Goal: Transaction & Acquisition: Purchase product/service

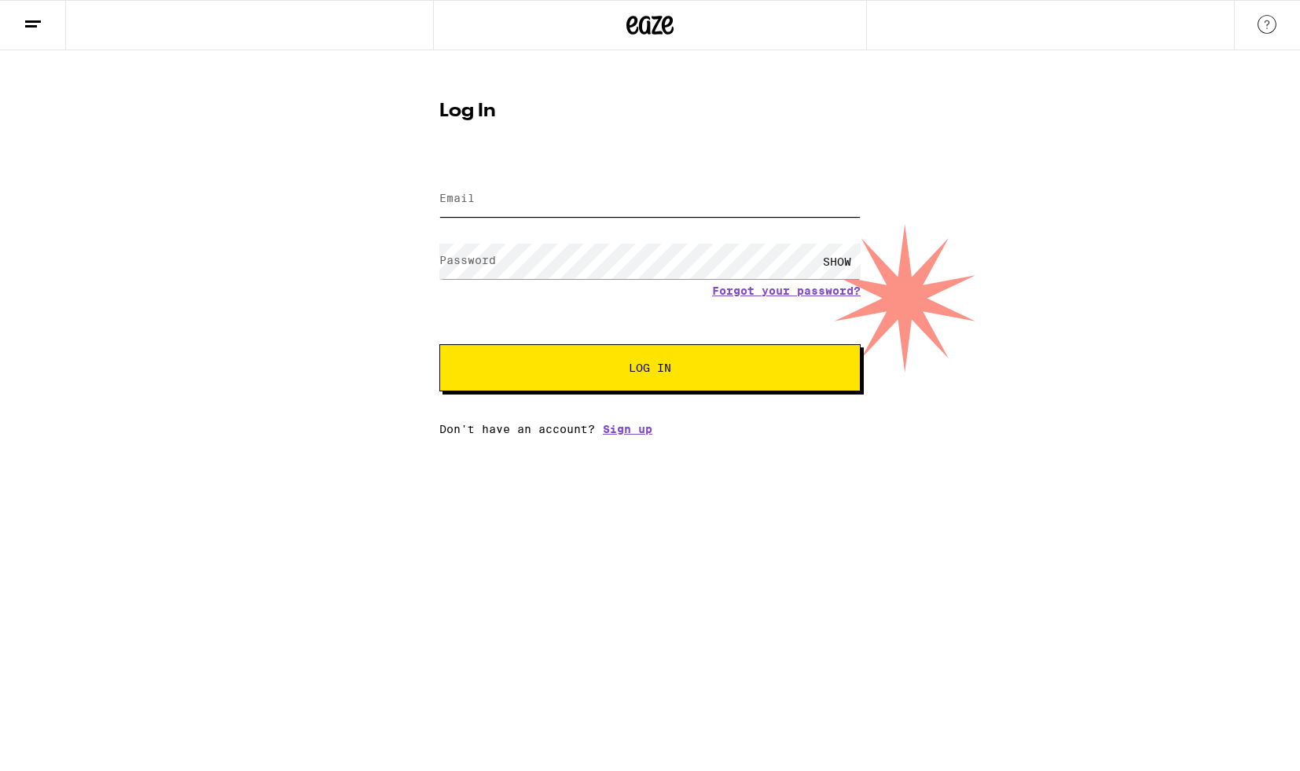
click at [536, 185] on input "Email" at bounding box center [649, 199] width 421 height 35
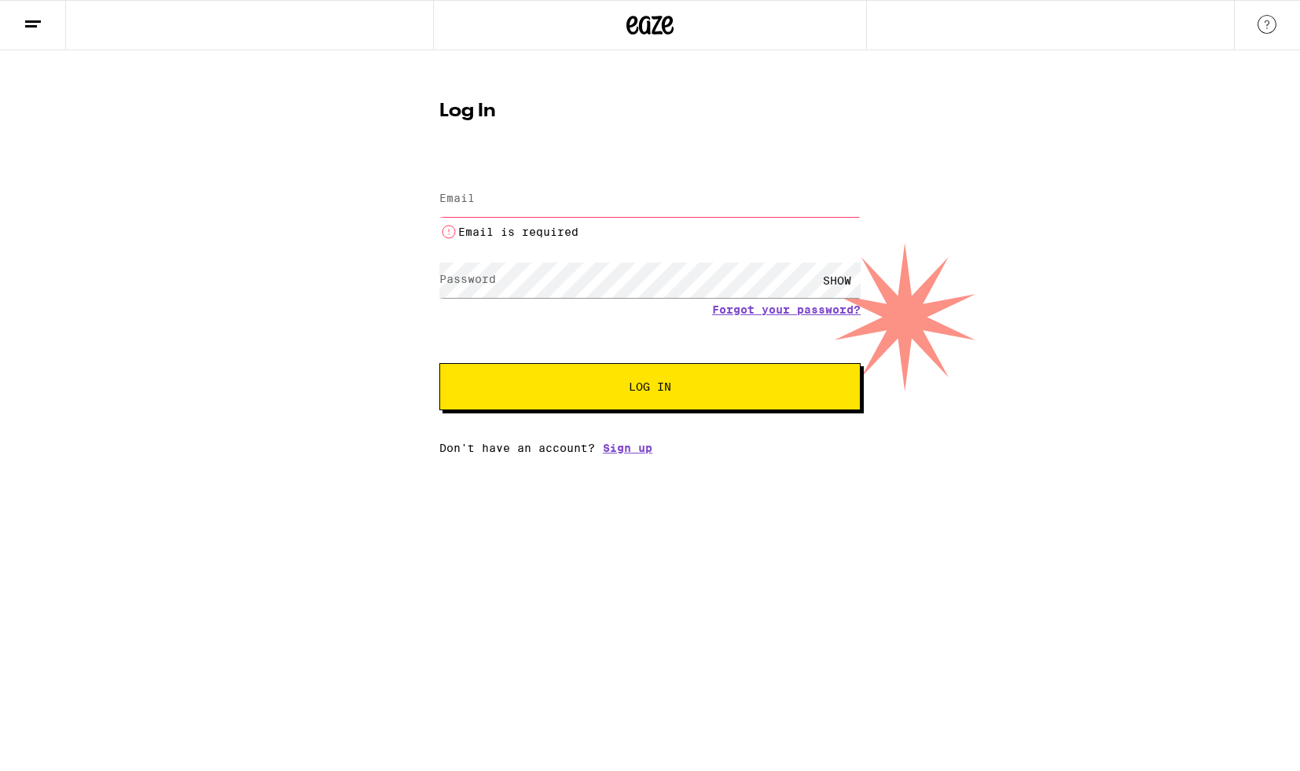
type input "[EMAIL_ADDRESS][DOMAIN_NAME]"
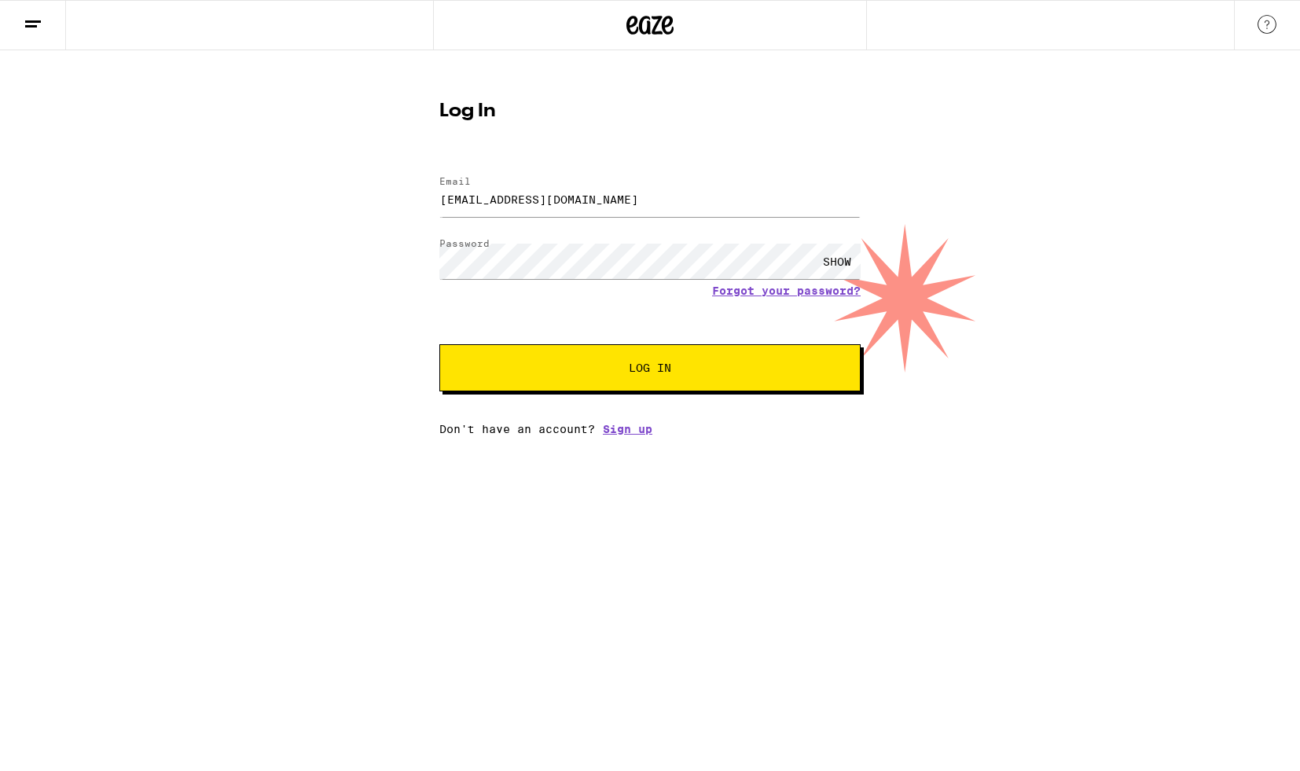
click at [609, 361] on button "Log In" at bounding box center [649, 367] width 421 height 47
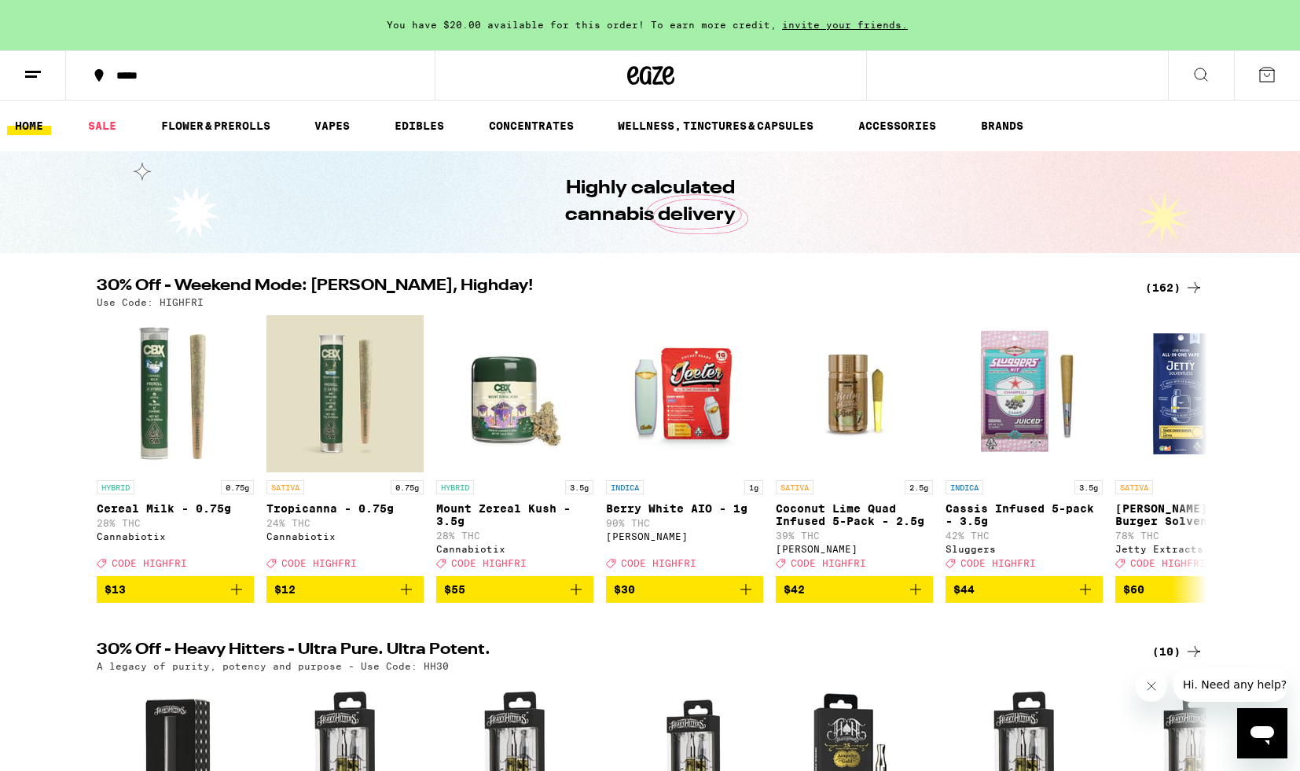
click at [1176, 288] on div "(162)" at bounding box center [1174, 287] width 58 height 19
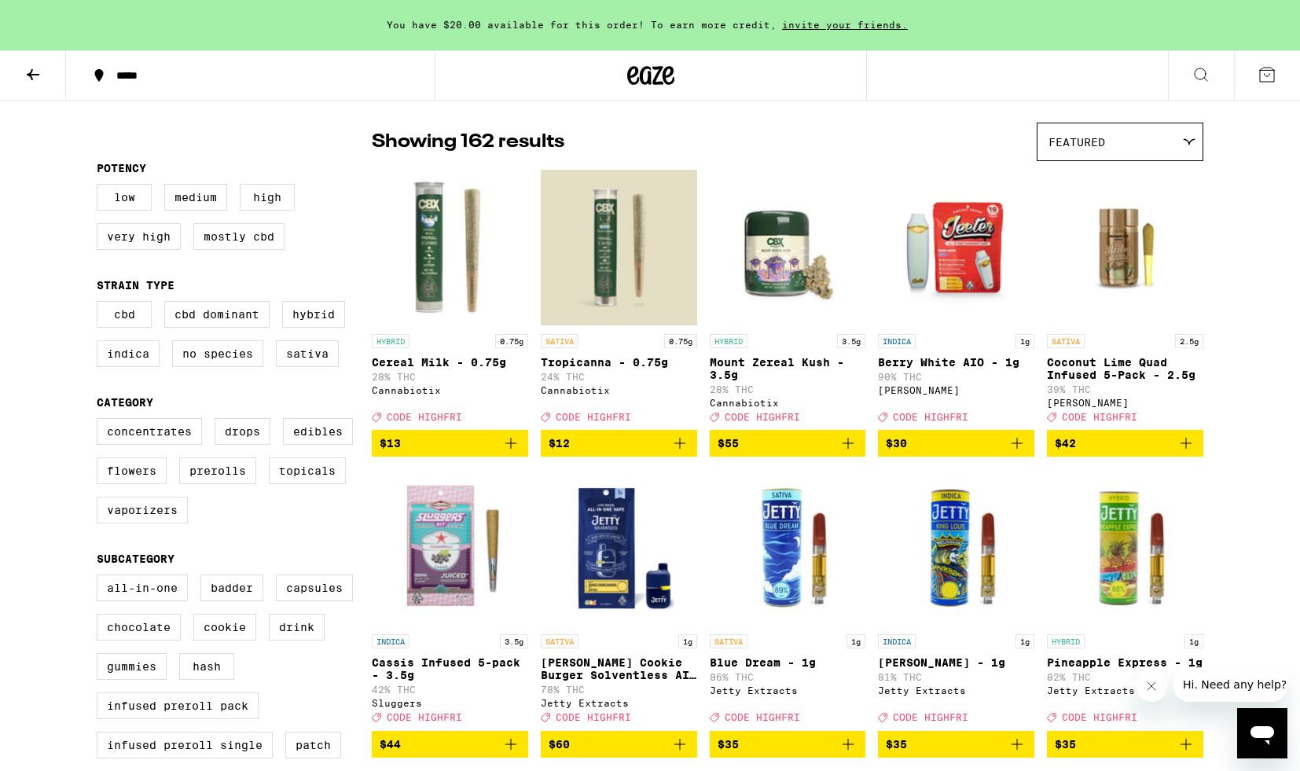
scroll to position [154, 0]
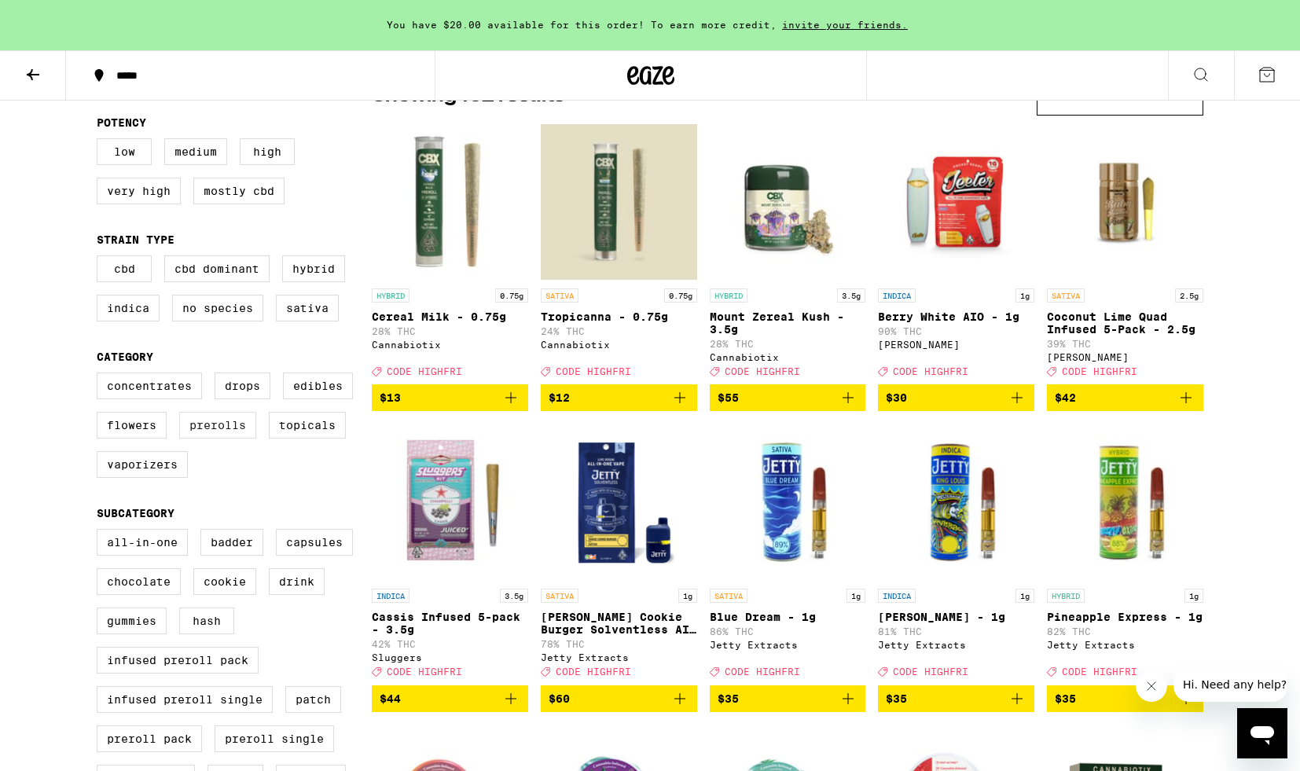
click at [224, 439] on label "Prerolls" at bounding box center [217, 425] width 77 height 27
click at [101, 376] on input "Prerolls" at bounding box center [100, 375] width 1 height 1
checkbox input "true"
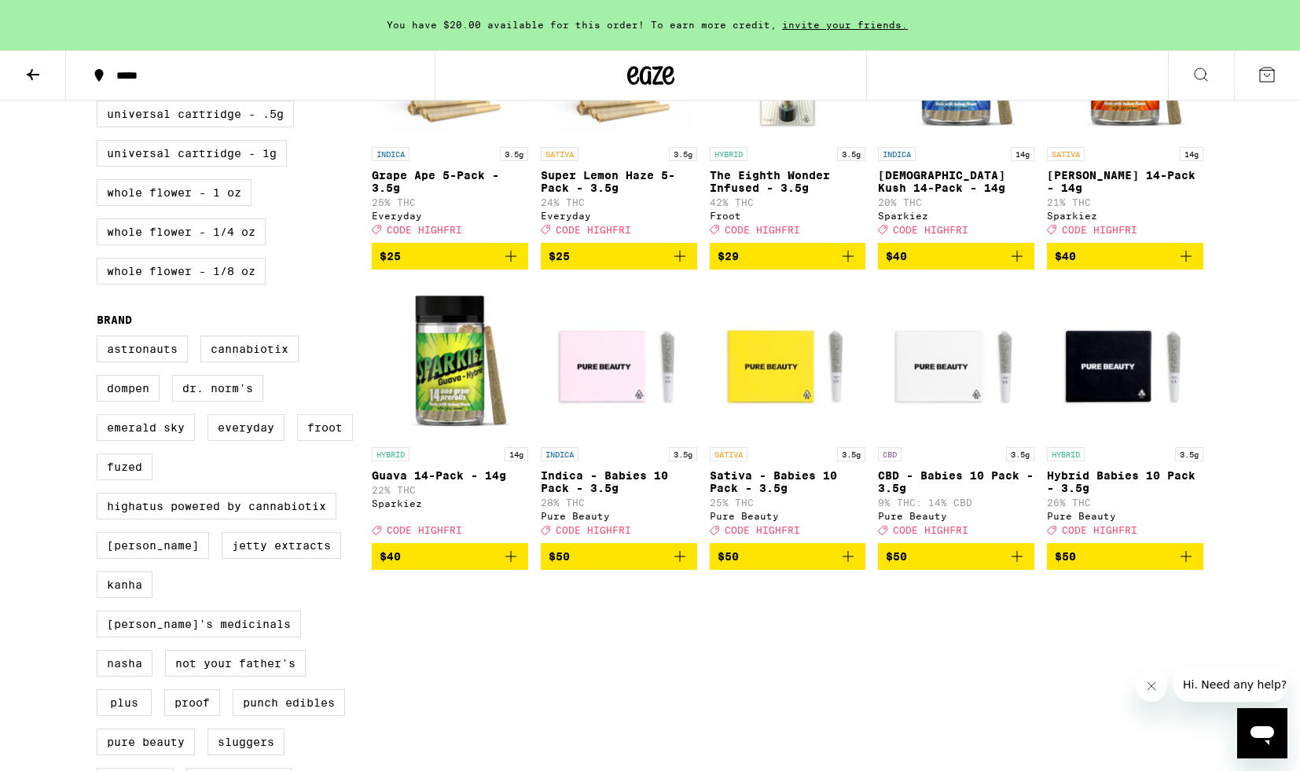
scroll to position [702, 0]
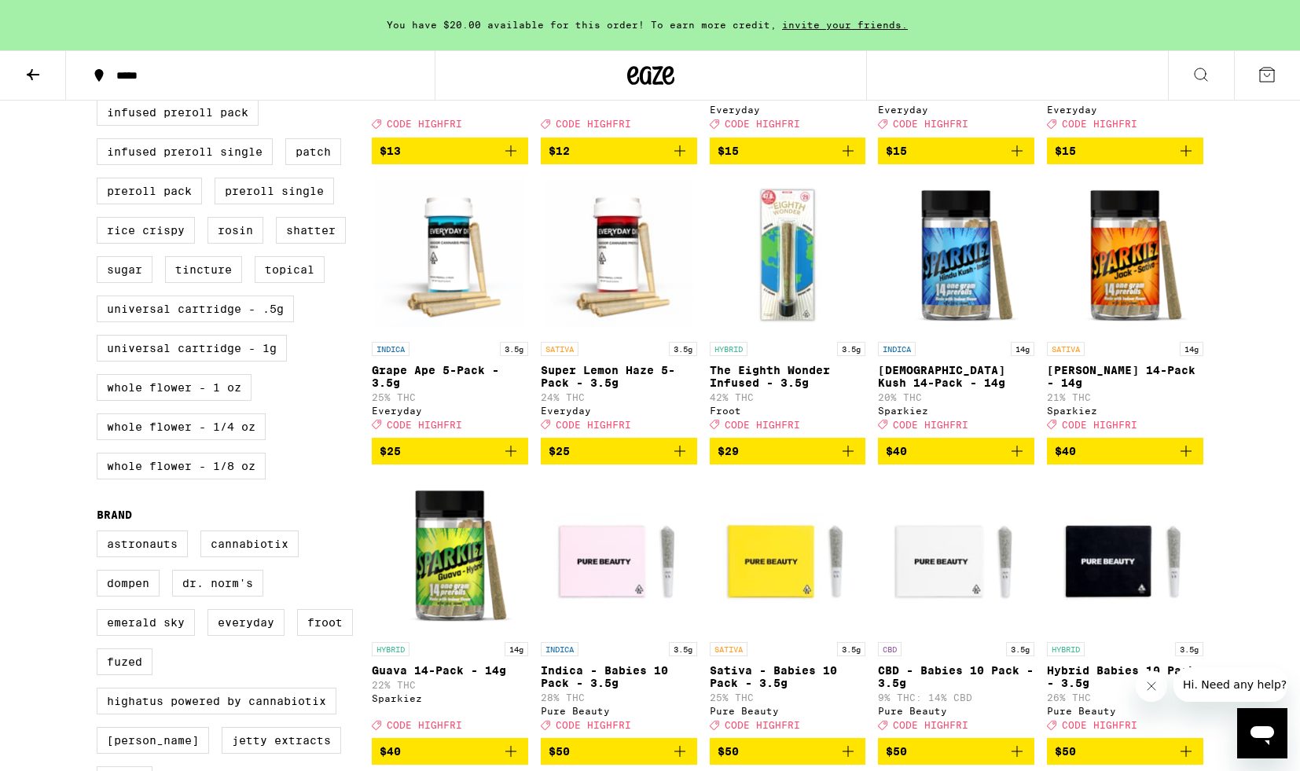
click at [1109, 387] on p "[PERSON_NAME] 14-Pack - 14g" at bounding box center [1125, 376] width 156 height 25
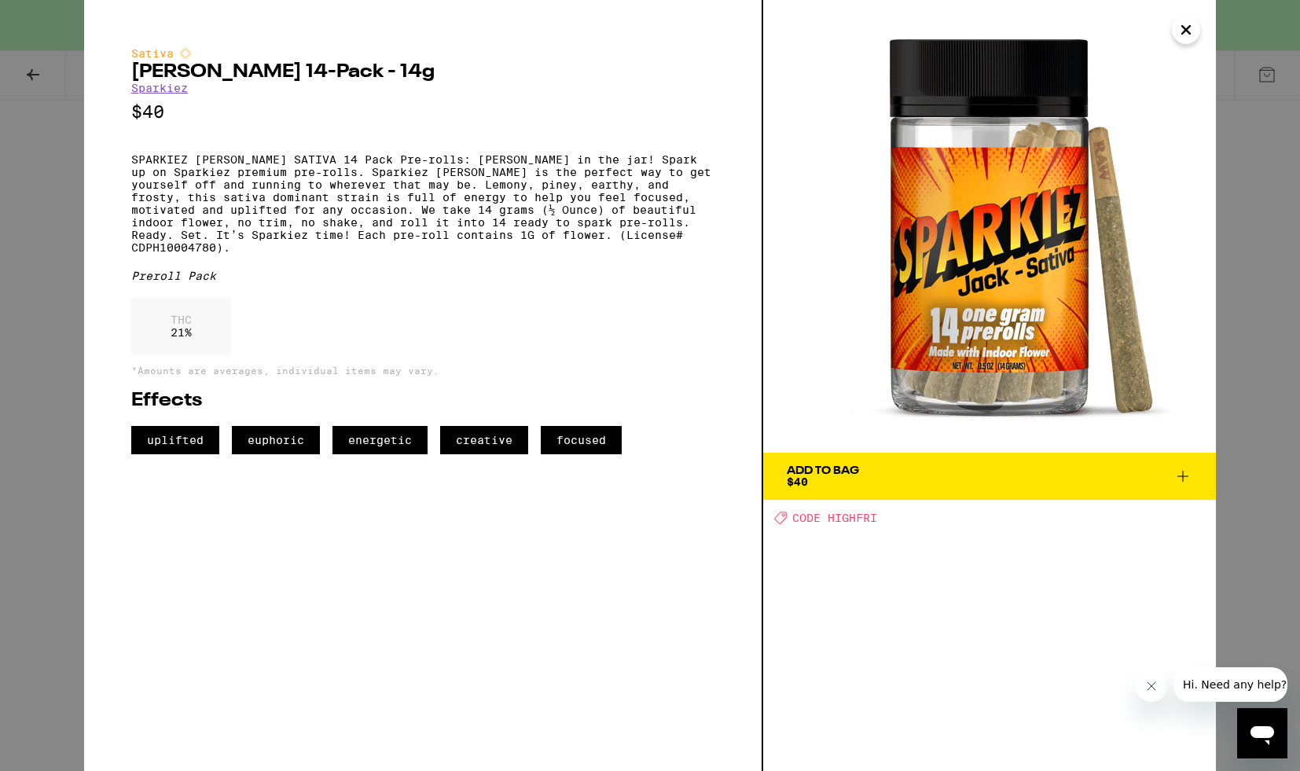
click at [1180, 28] on icon "Close" at bounding box center [1186, 30] width 19 height 24
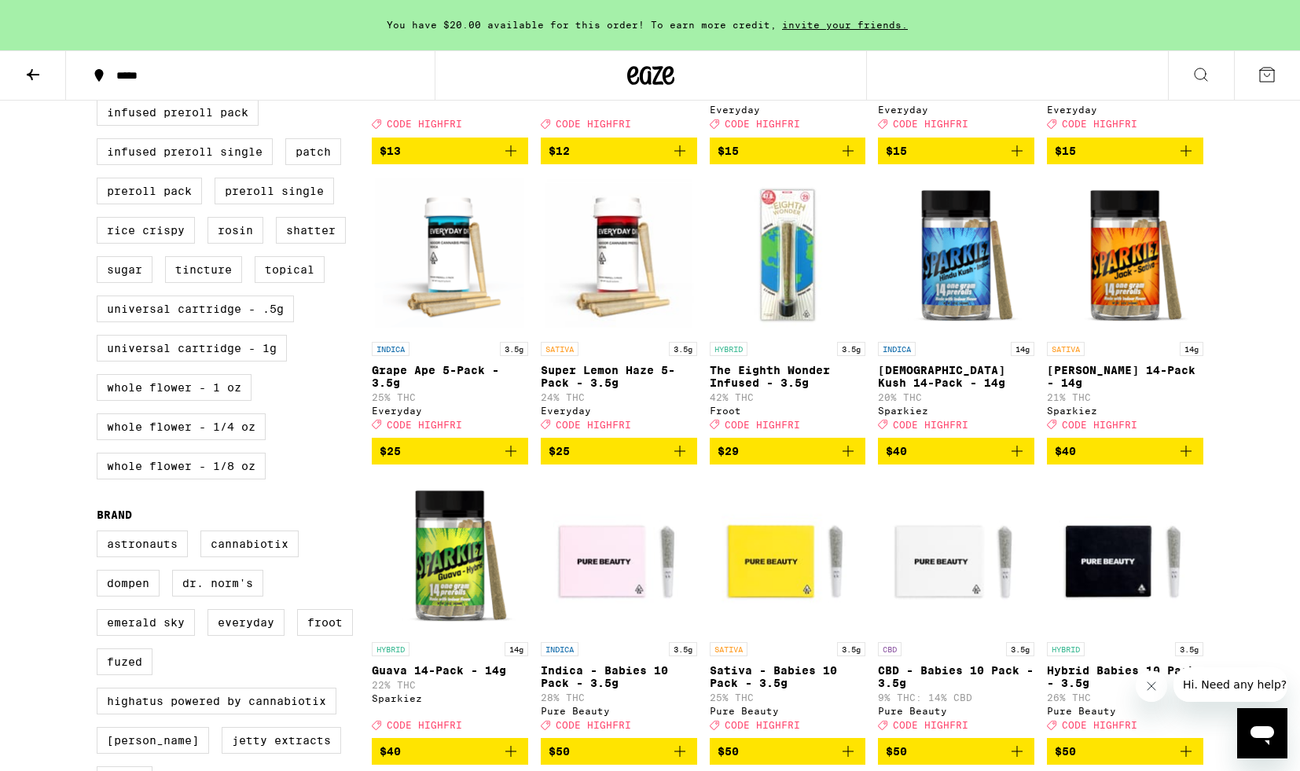
click at [1074, 457] on span "$40" at bounding box center [1065, 451] width 21 height 13
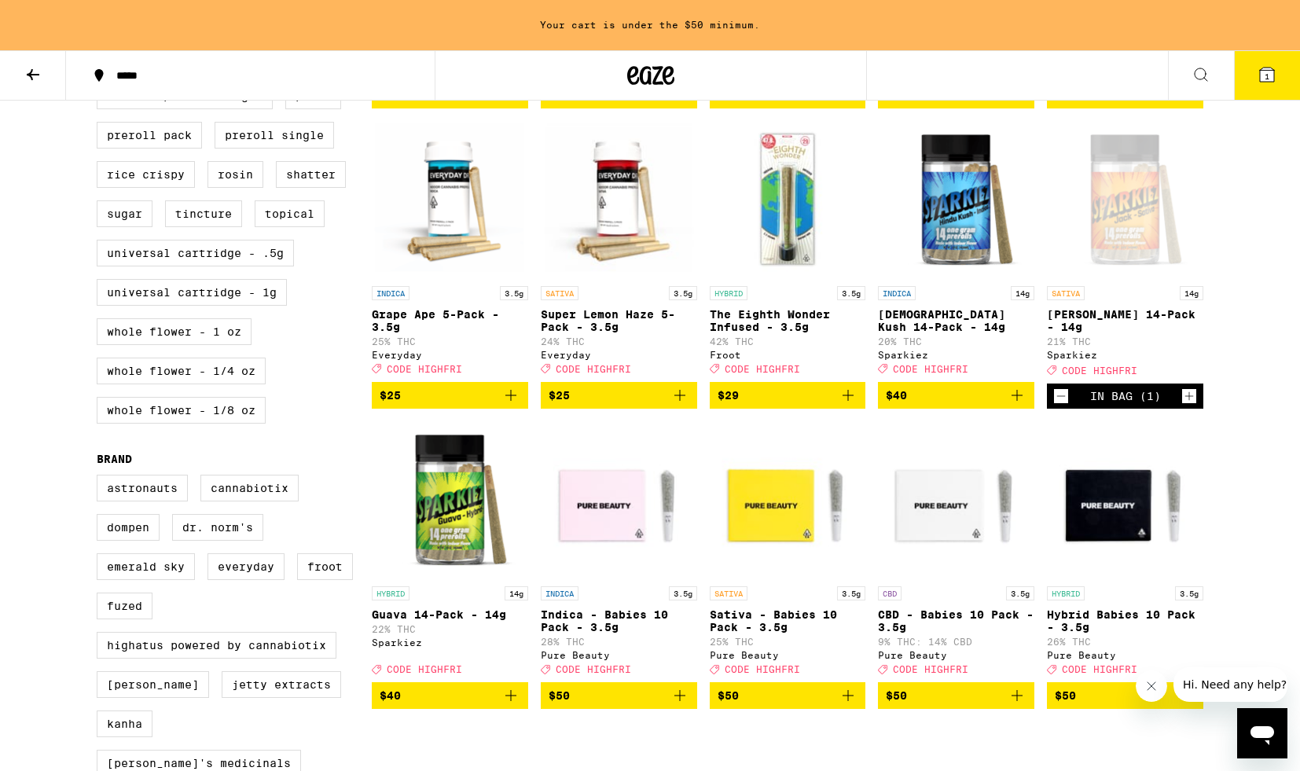
scroll to position [765, 0]
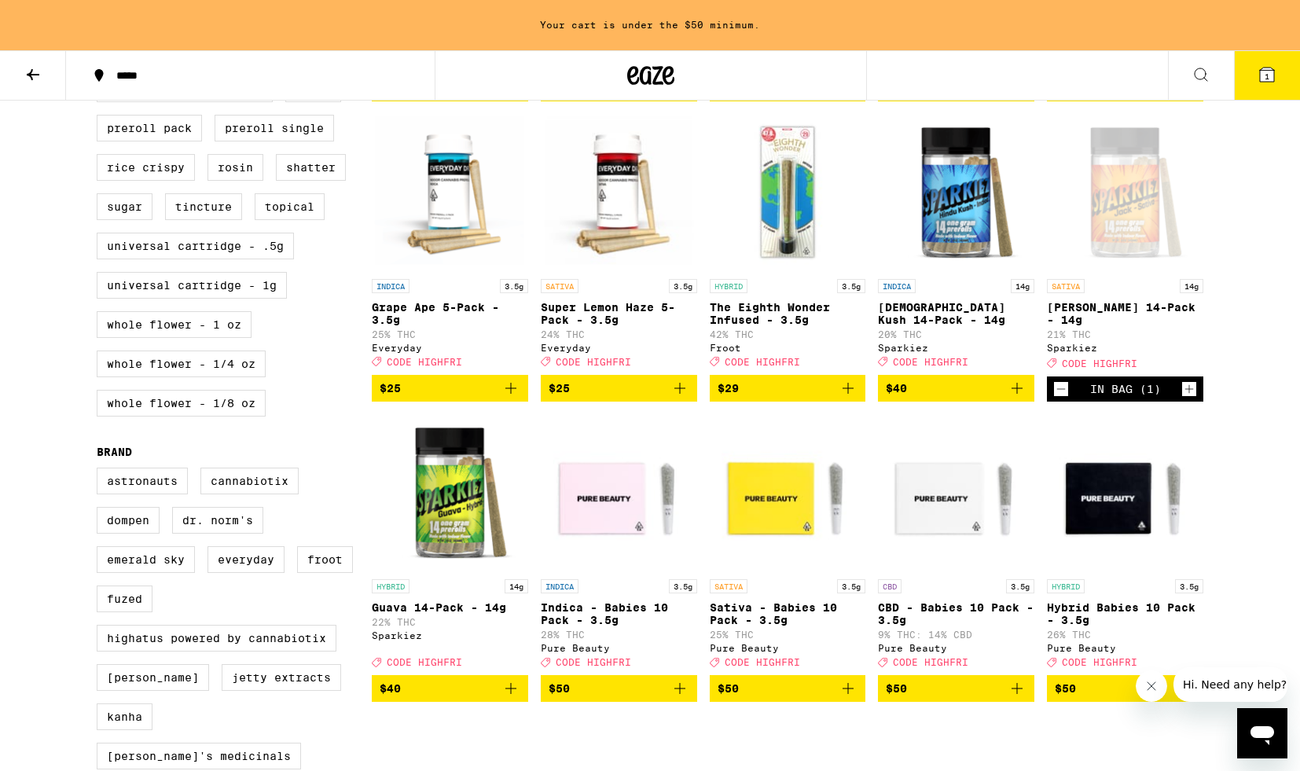
click at [950, 324] on p "[DEMOGRAPHIC_DATA] Kush 14-Pack - 14g" at bounding box center [956, 313] width 156 height 25
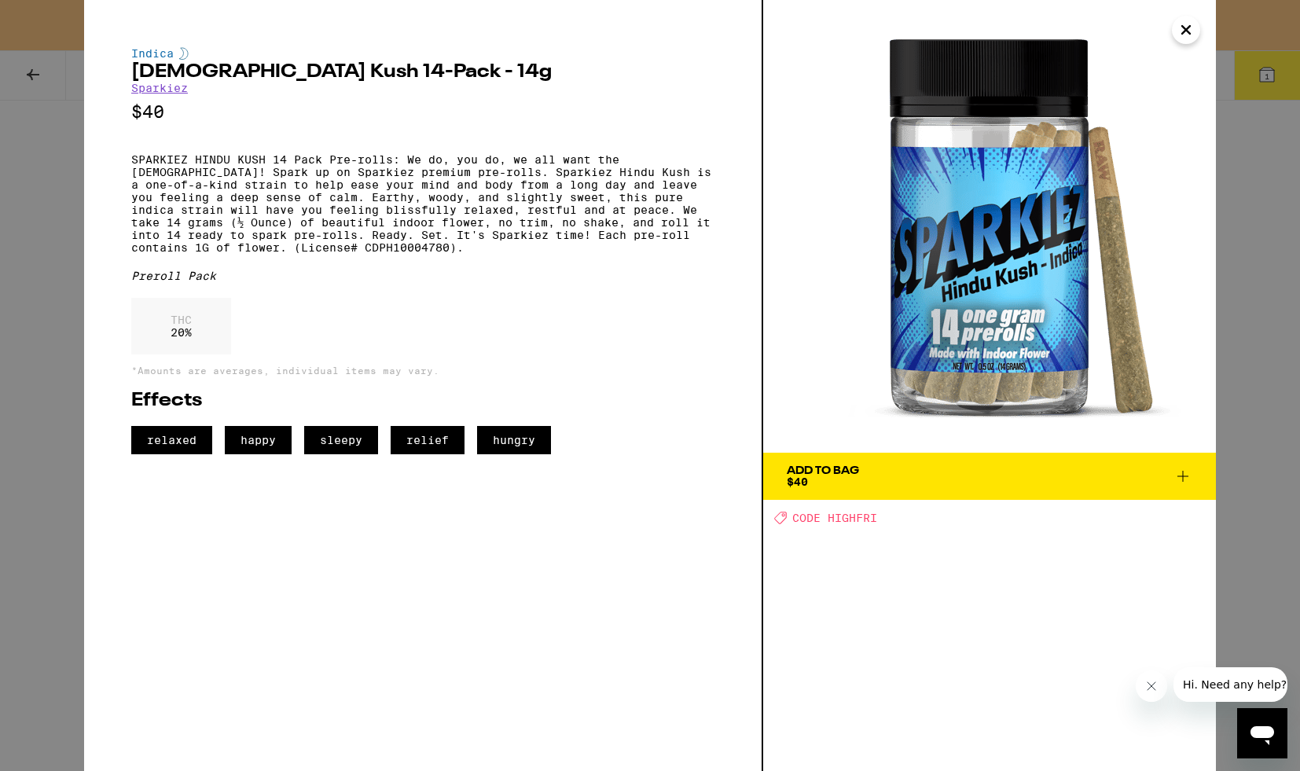
click at [1178, 42] on img at bounding box center [989, 226] width 453 height 453
click at [1188, 37] on icon "Close" at bounding box center [1186, 30] width 19 height 24
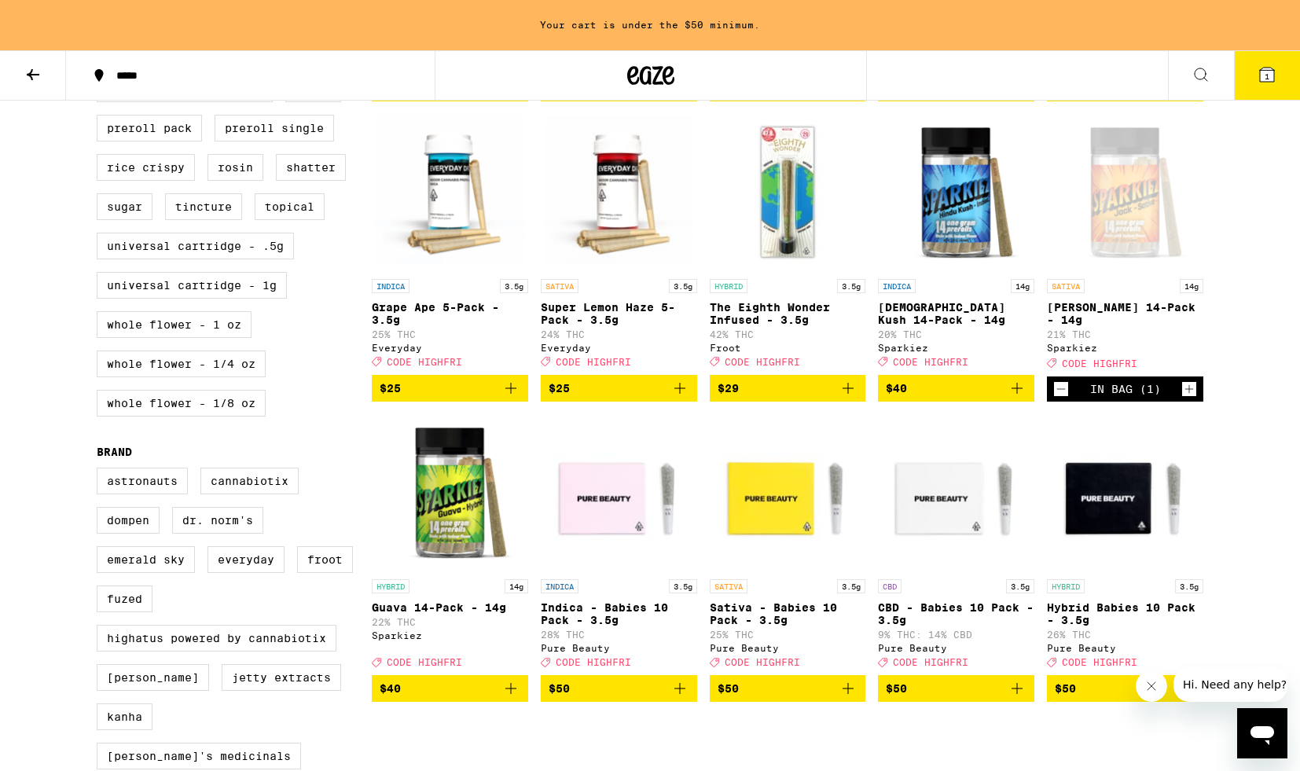
scroll to position [941, 0]
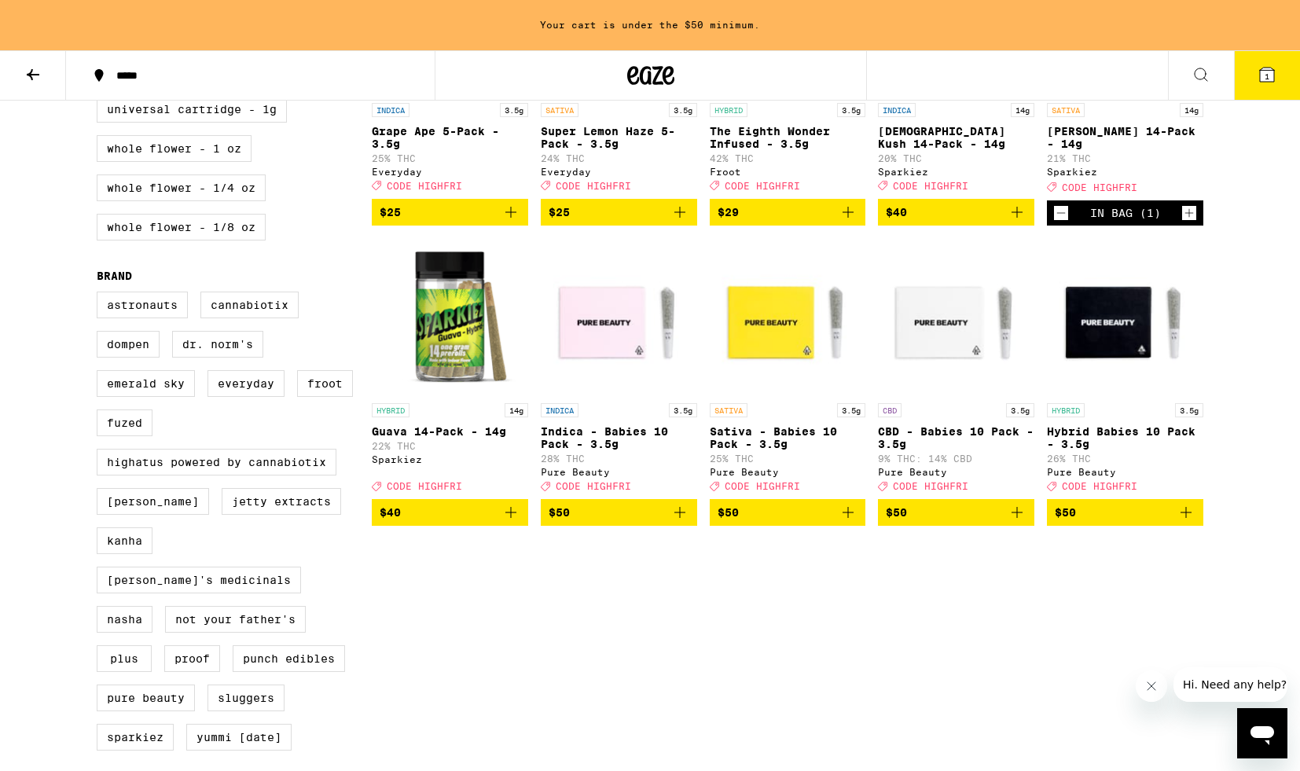
click at [464, 438] on p "Guava 14-Pack - 14g" at bounding box center [450, 431] width 156 height 13
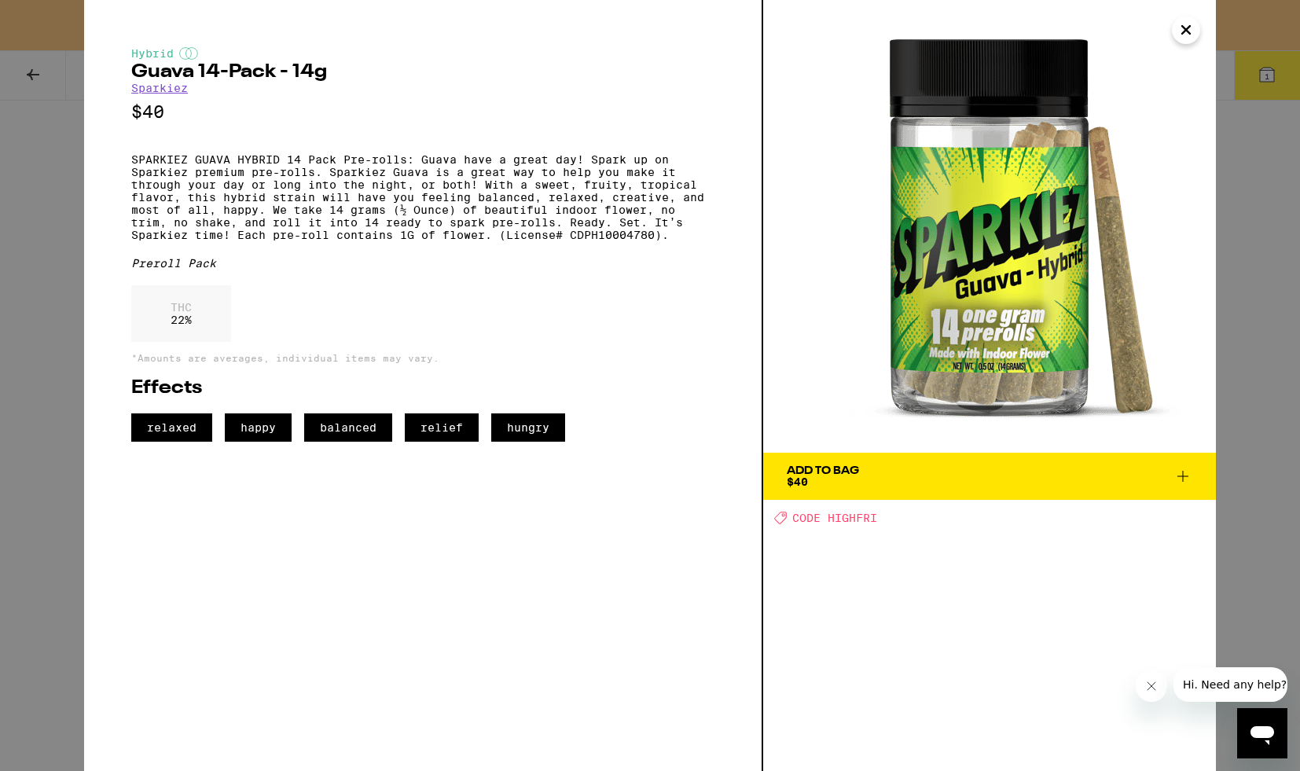
click at [1185, 35] on icon "Close" at bounding box center [1186, 30] width 19 height 24
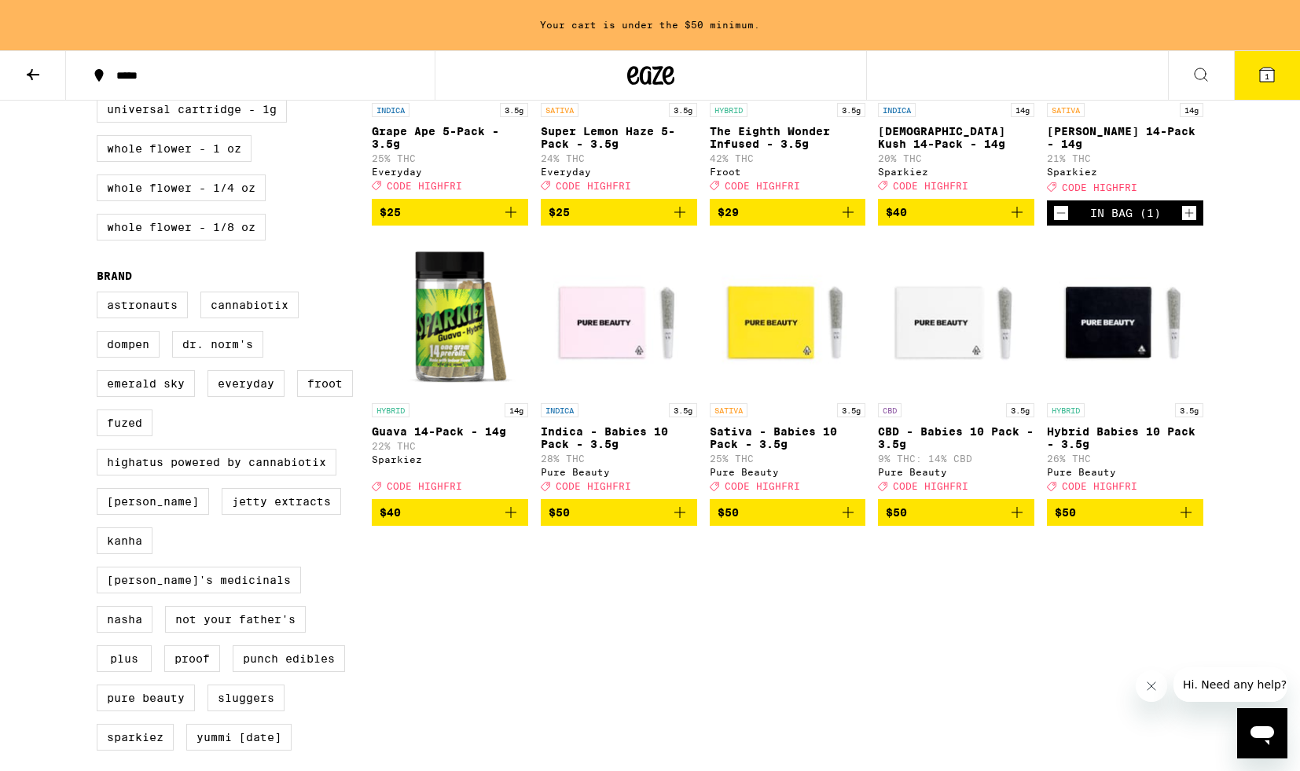
click at [513, 522] on icon "Add to bag" at bounding box center [510, 512] width 19 height 19
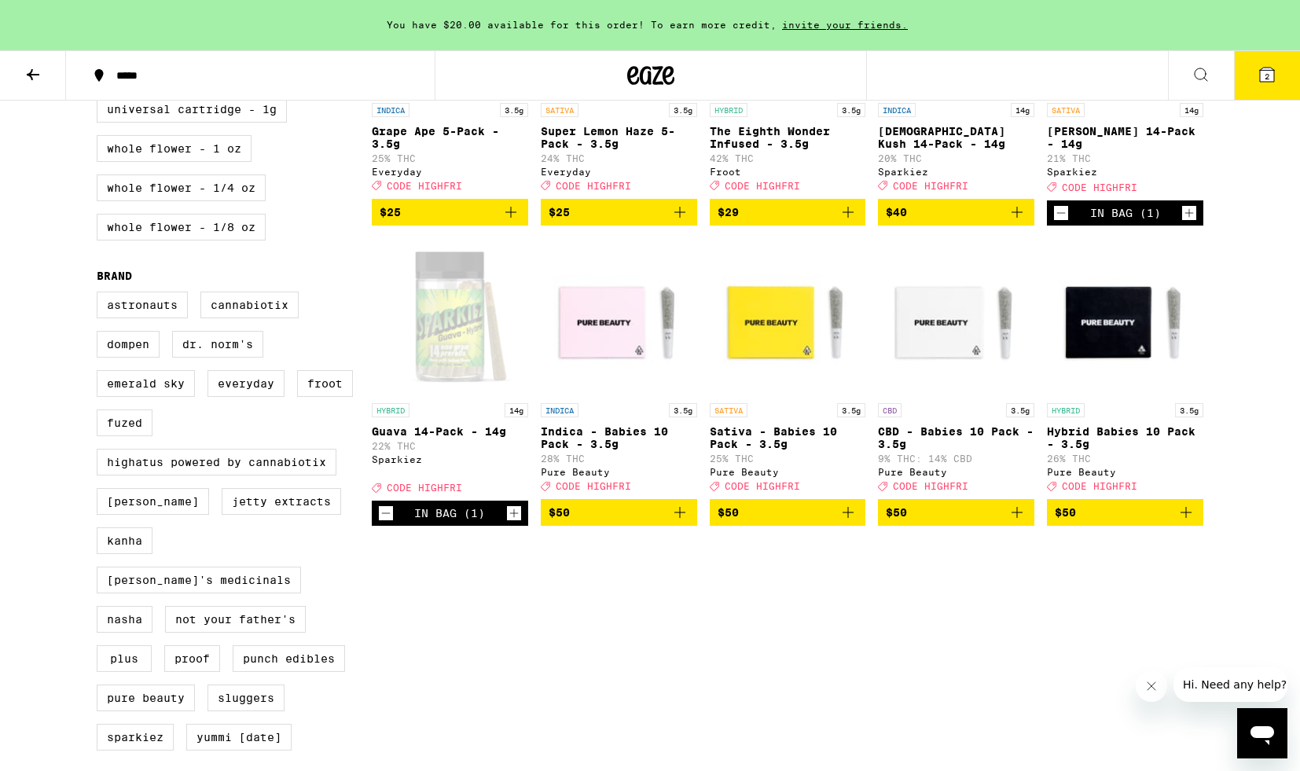
click at [1006, 222] on span "$40" at bounding box center [956, 212] width 141 height 19
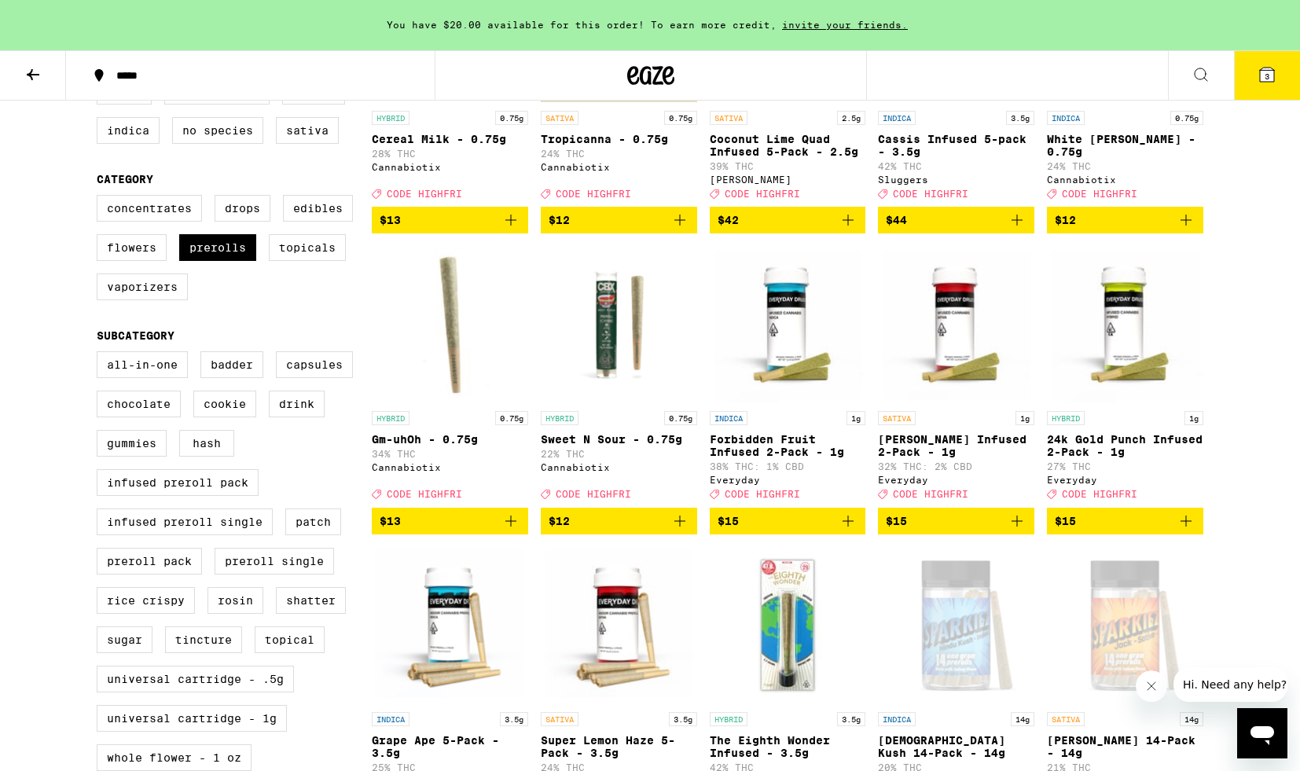
scroll to position [312, 0]
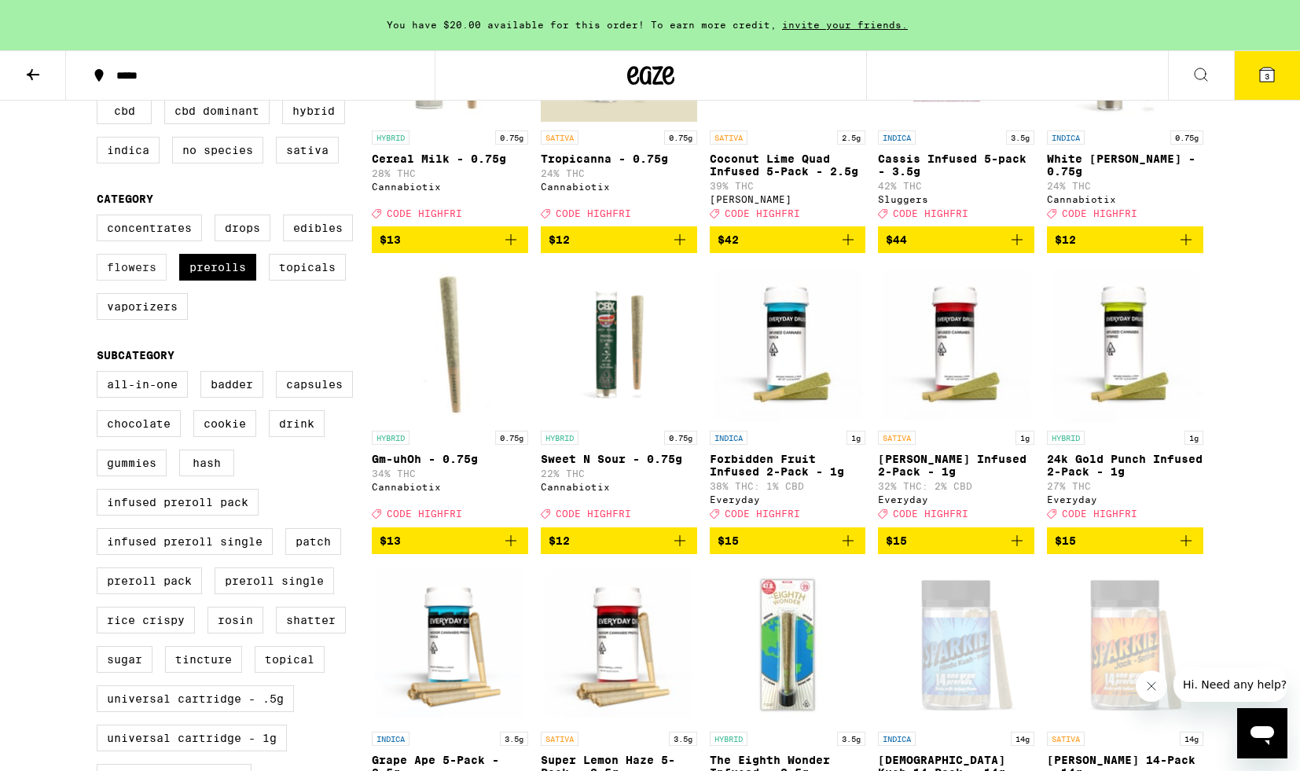
click at [148, 281] on label "Flowers" at bounding box center [132, 267] width 70 height 27
click at [101, 218] on input "Flowers" at bounding box center [100, 217] width 1 height 1
checkbox input "true"
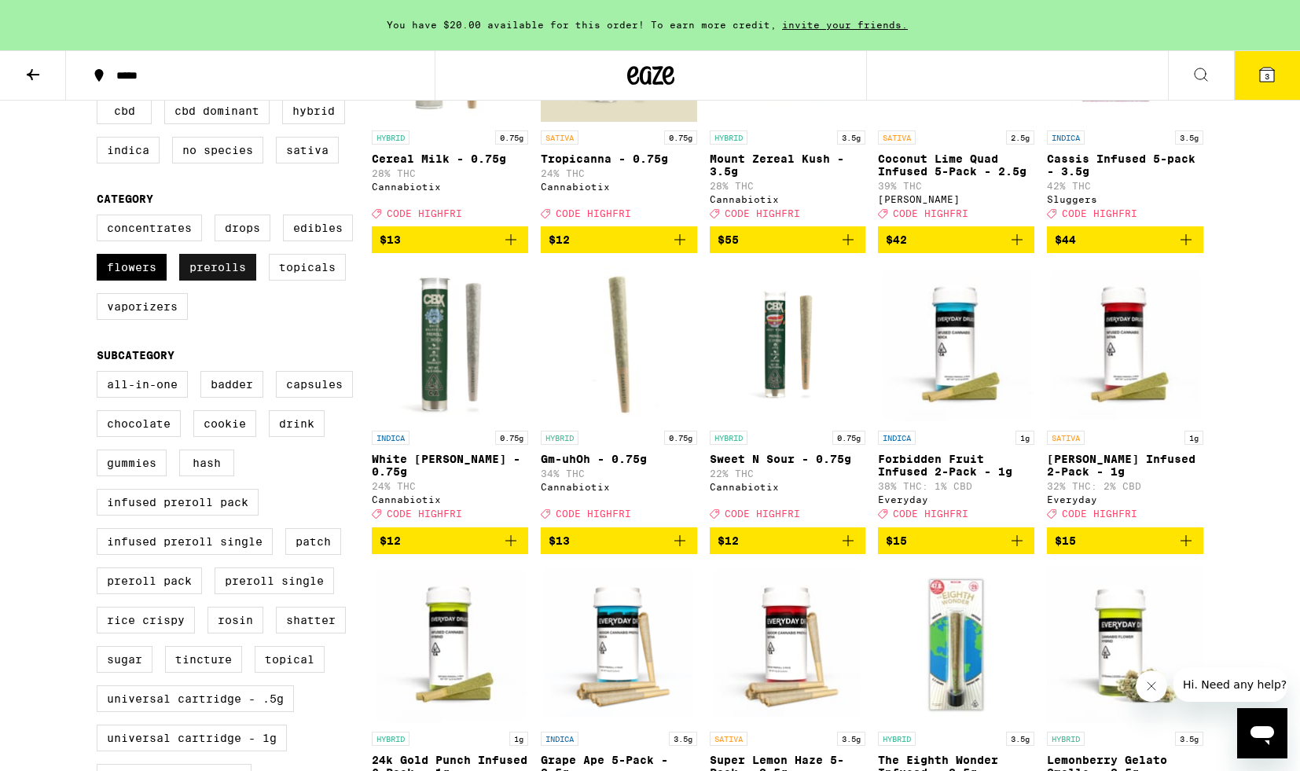
click at [222, 281] on label "Prerolls" at bounding box center [217, 267] width 77 height 27
click at [101, 218] on input "Prerolls" at bounding box center [100, 217] width 1 height 1
checkbox input "false"
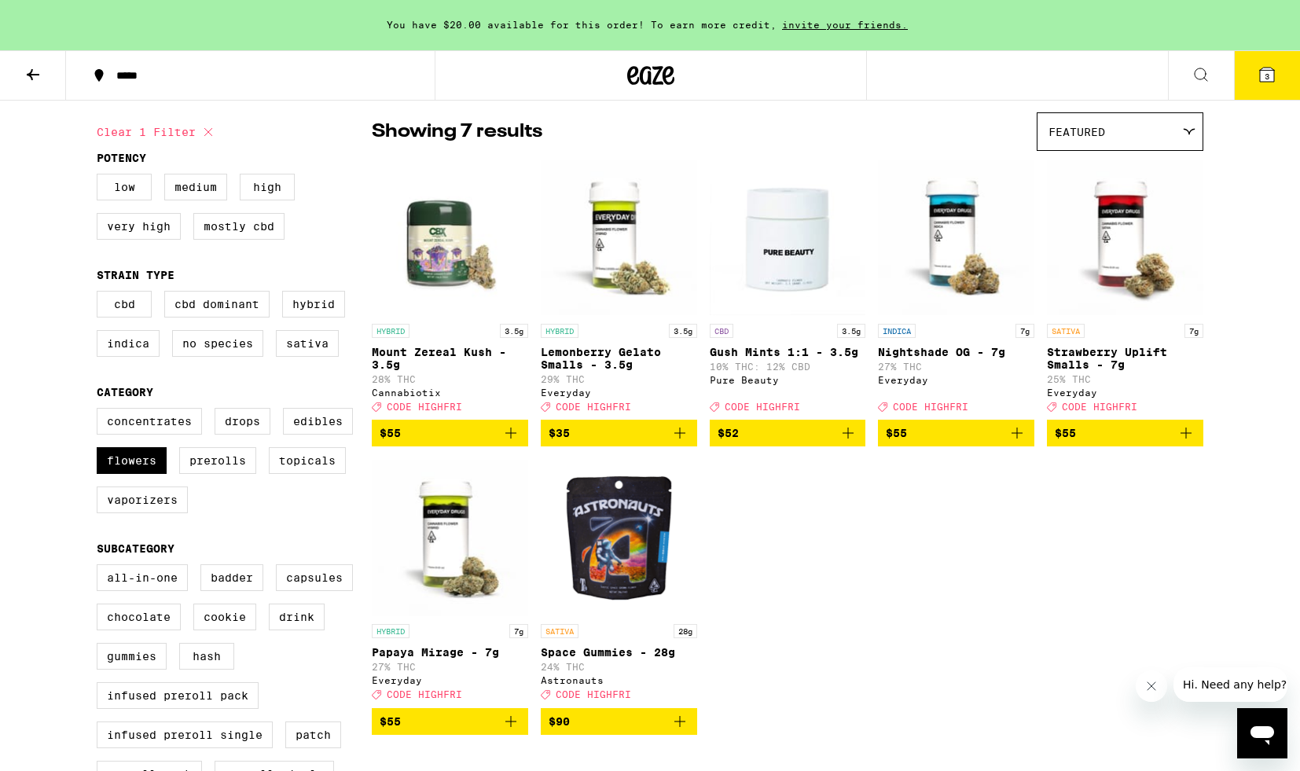
scroll to position [163, 0]
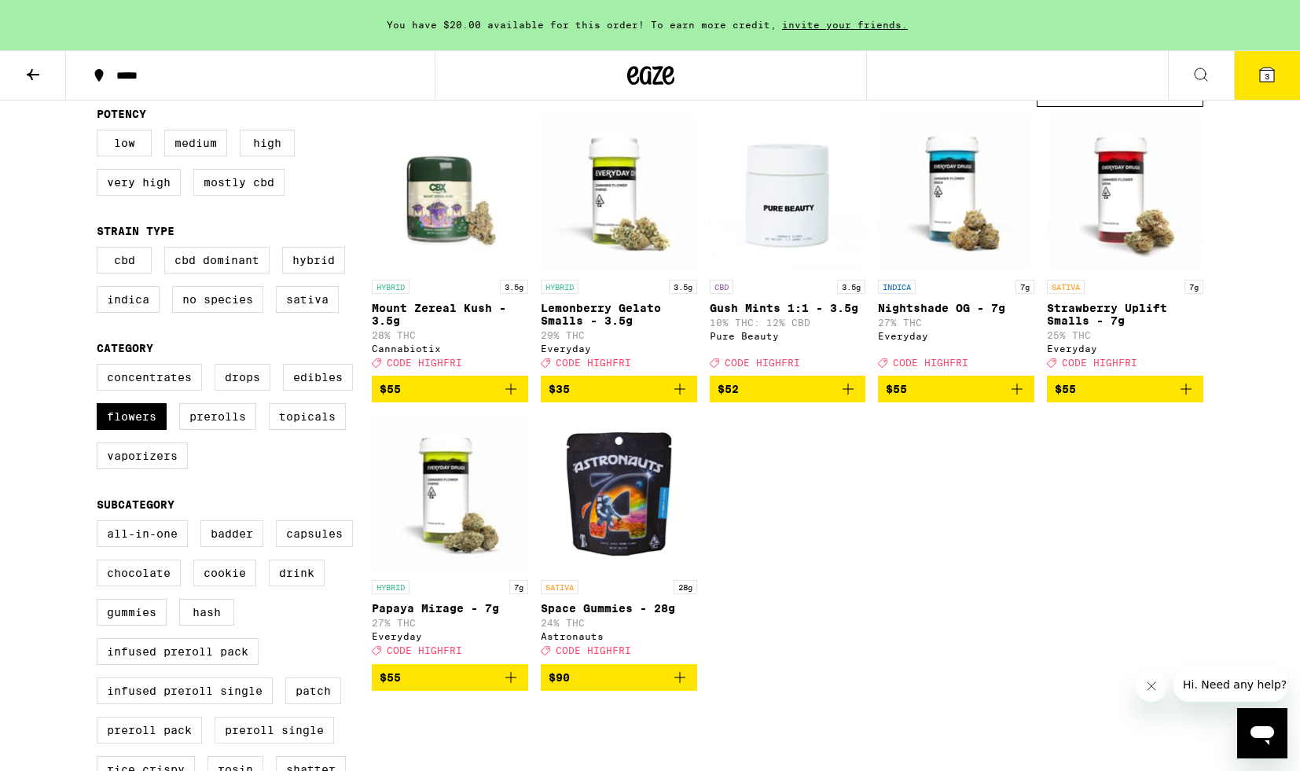
click at [1096, 318] on p "Strawberry Uplift Smalls - 7g" at bounding box center [1125, 314] width 156 height 25
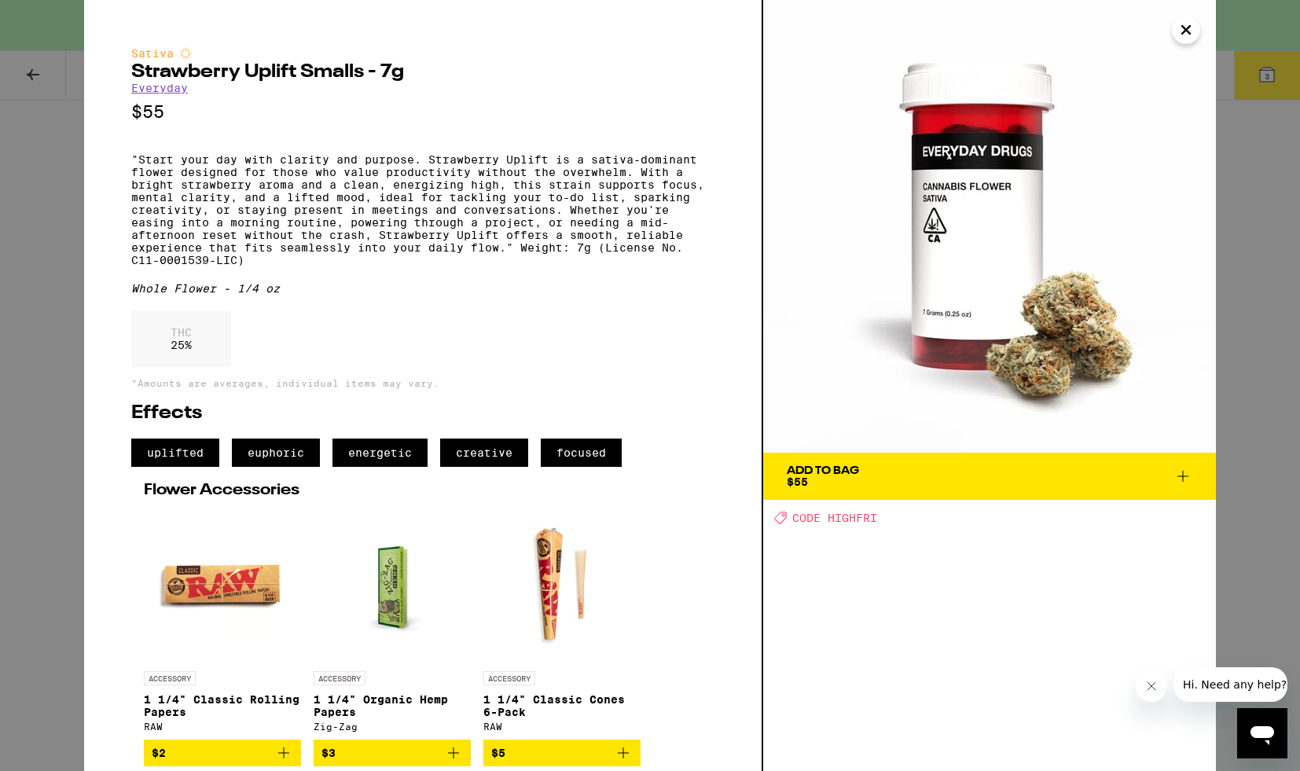
click at [1194, 31] on icon "Close" at bounding box center [1186, 30] width 19 height 24
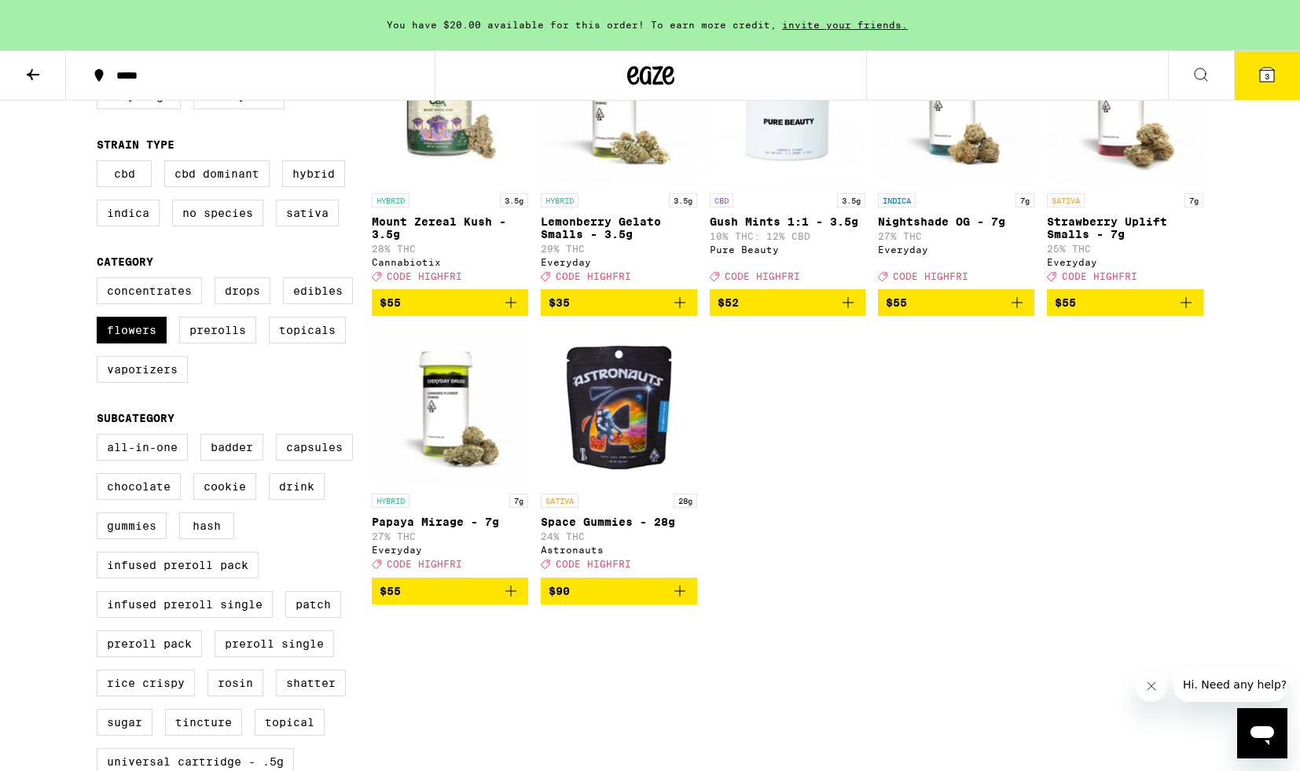
scroll to position [272, 0]
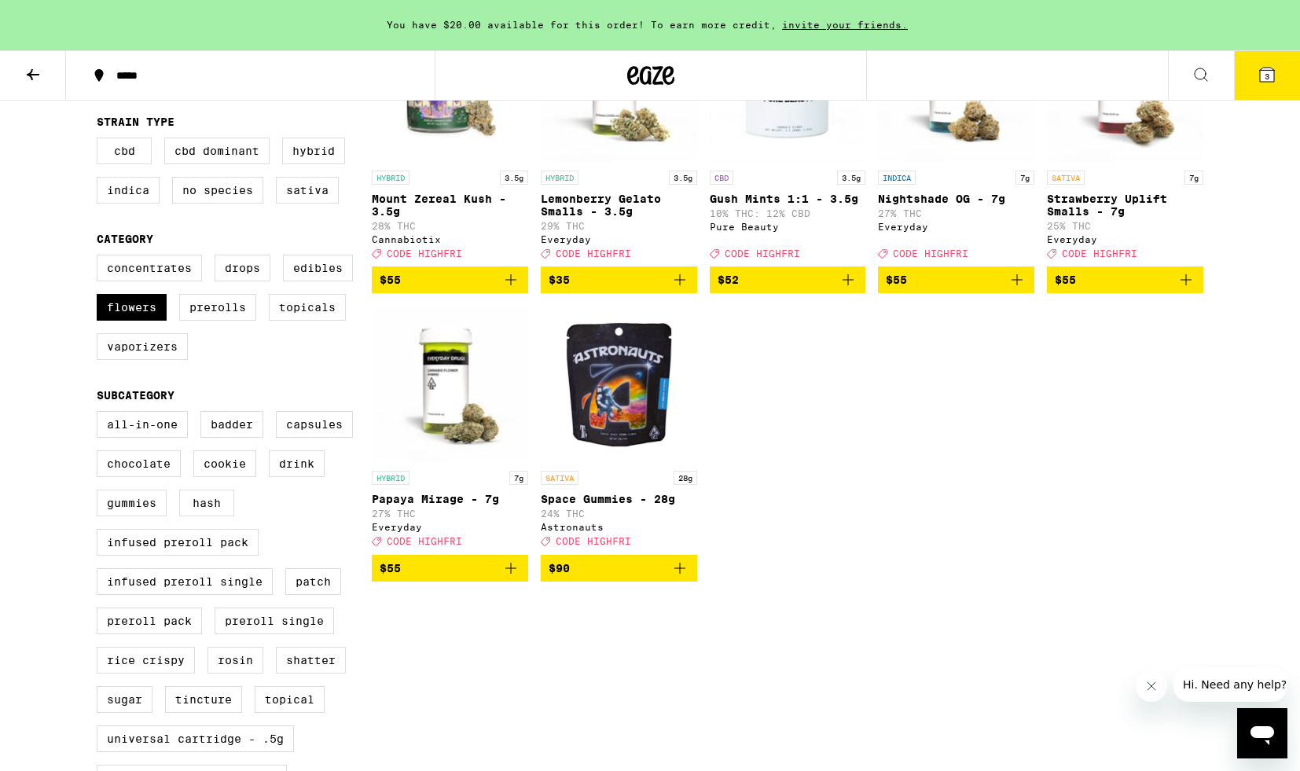
click at [636, 430] on img "Open page for Space Gummies - 28g from Astronauts" at bounding box center [619, 384] width 156 height 157
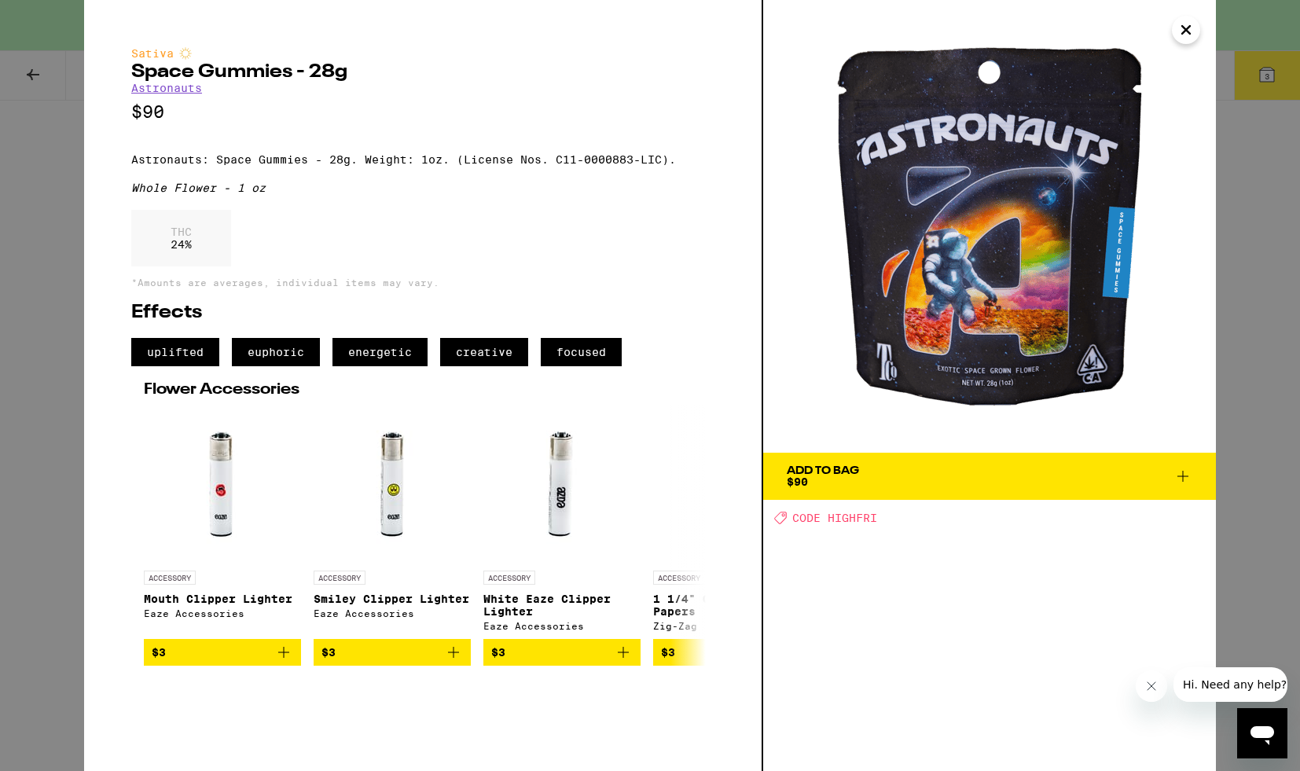
click at [1183, 37] on icon "Close" at bounding box center [1186, 30] width 19 height 24
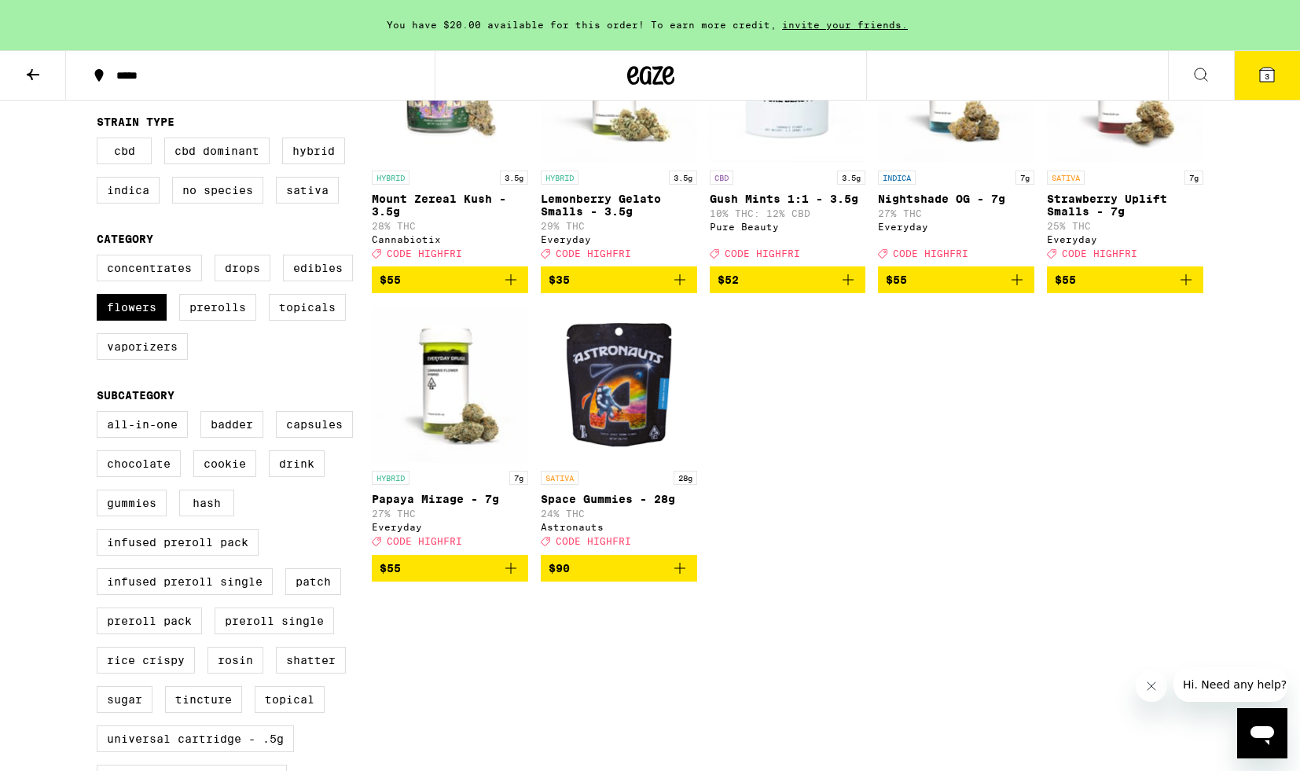
click at [670, 578] on icon "Add to bag" at bounding box center [679, 568] width 19 height 19
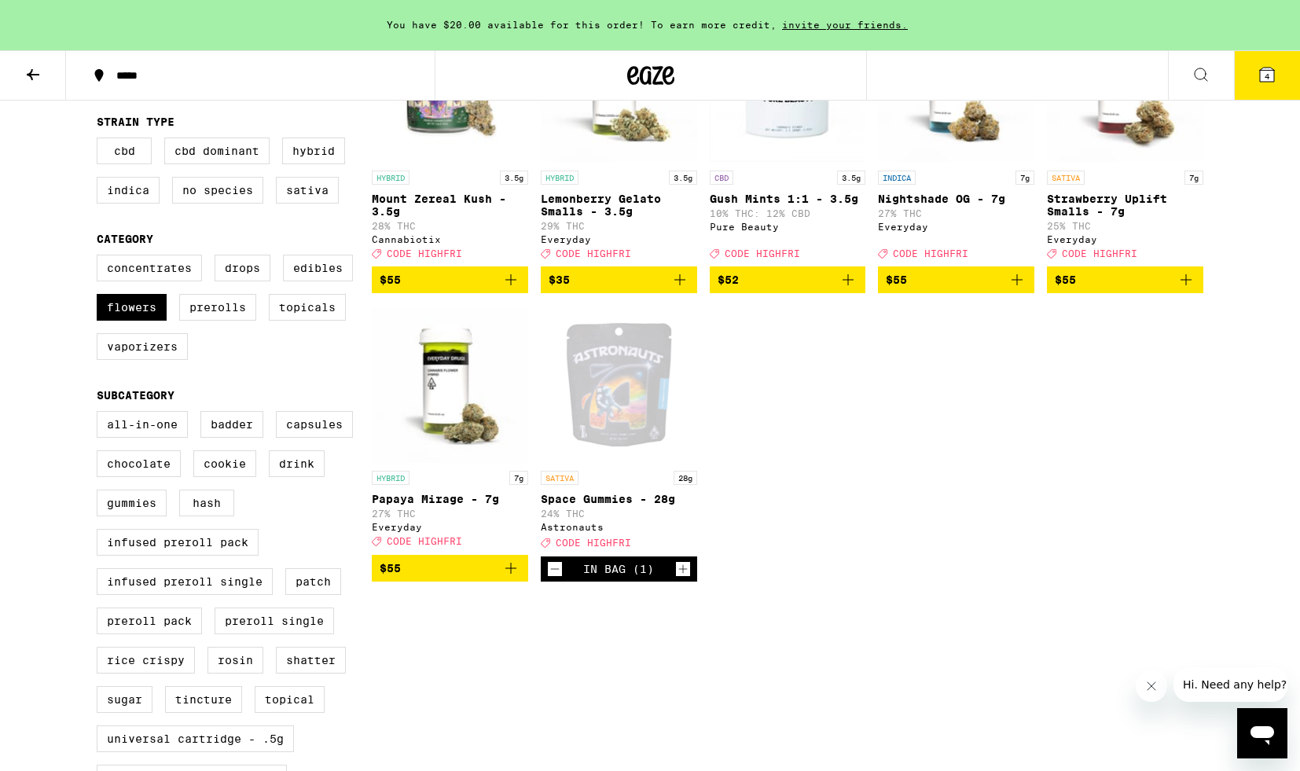
click at [1129, 288] on span "$55" at bounding box center [1125, 279] width 141 height 19
click at [979, 289] on span "$55" at bounding box center [956, 279] width 141 height 19
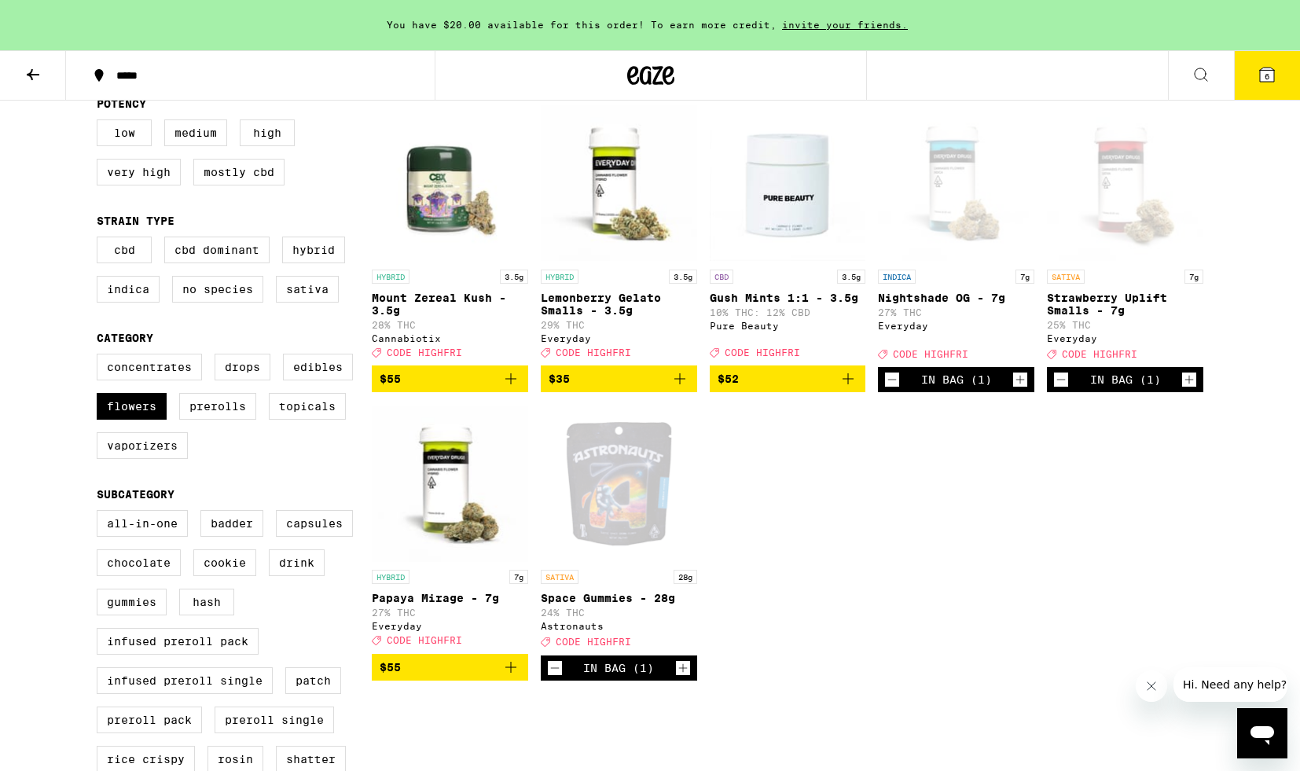
scroll to position [171, 0]
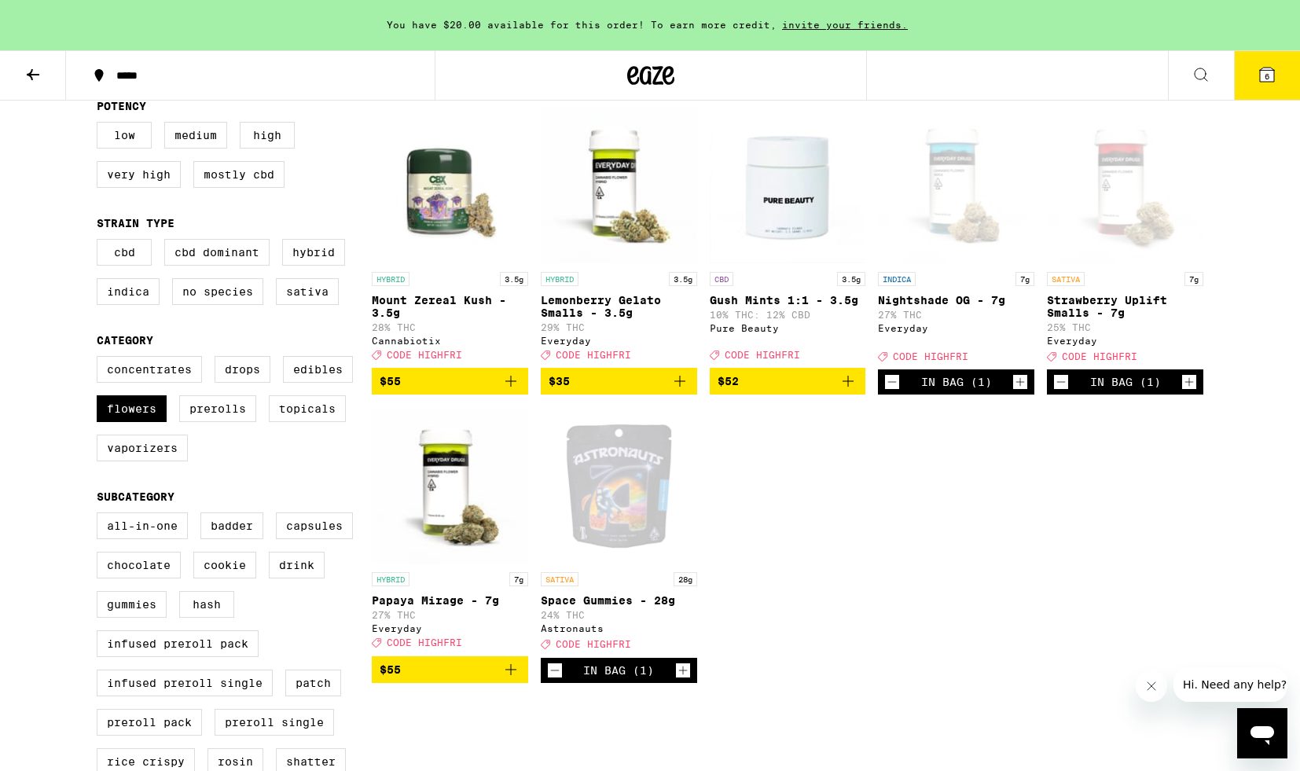
click at [971, 259] on div "Open page for Nightshade OG - 7g from Everyday" at bounding box center [956, 185] width 156 height 157
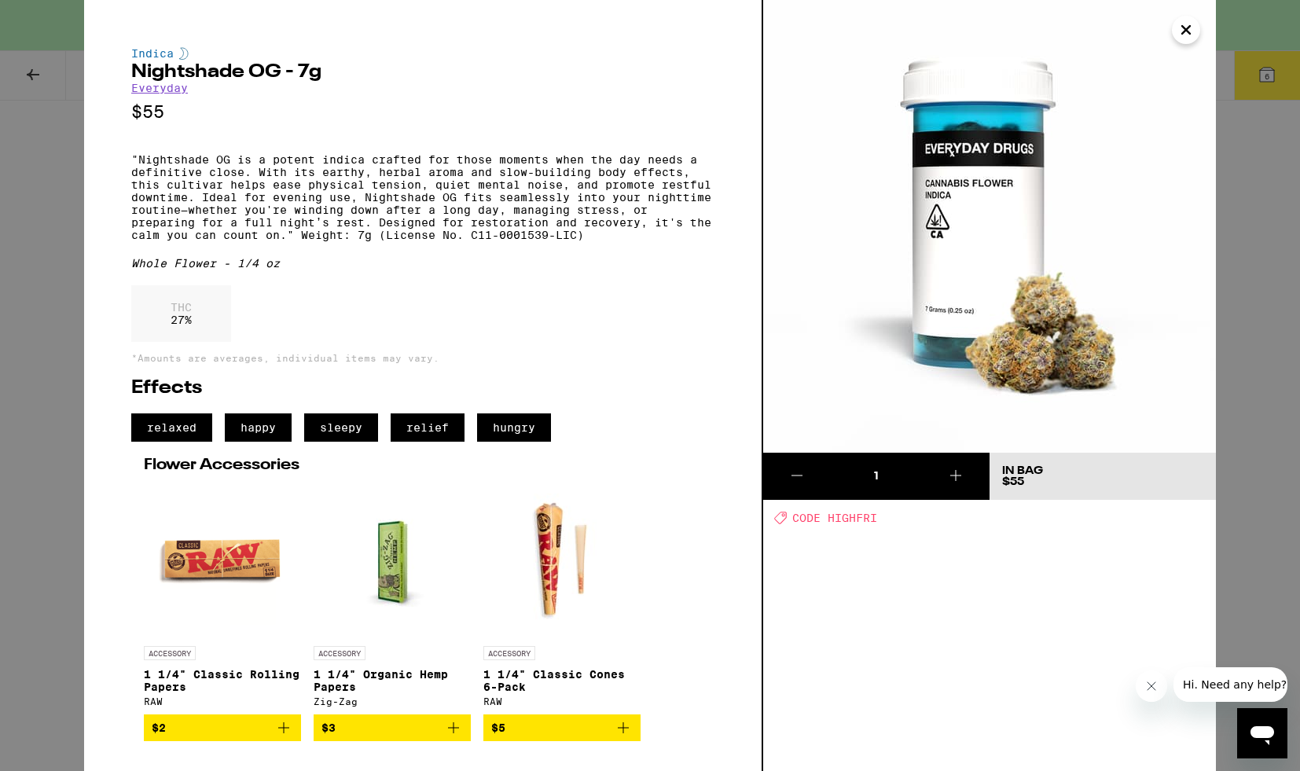
click at [1184, 36] on icon "Close" at bounding box center [1186, 30] width 19 height 24
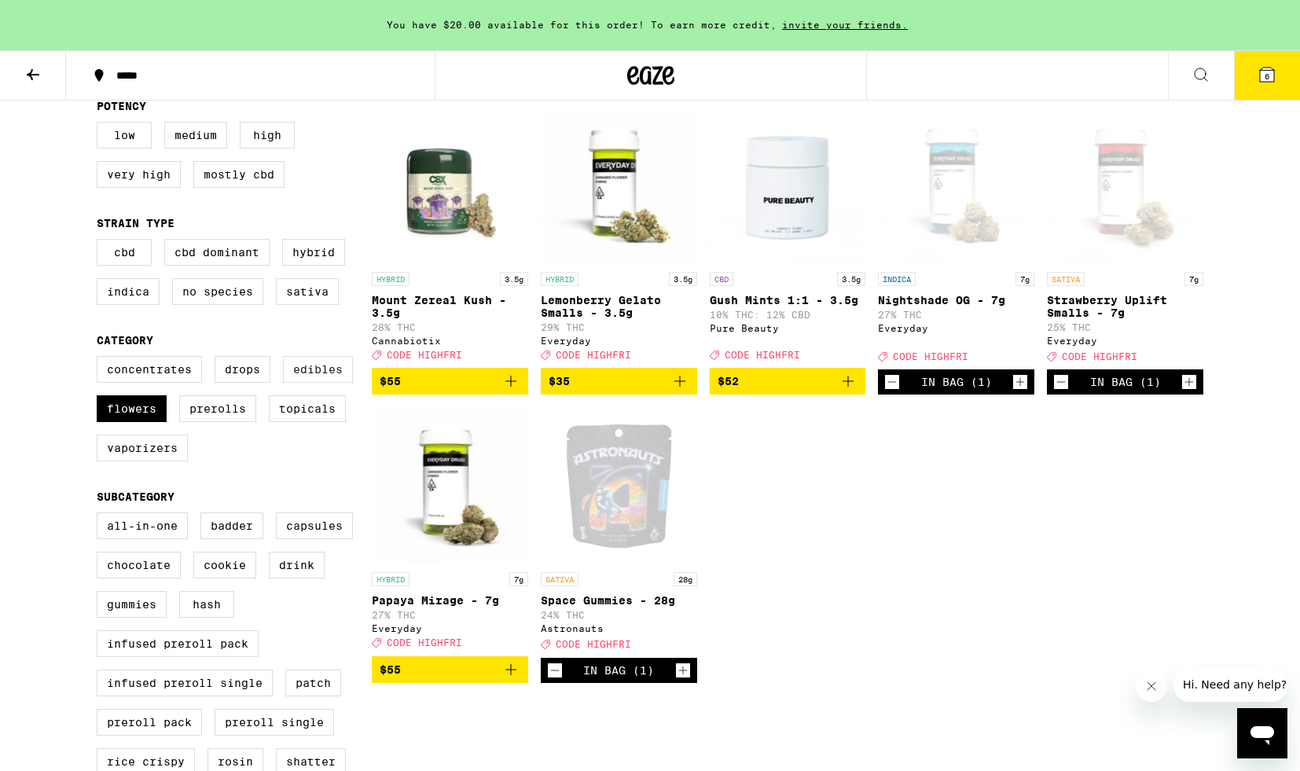
click at [297, 383] on label "Edibles" at bounding box center [318, 369] width 70 height 27
click at [101, 359] on input "Edibles" at bounding box center [100, 358] width 1 height 1
checkbox input "true"
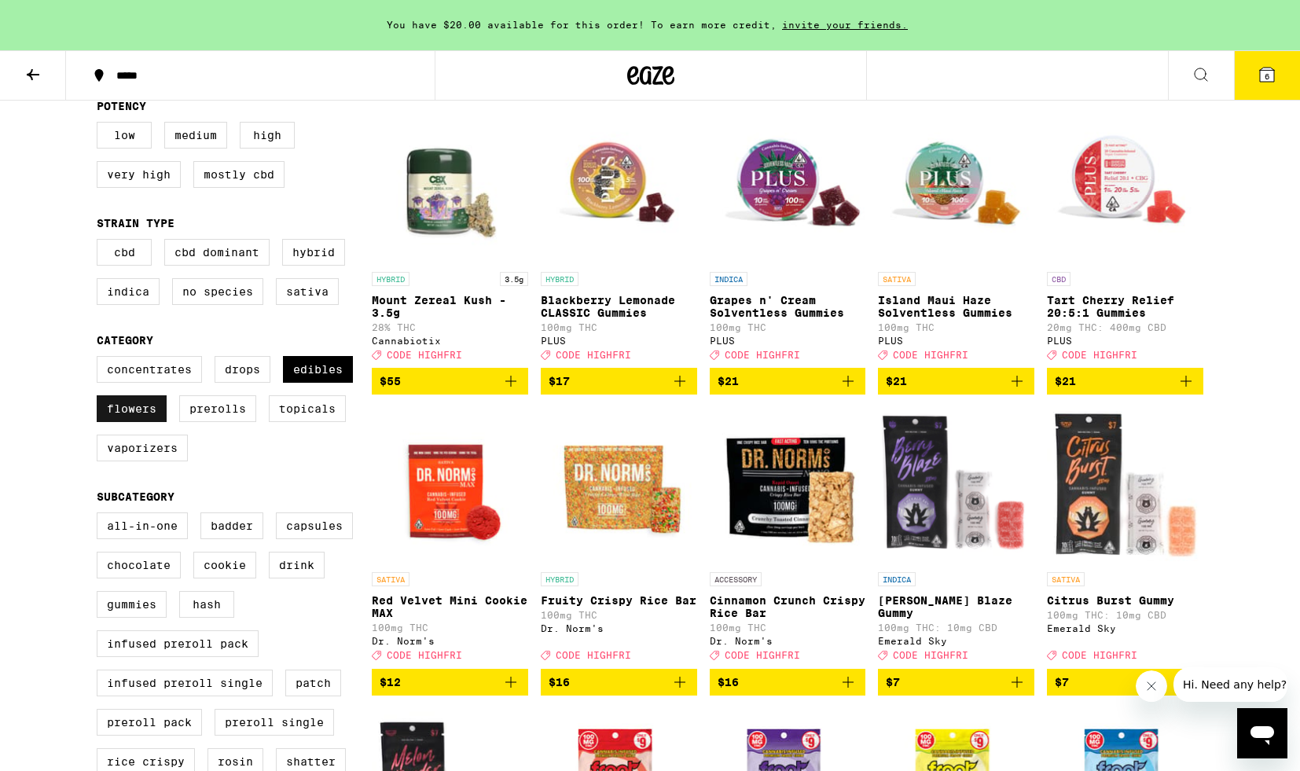
click at [138, 422] on label "Flowers" at bounding box center [132, 408] width 70 height 27
click at [101, 359] on input "Flowers" at bounding box center [100, 358] width 1 height 1
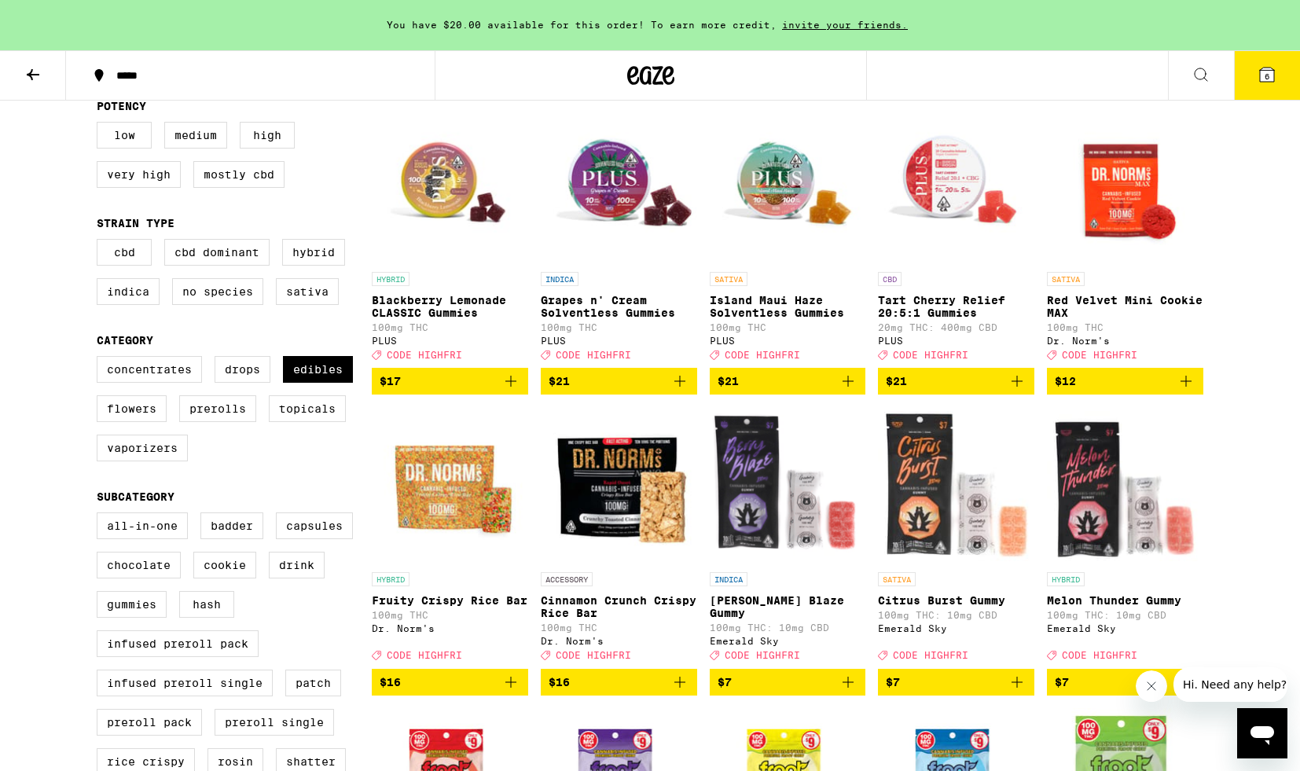
click at [766, 300] on p "Island Maui Haze Solventless Gummies" at bounding box center [788, 306] width 156 height 25
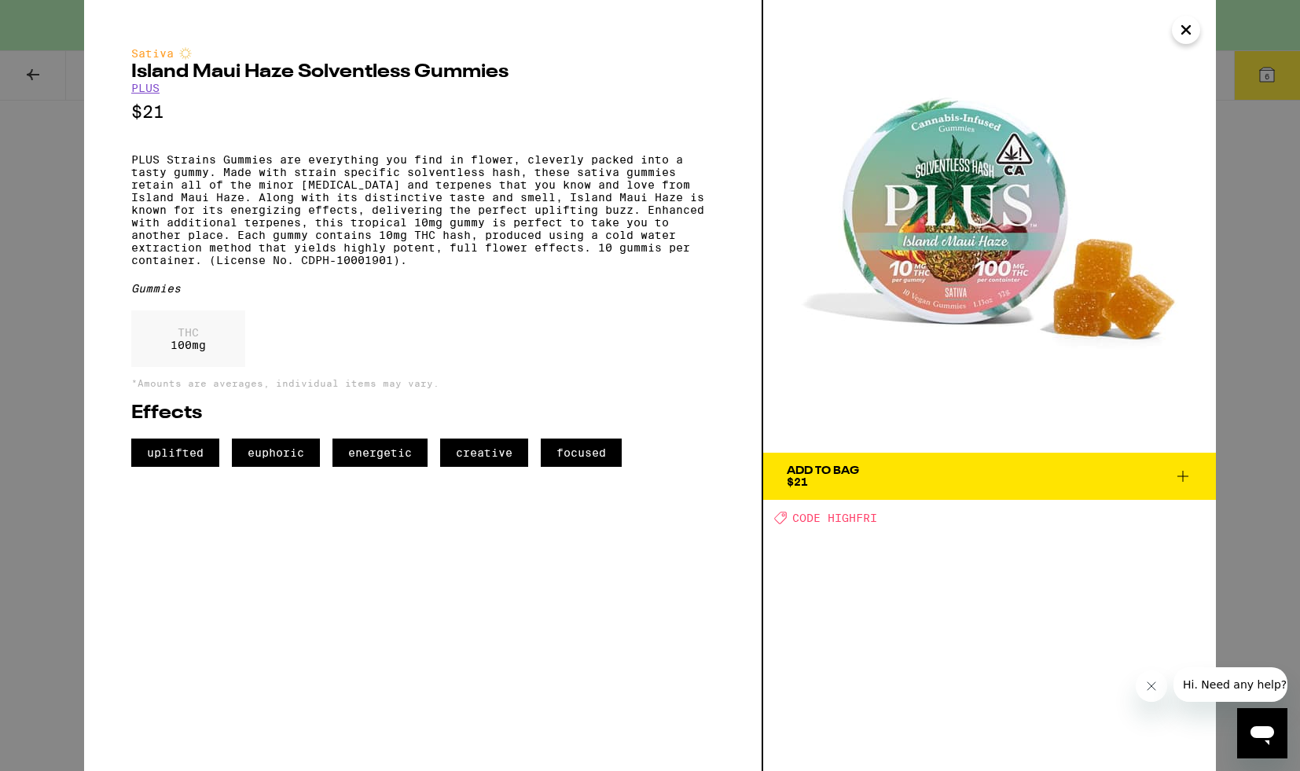
click at [1217, 17] on div "Sativa Island Maui Haze Solventless Gummies PLUS $21 PLUS Strains Gummies are e…" at bounding box center [650, 385] width 1300 height 771
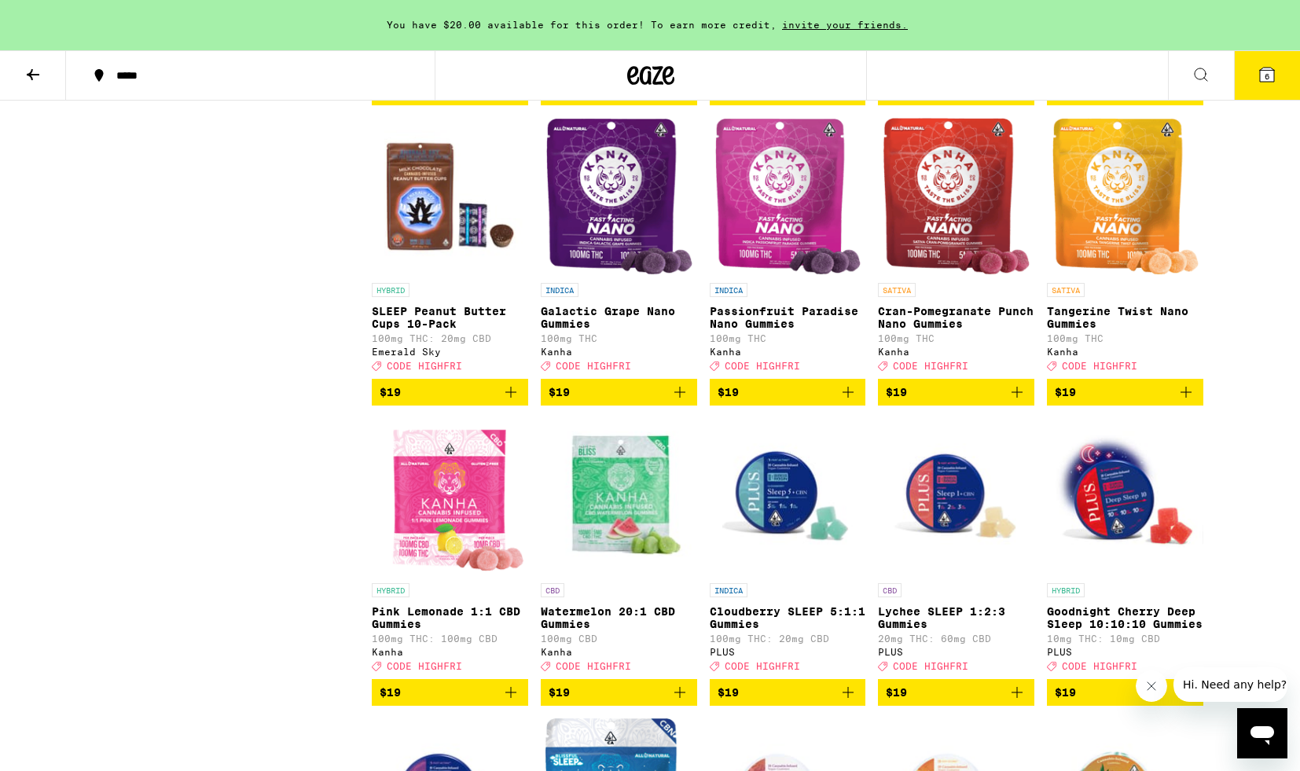
scroll to position [3467, 0]
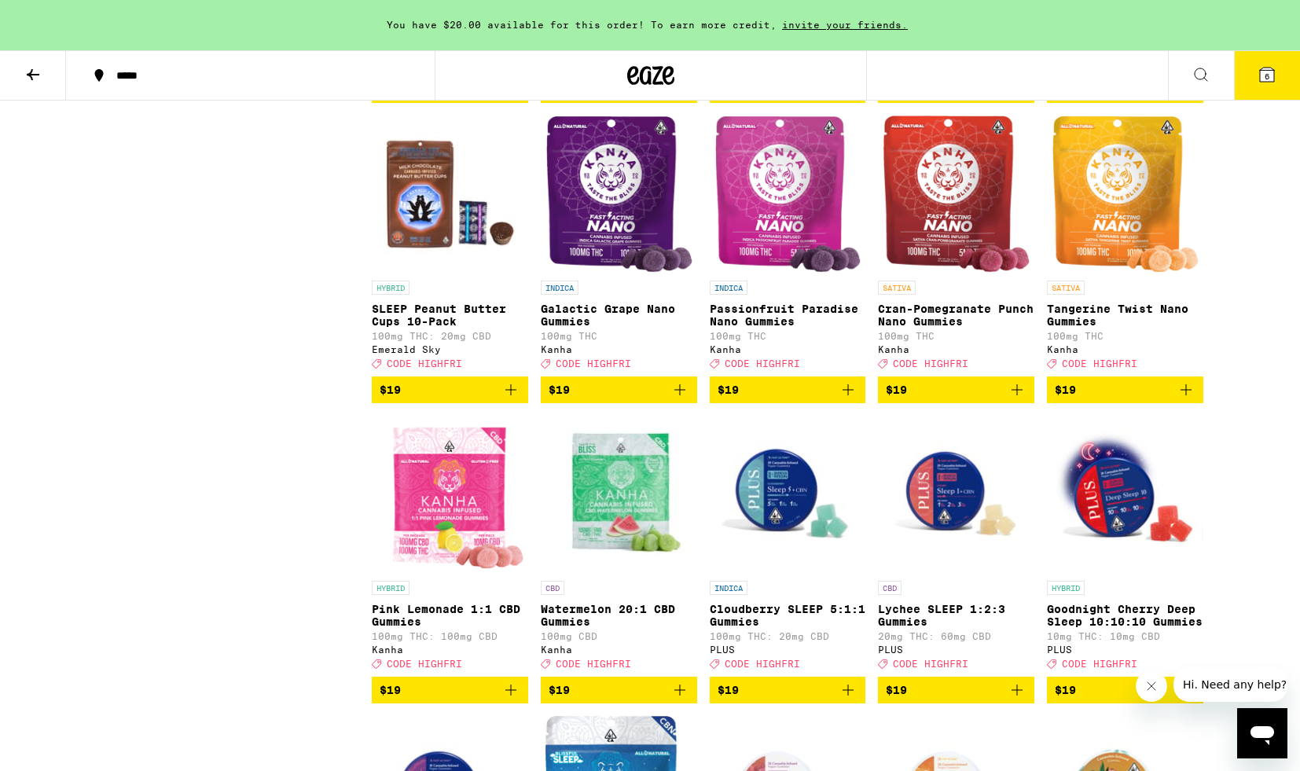
click at [1187, 399] on icon "Add to bag" at bounding box center [1186, 389] width 19 height 19
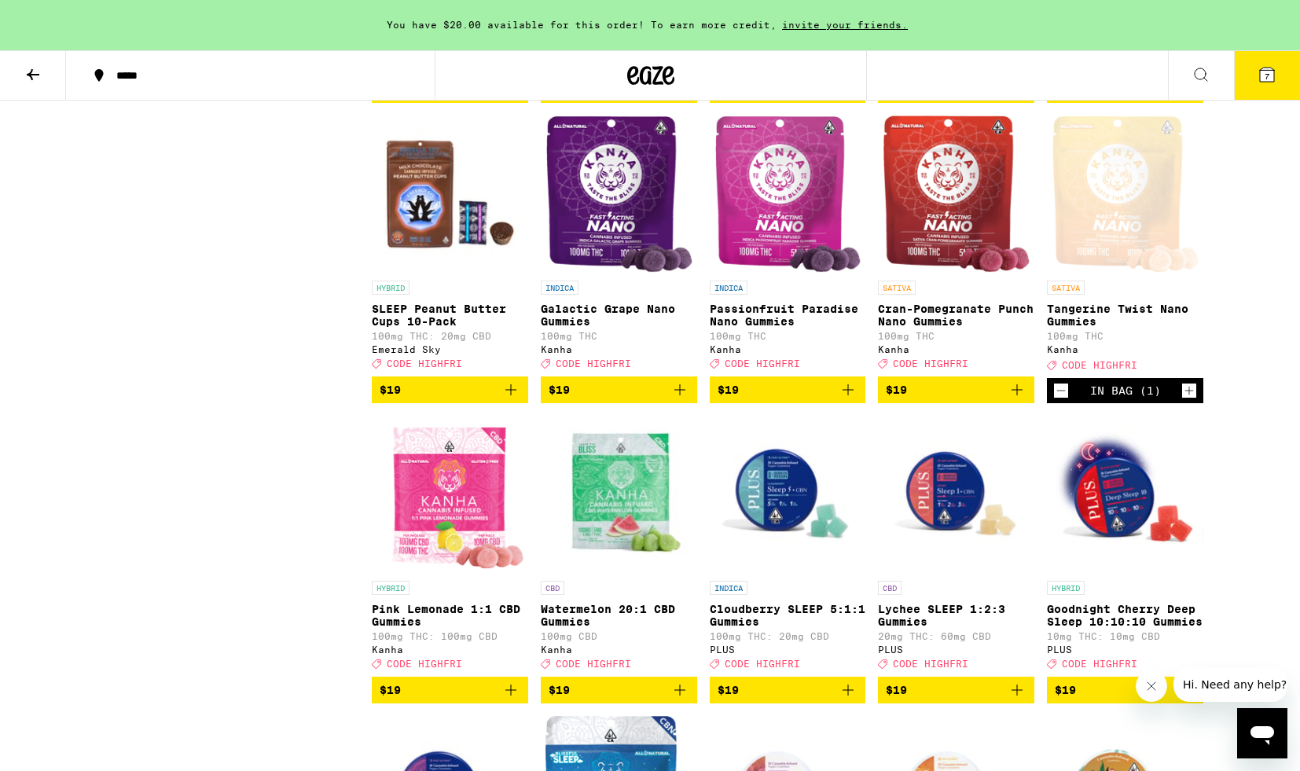
click at [678, 399] on icon "Add to bag" at bounding box center [679, 389] width 19 height 19
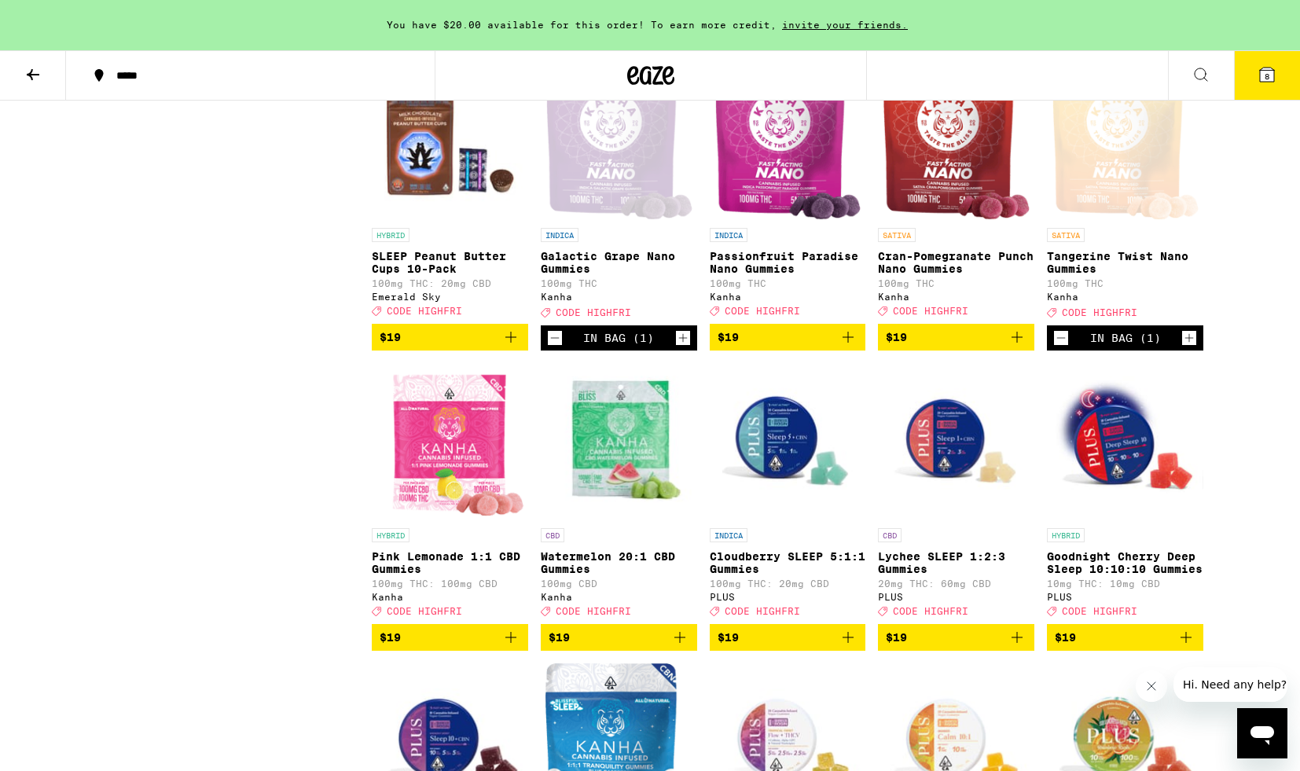
scroll to position [3415, 0]
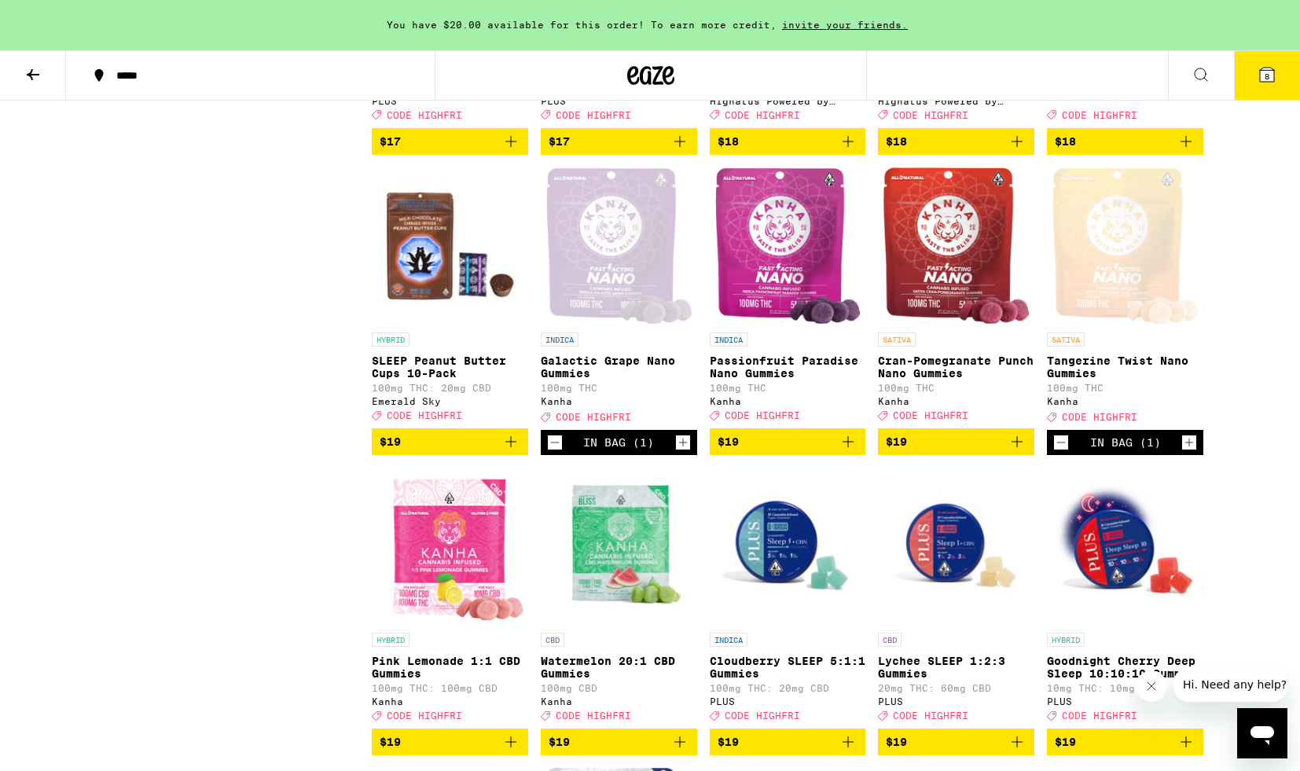
click at [816, 451] on span "$19" at bounding box center [788, 441] width 141 height 19
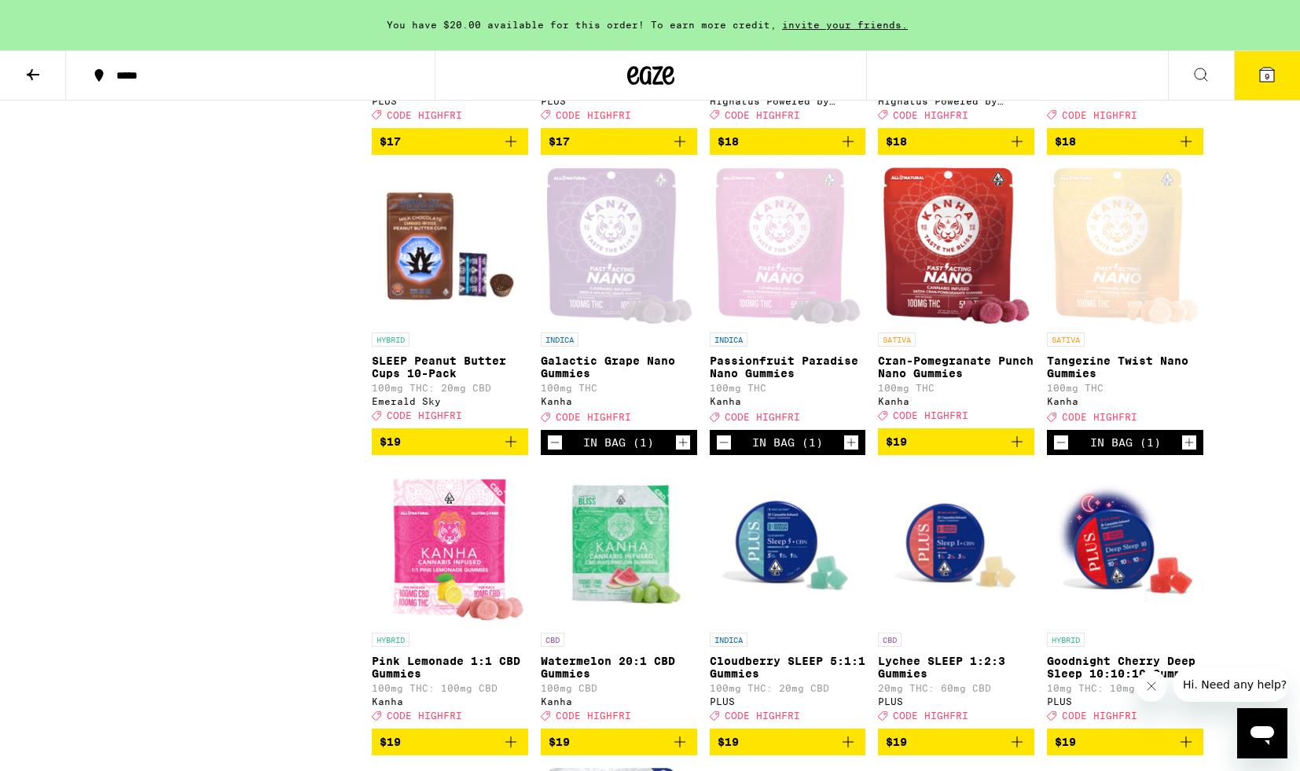
click at [944, 455] on button "$19" at bounding box center [956, 441] width 156 height 27
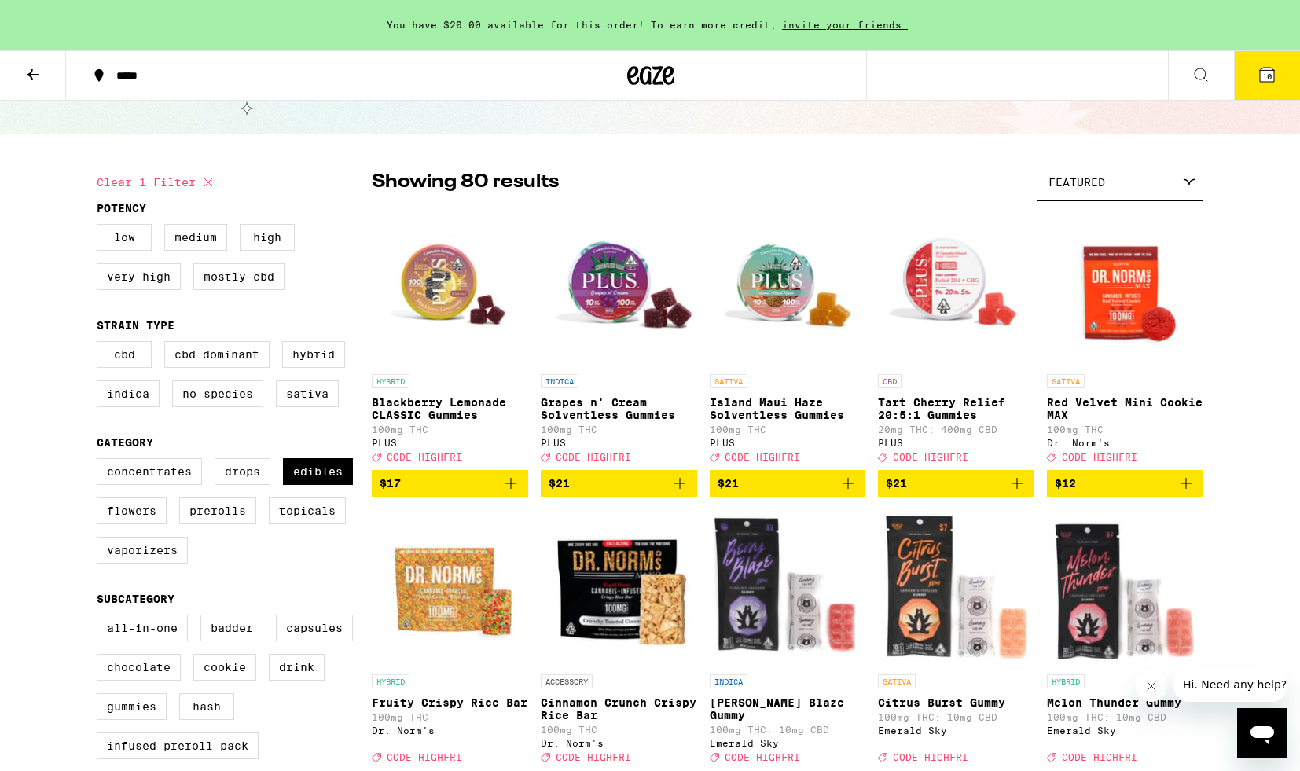
scroll to position [0, 0]
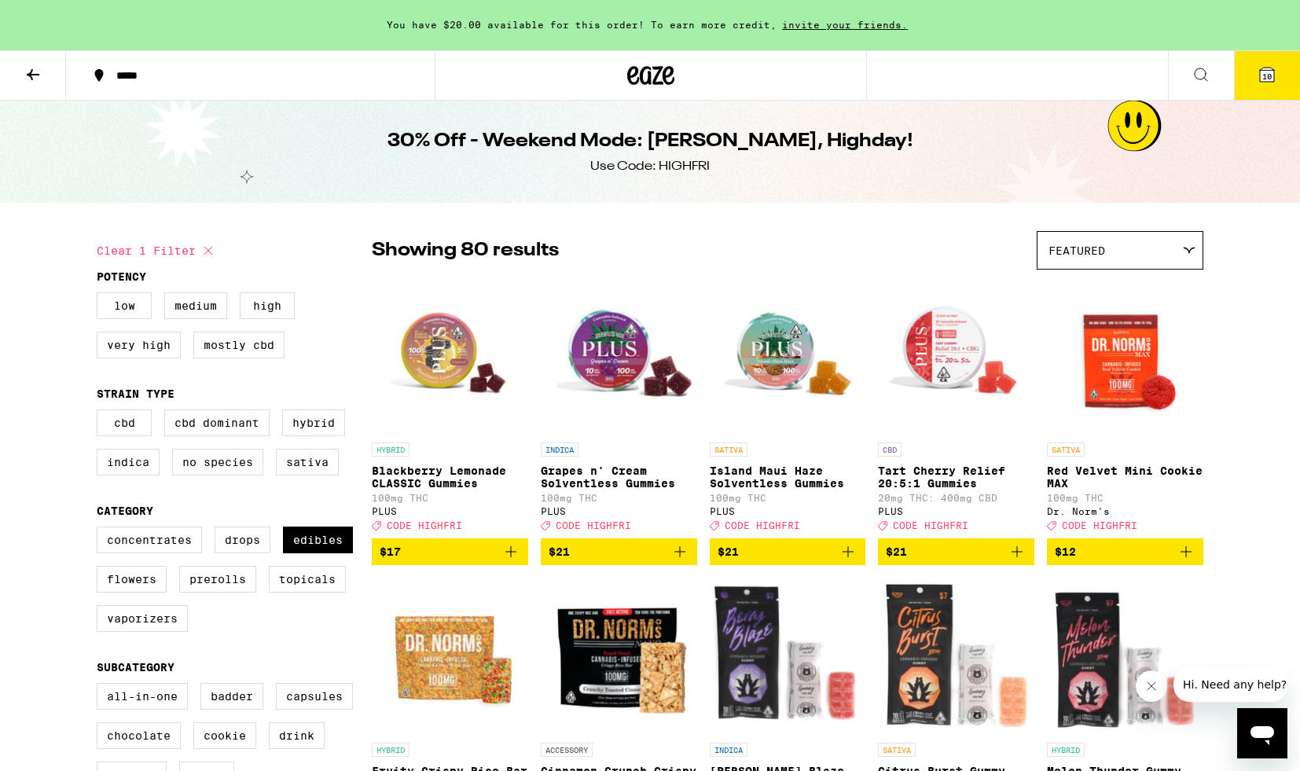
click at [1265, 83] on icon at bounding box center [1267, 74] width 19 height 19
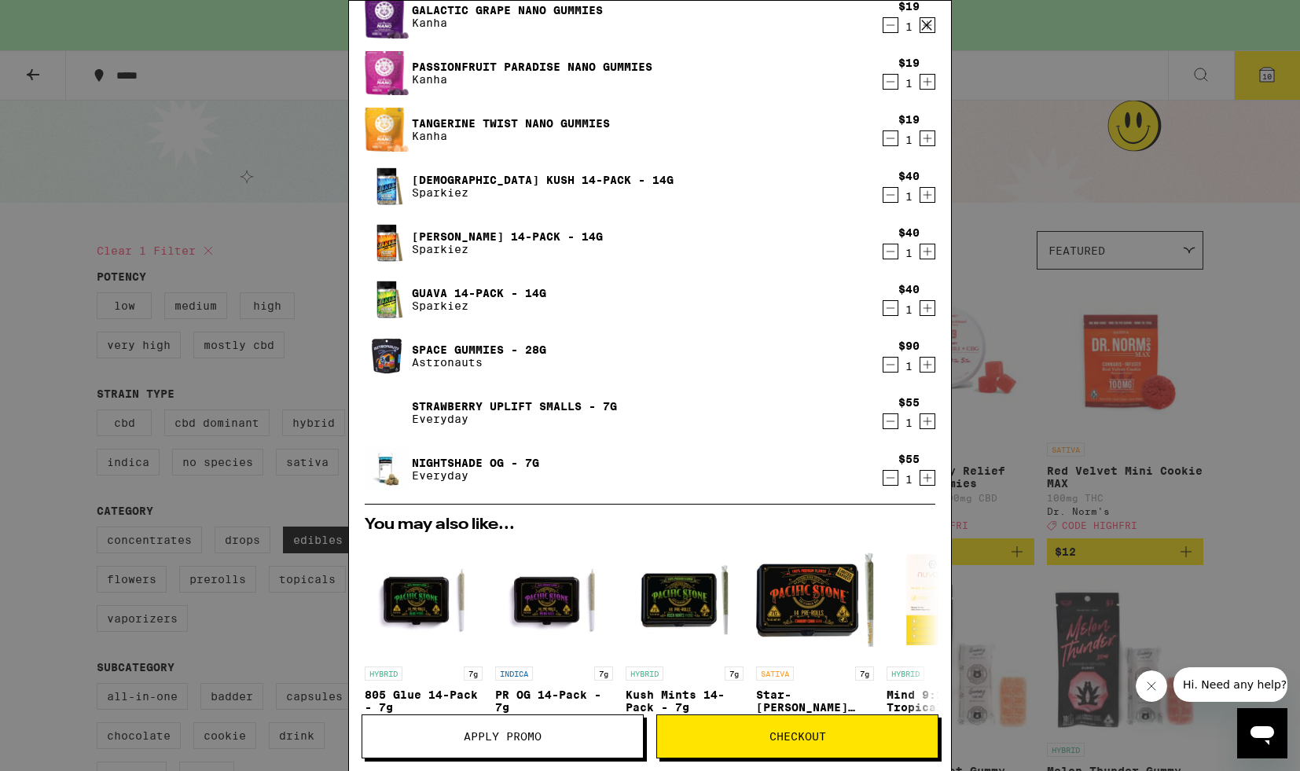
scroll to position [173, 0]
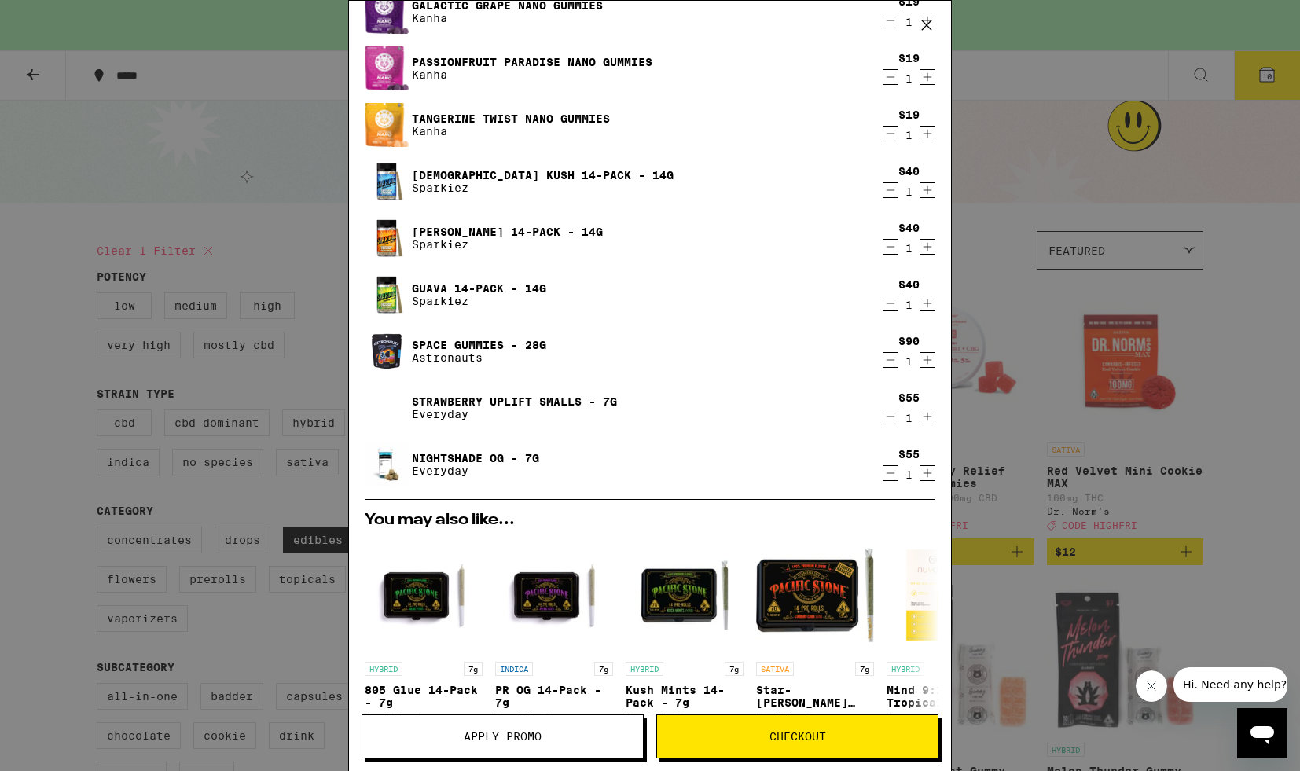
click at [924, 19] on icon at bounding box center [927, 25] width 24 height 24
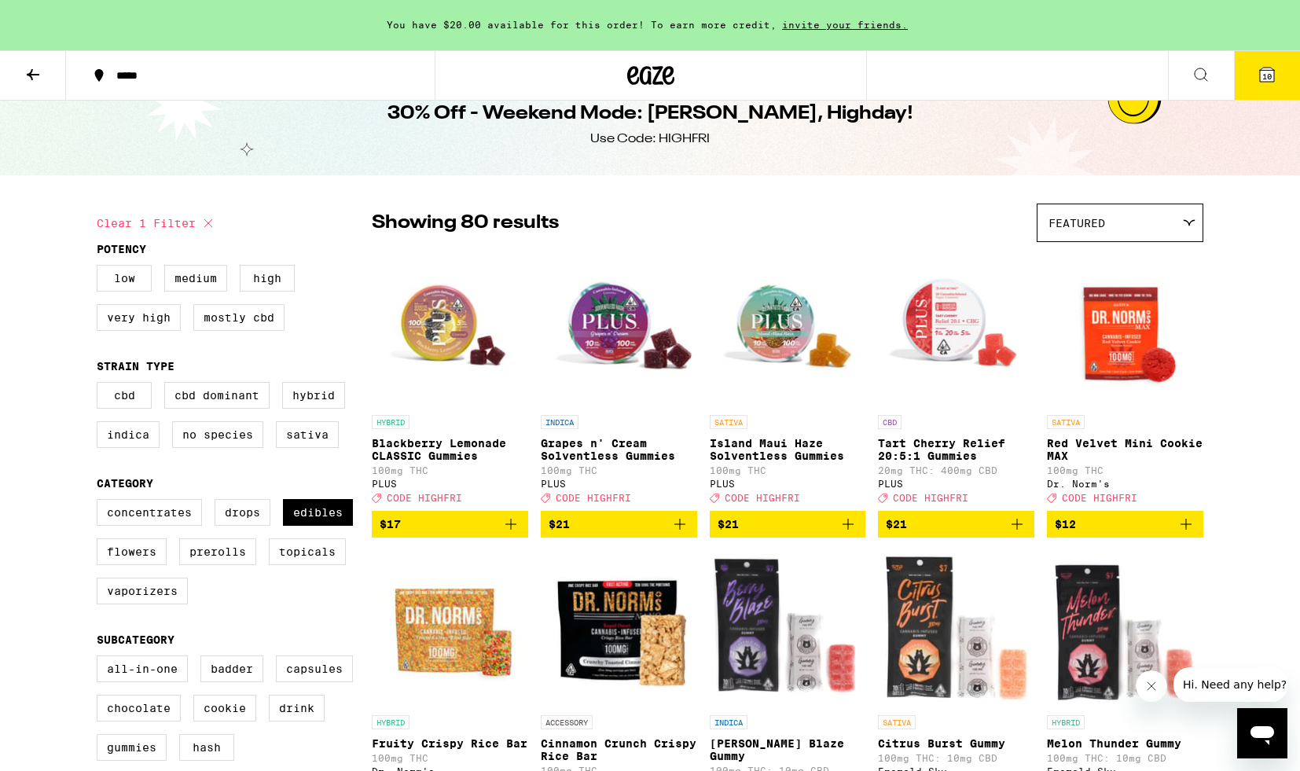
scroll to position [61, 0]
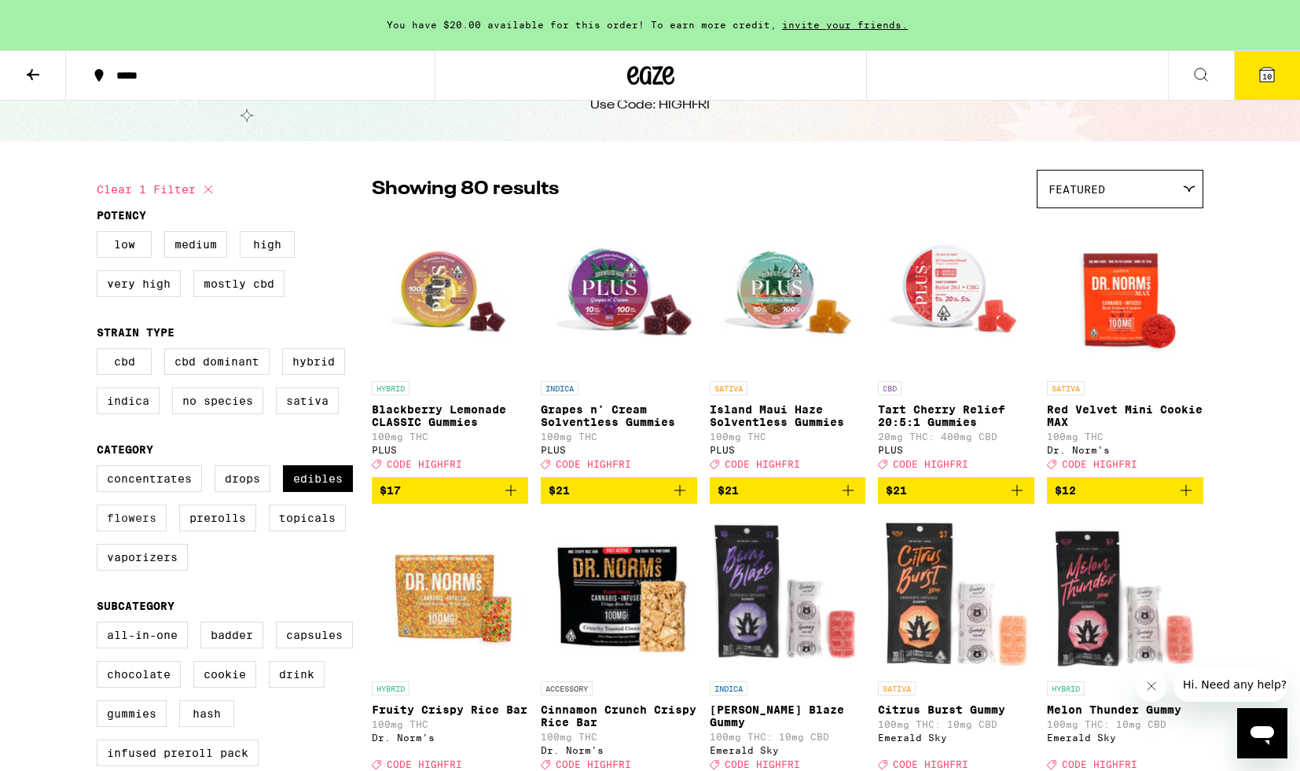
click at [142, 531] on label "Flowers" at bounding box center [132, 518] width 70 height 27
click at [101, 468] on input "Flowers" at bounding box center [100, 468] width 1 height 1
checkbox input "true"
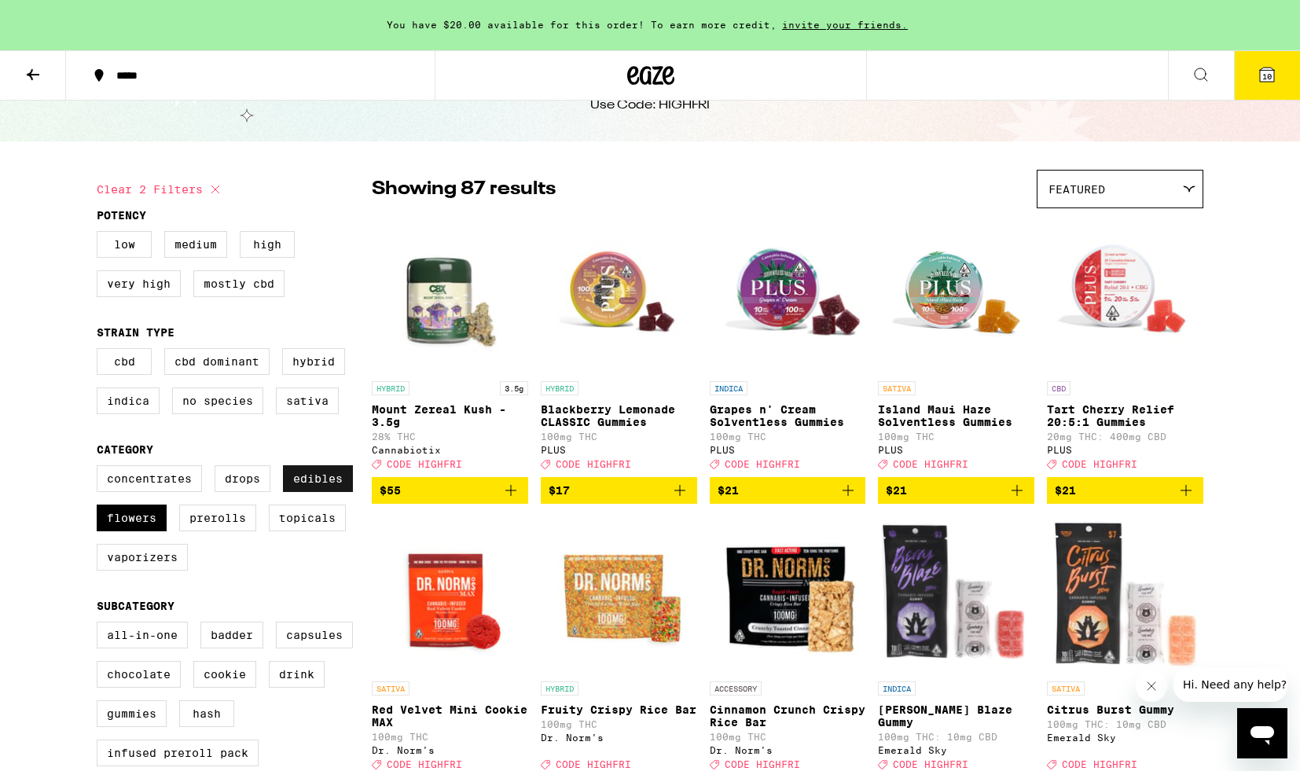
click at [298, 492] on label "Edibles" at bounding box center [318, 478] width 70 height 27
click at [101, 468] on input "Edibles" at bounding box center [100, 468] width 1 height 1
checkbox input "false"
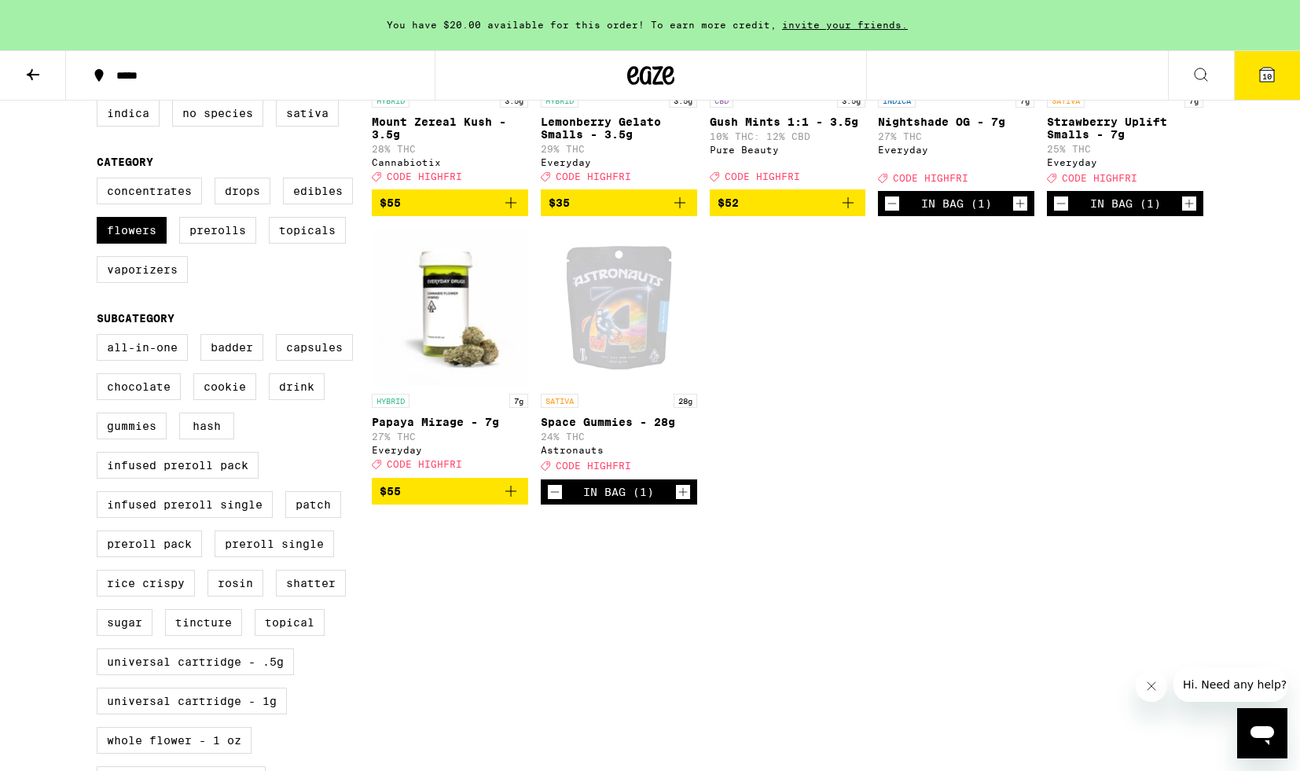
scroll to position [259, 0]
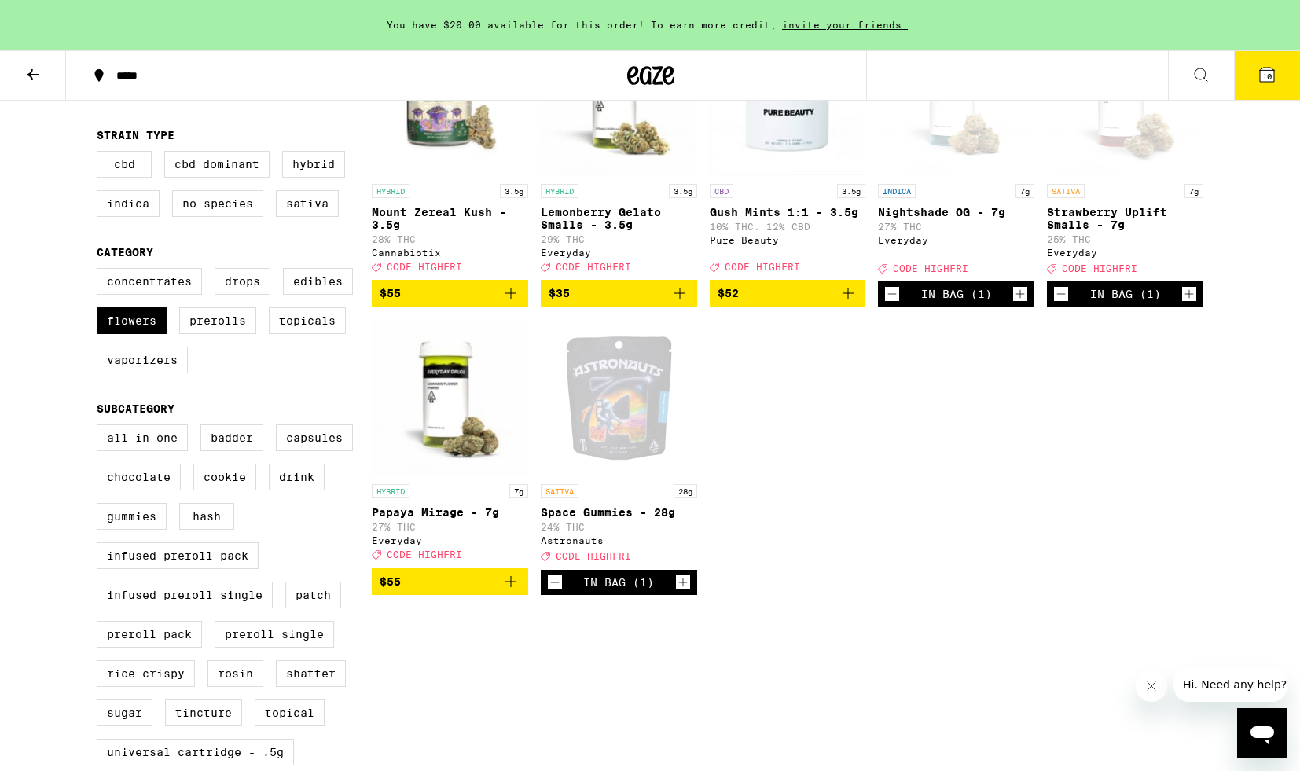
click at [1260, 72] on icon at bounding box center [1267, 75] width 14 height 14
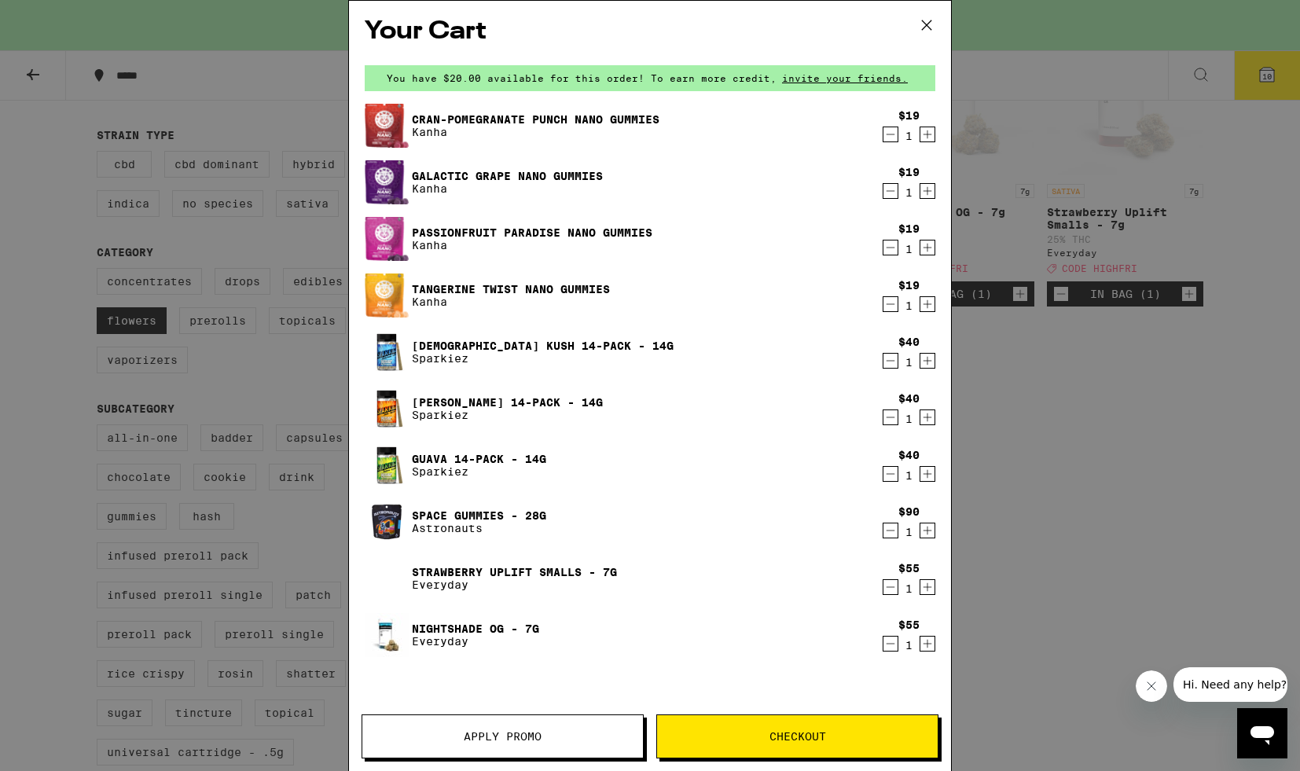
scroll to position [46, 0]
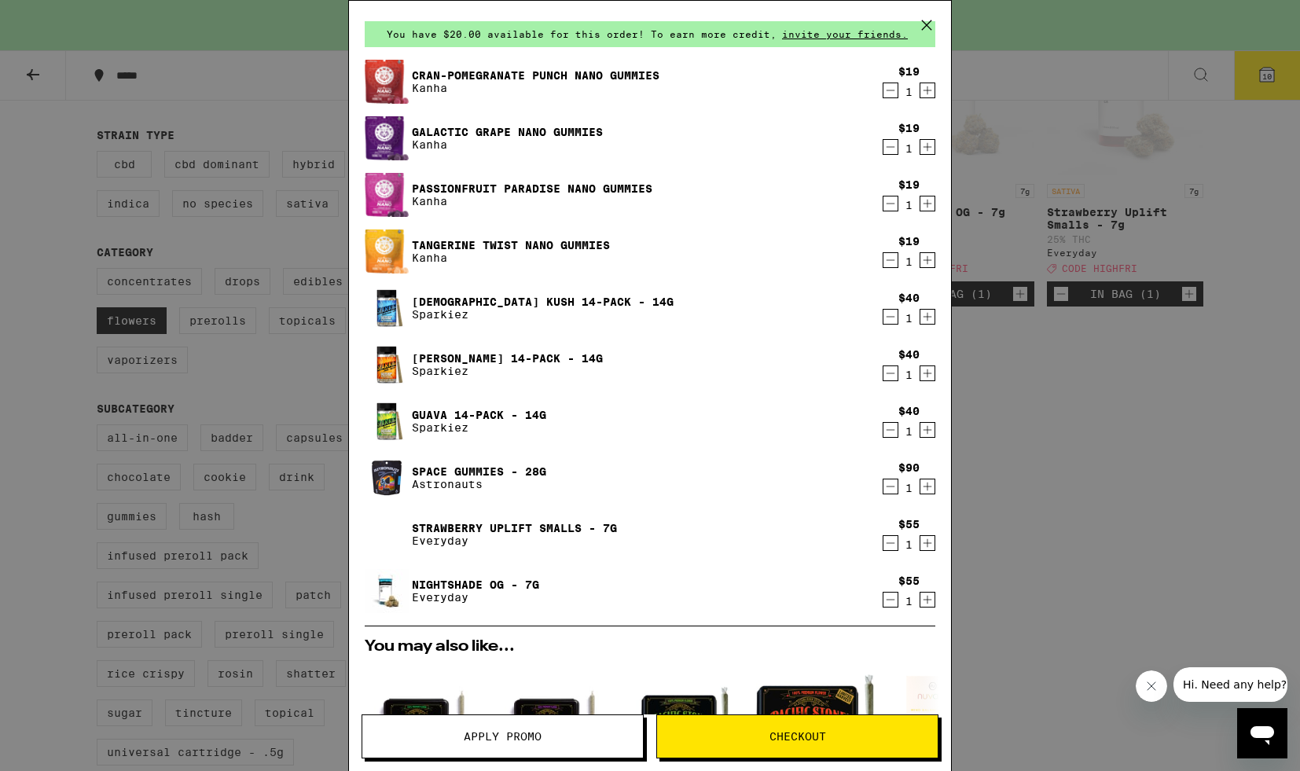
click at [894, 545] on icon "Decrement" at bounding box center [890, 543] width 14 height 19
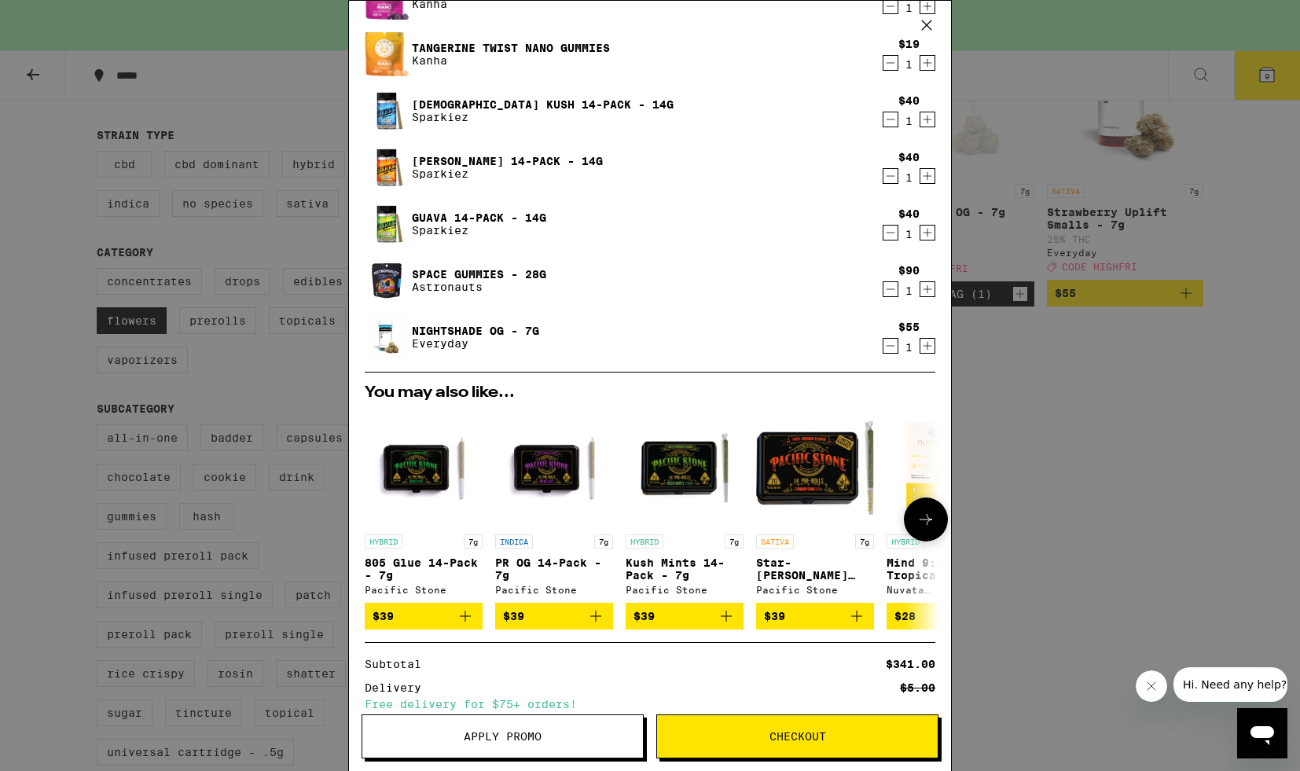
scroll to position [233, 0]
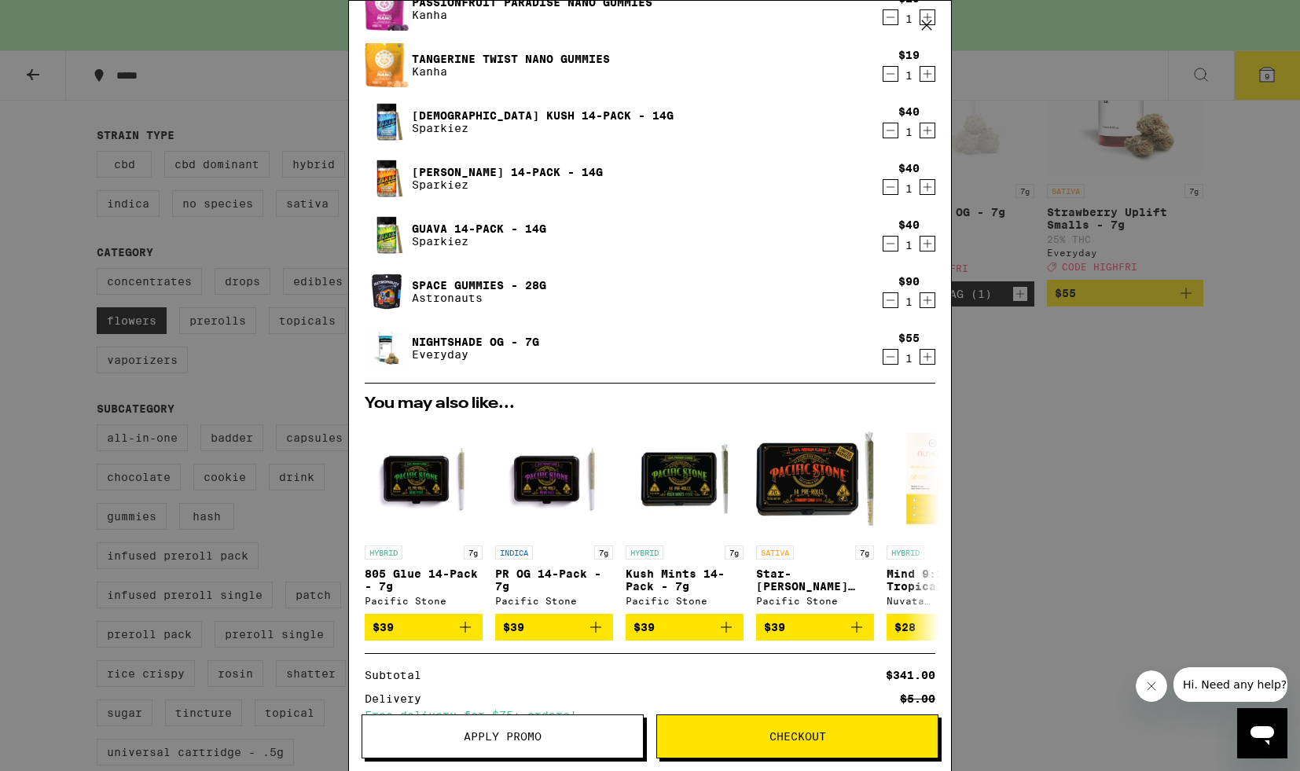
click at [890, 130] on icon "Decrement" at bounding box center [890, 130] width 14 height 19
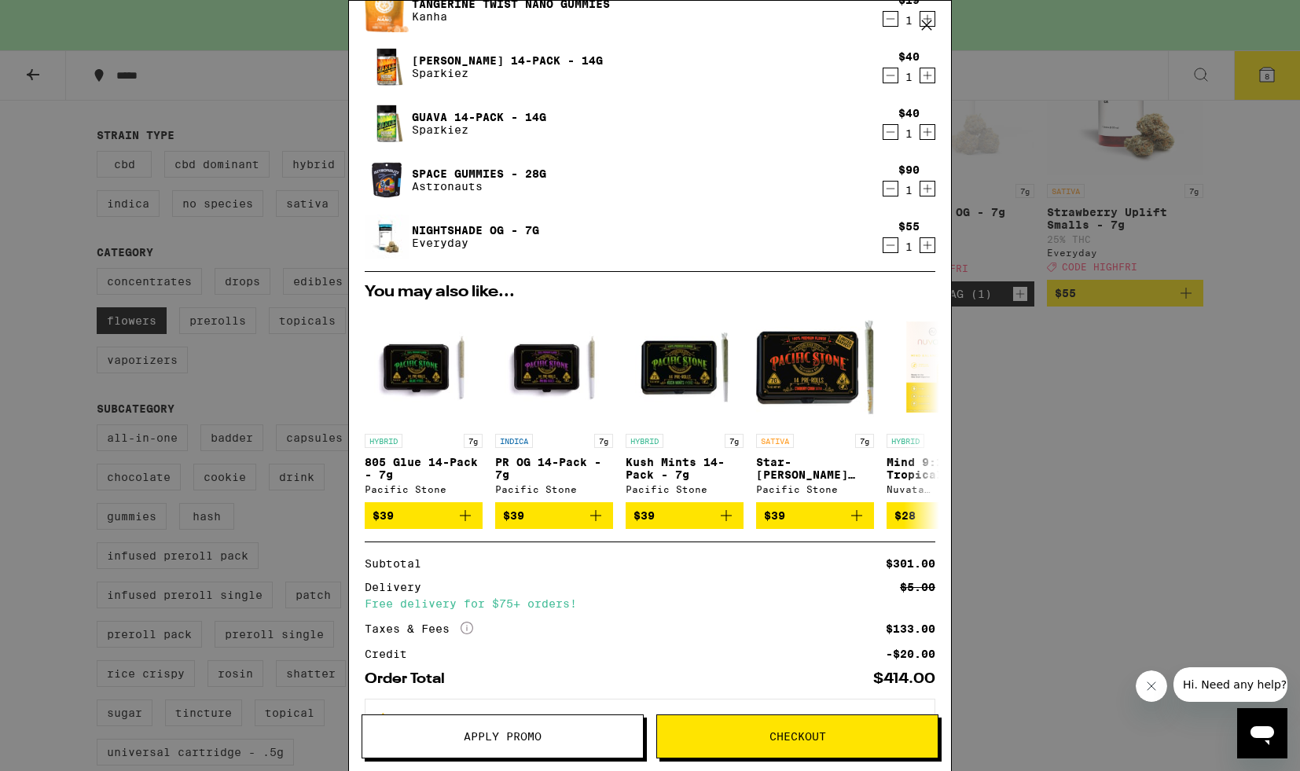
scroll to position [355, 0]
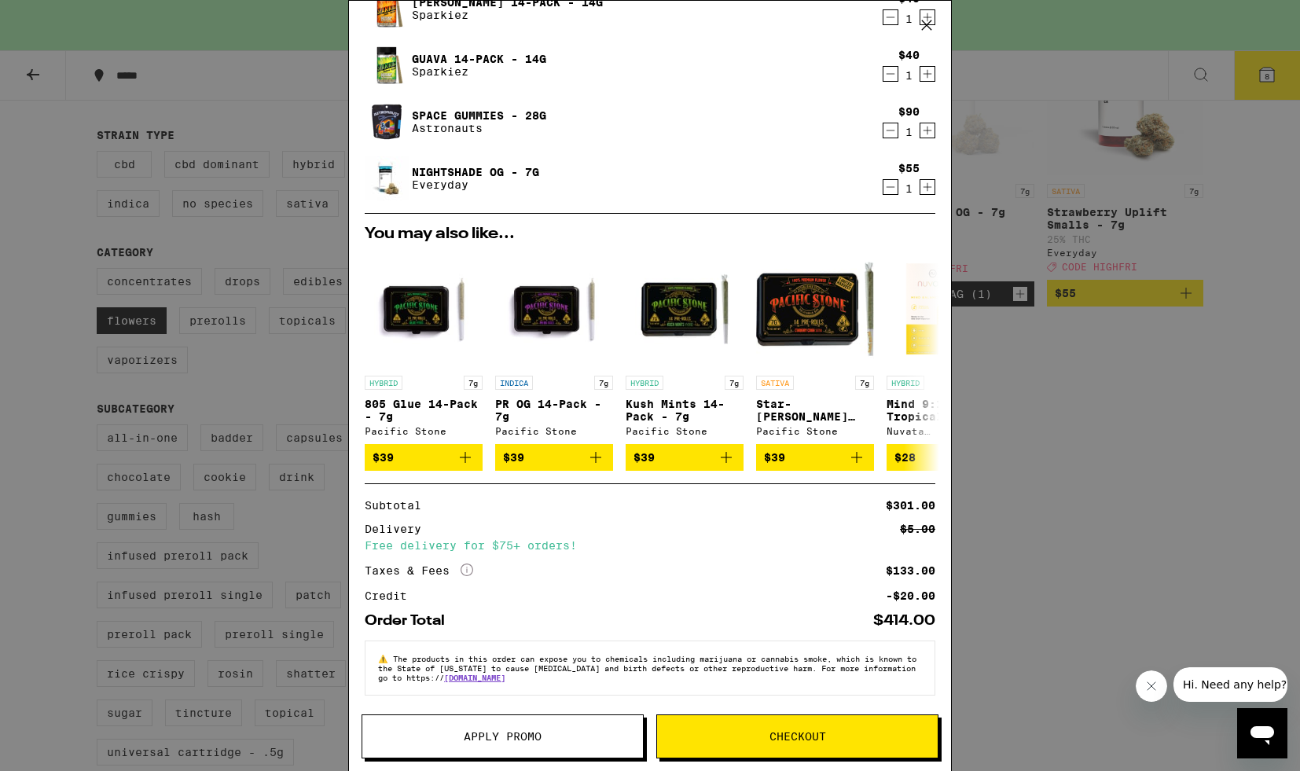
click at [548, 748] on button "Apply Promo" at bounding box center [503, 736] width 282 height 44
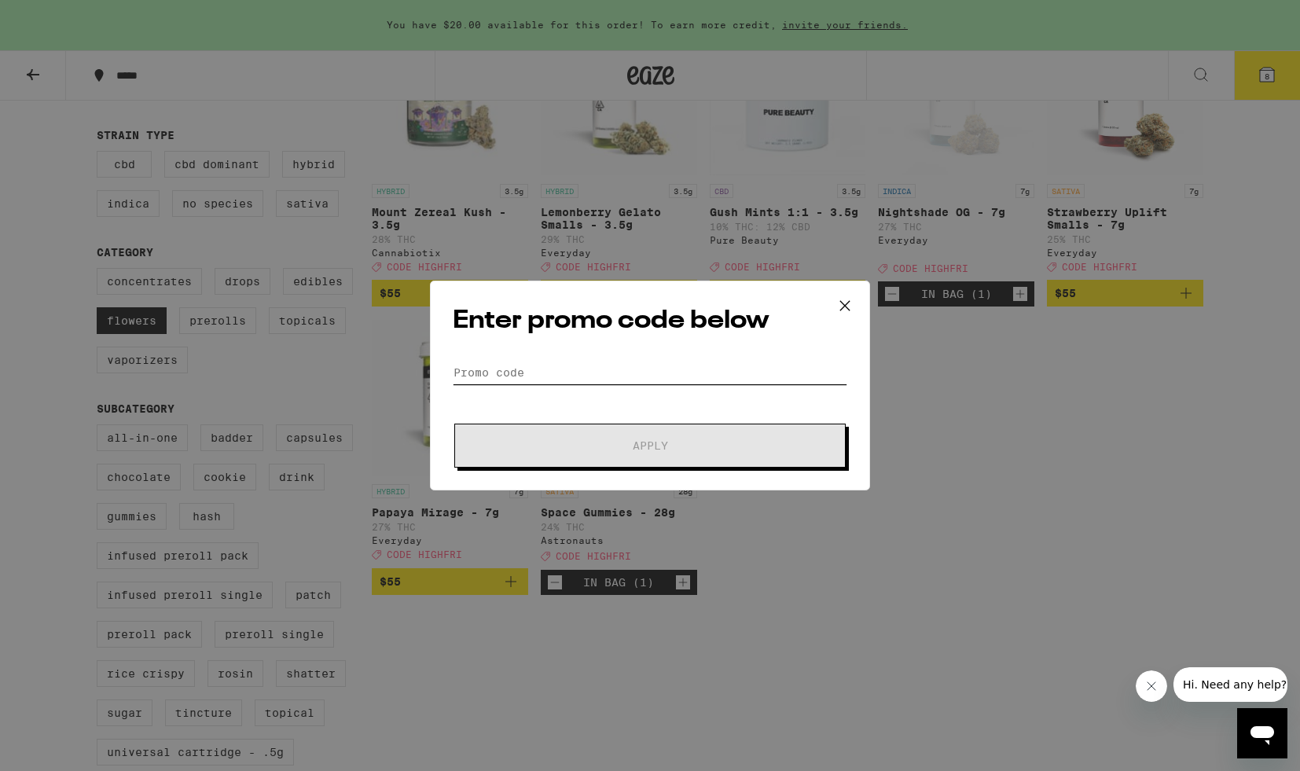
click at [534, 373] on input "Promo Code" at bounding box center [650, 373] width 395 height 24
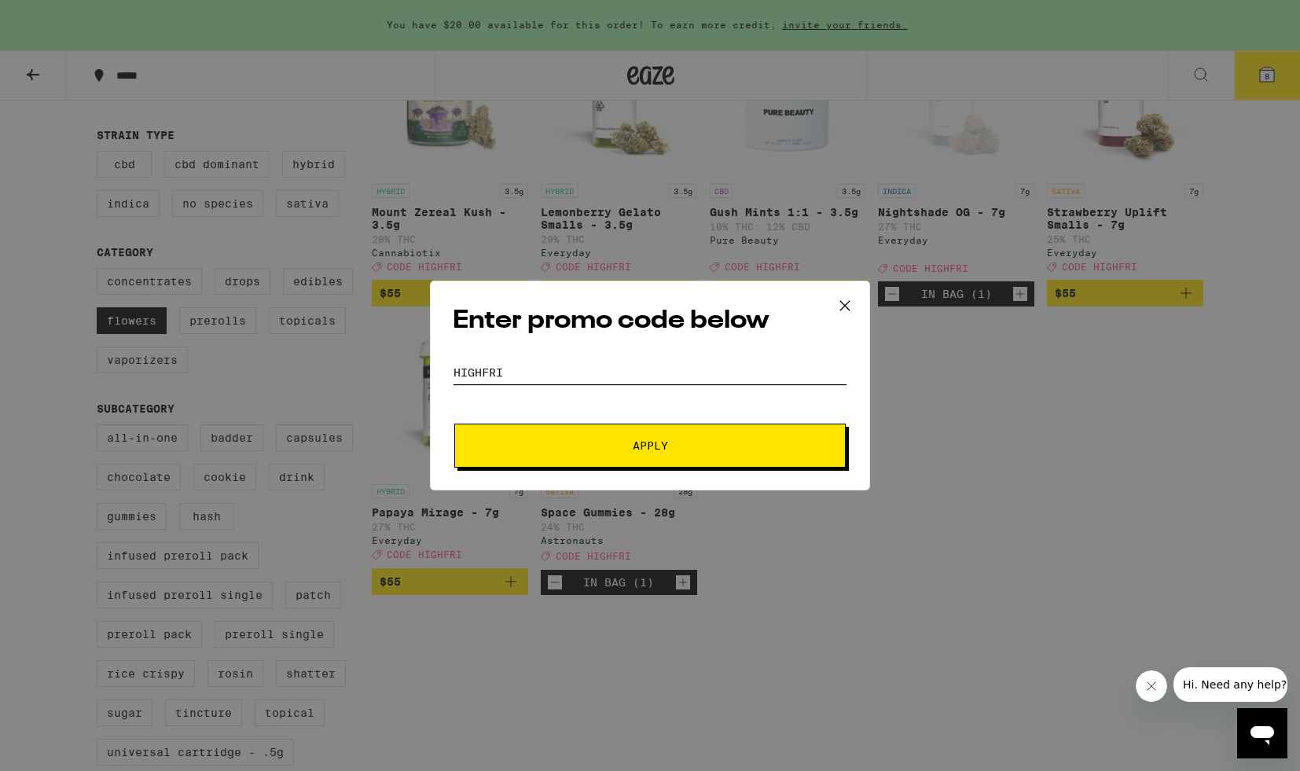
type input "highfri"
click at [563, 449] on span "Apply" at bounding box center [650, 445] width 283 height 11
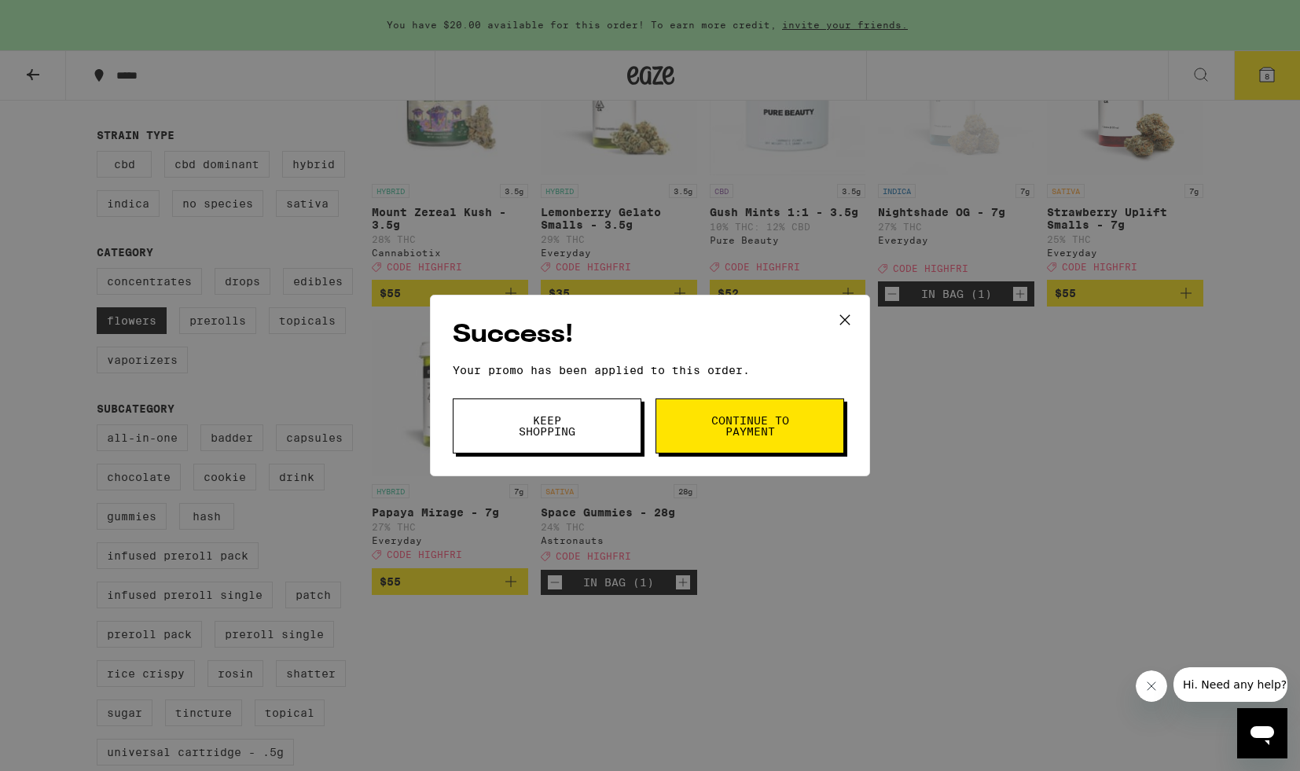
click at [723, 428] on span "Continue to payment" at bounding box center [750, 426] width 80 height 22
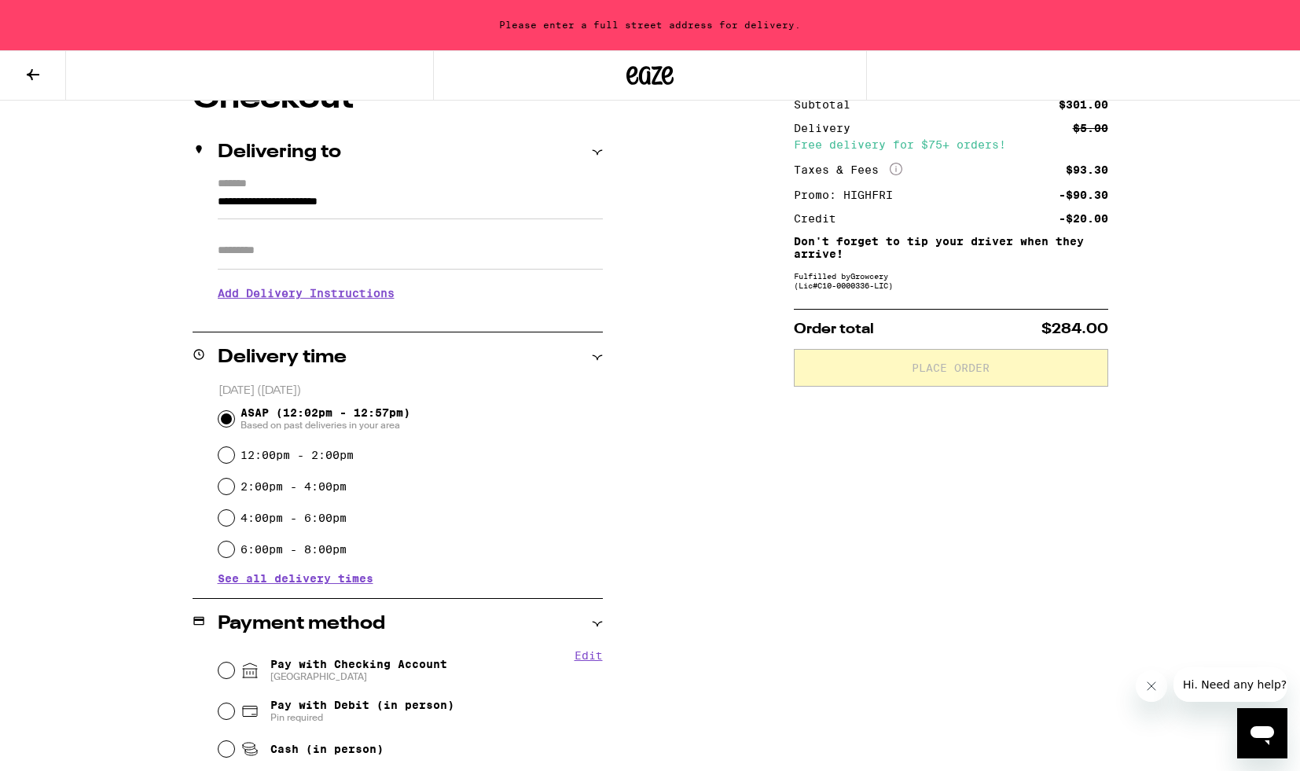
scroll to position [178, 0]
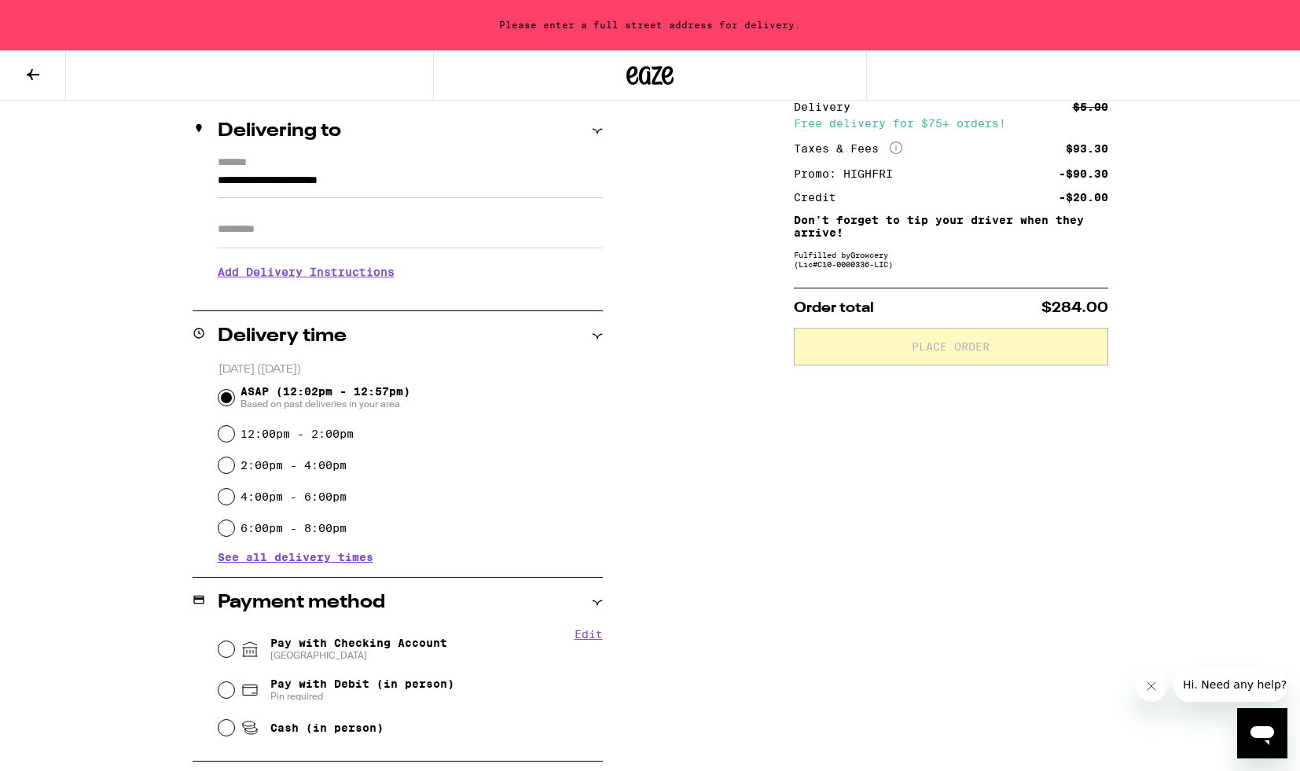
click at [356, 560] on span "See all delivery times" at bounding box center [296, 557] width 156 height 11
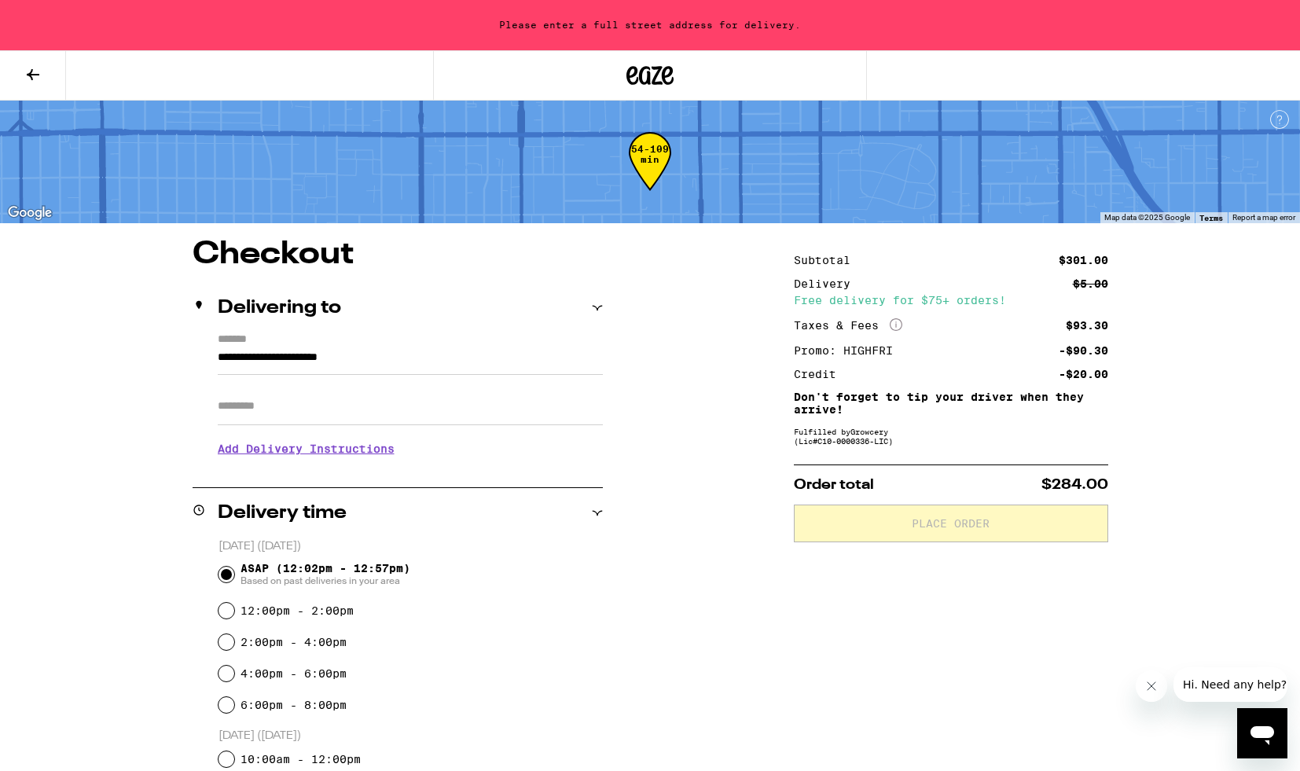
scroll to position [0, 0]
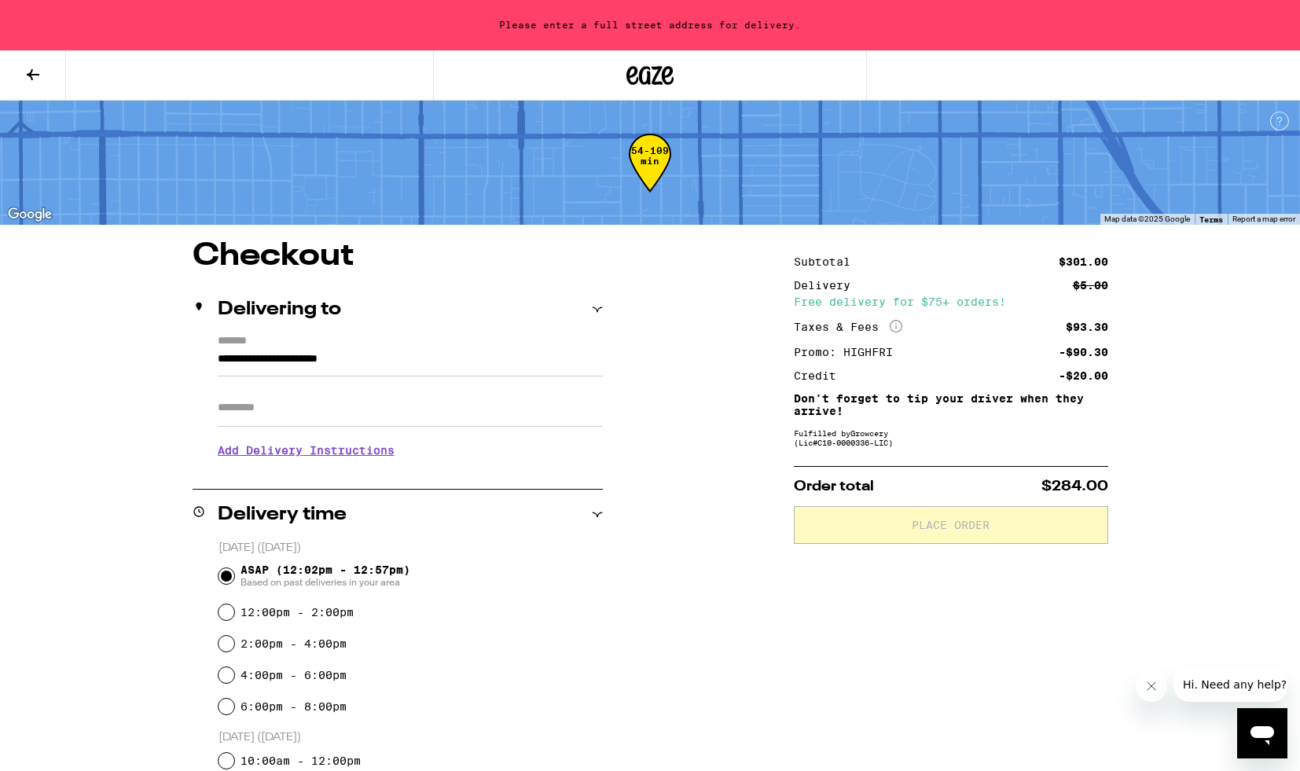
click at [367, 358] on input "**********" at bounding box center [410, 363] width 385 height 27
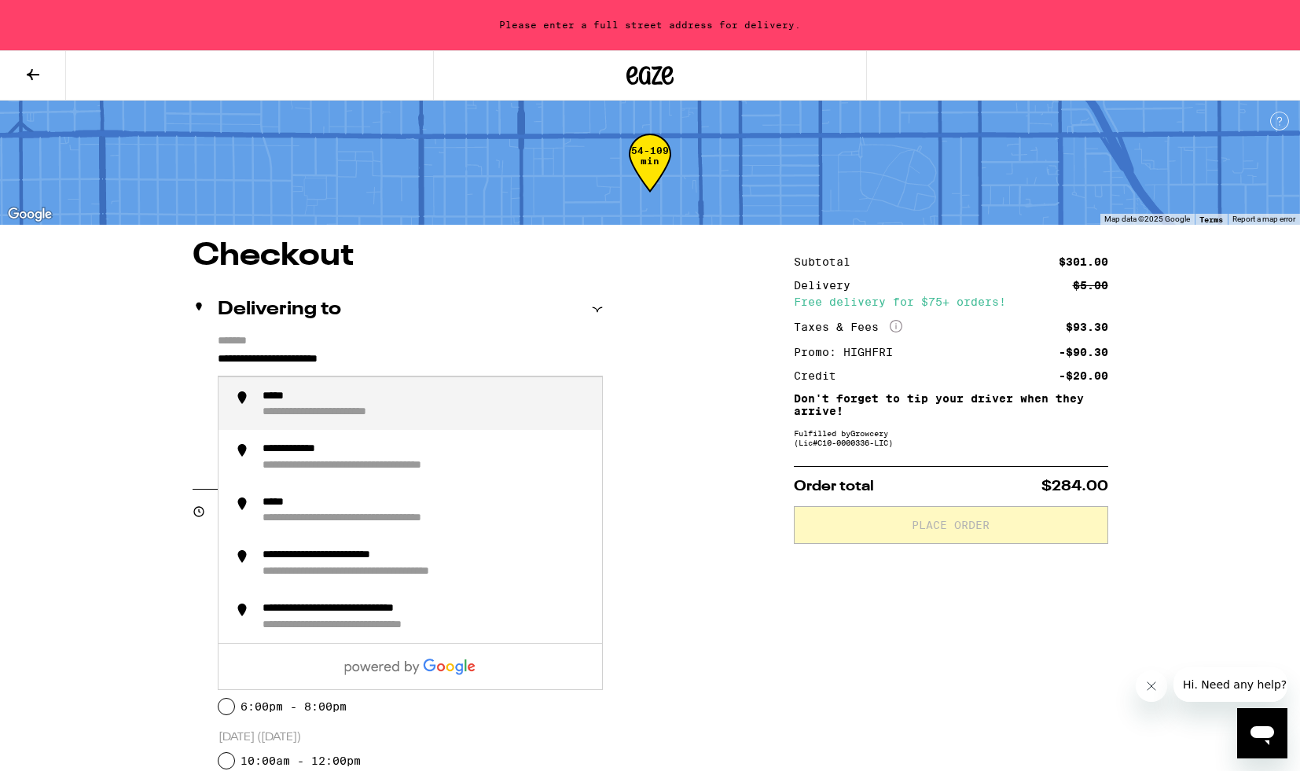
click at [367, 358] on input "**********" at bounding box center [410, 363] width 385 height 27
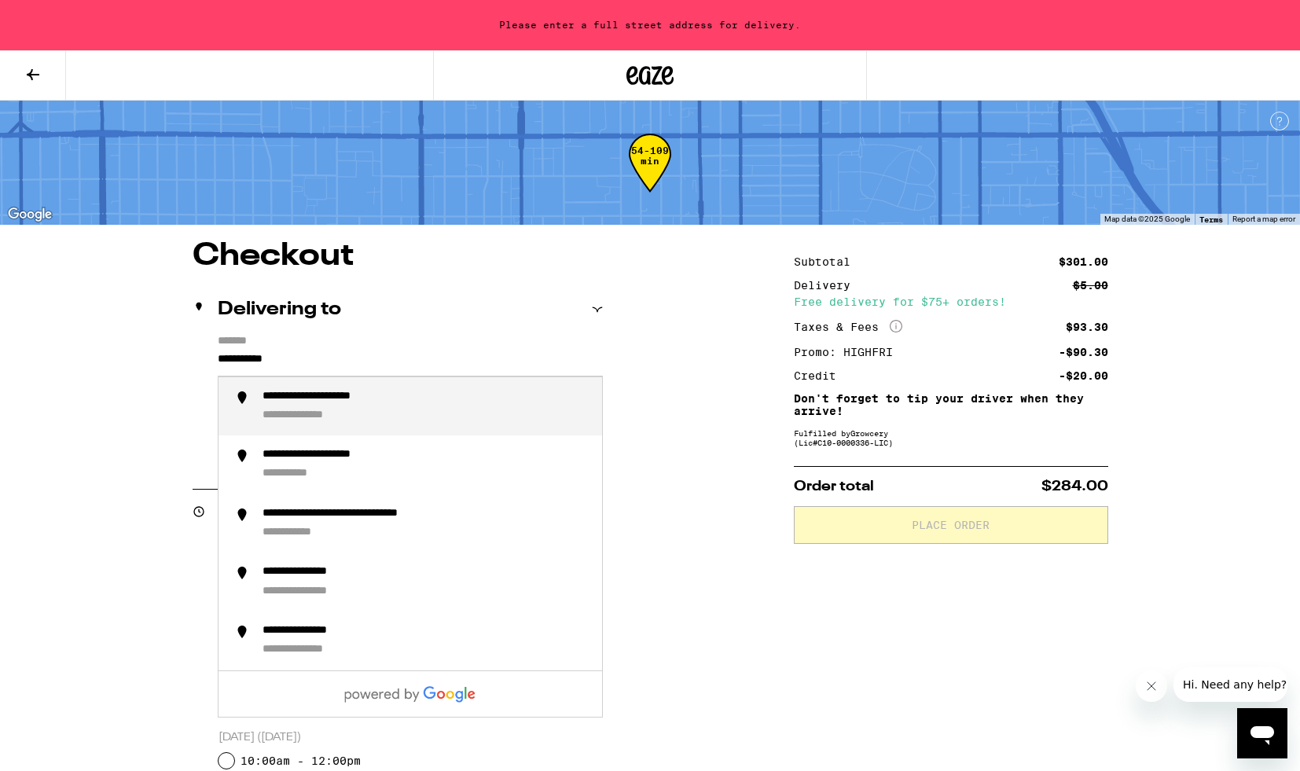
click at [340, 396] on div "**********" at bounding box center [341, 397] width 156 height 15
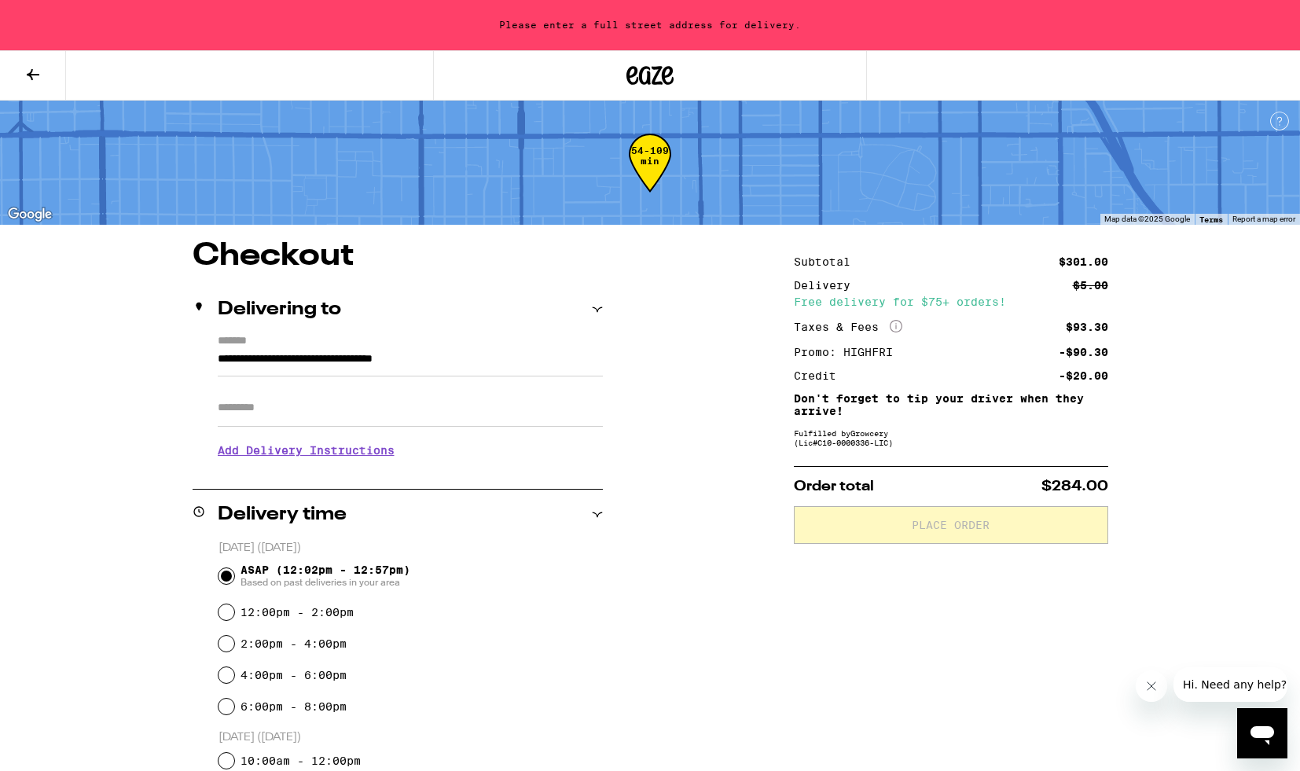
type input "**********"
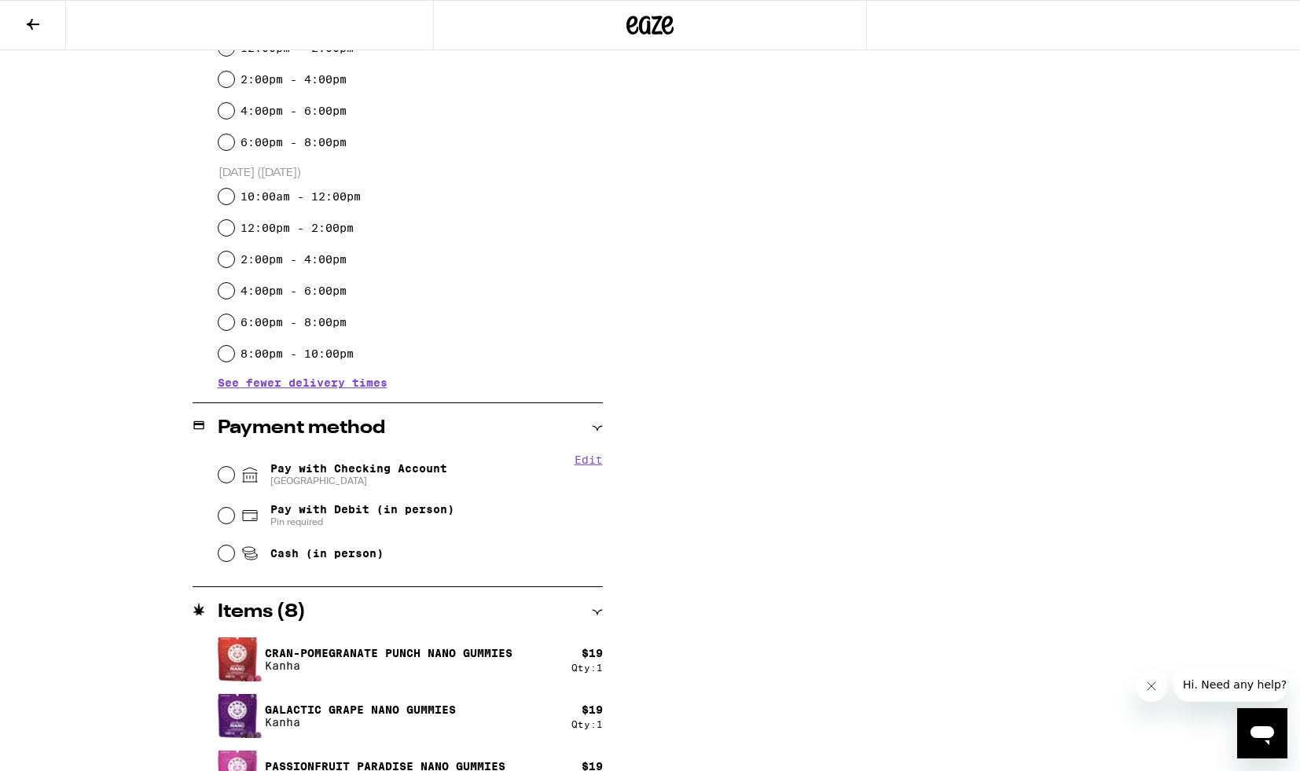
scroll to position [506, 0]
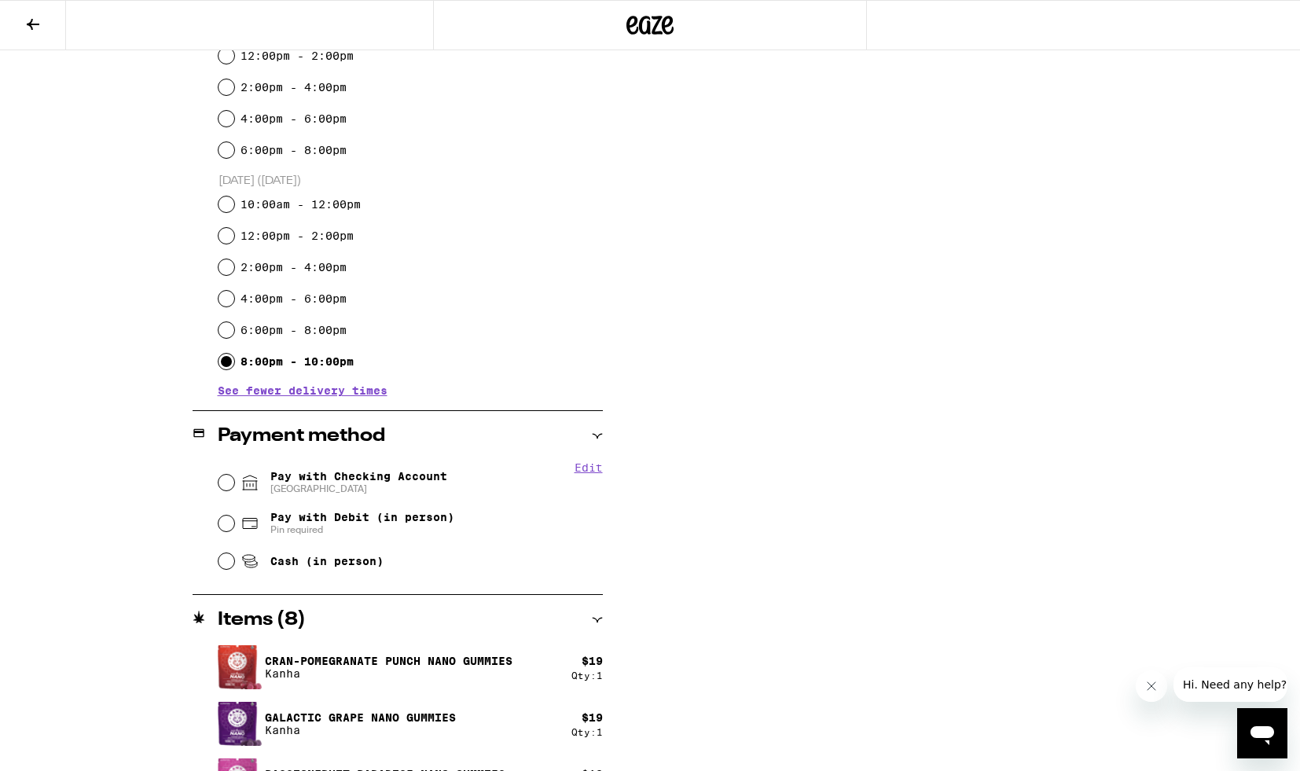
click at [225, 357] on input "8:00pm - 10:00pm" at bounding box center [227, 362] width 16 height 16
radio input "true"
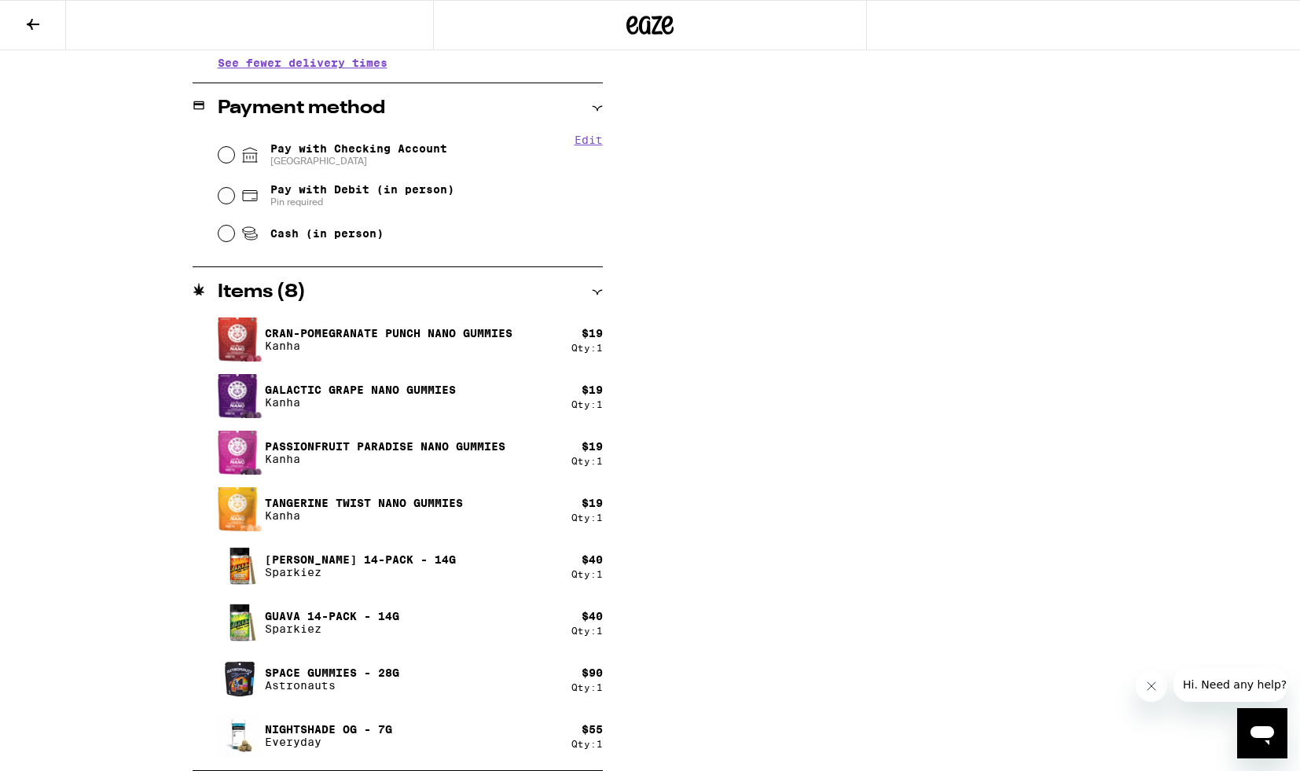
scroll to position [832, 0]
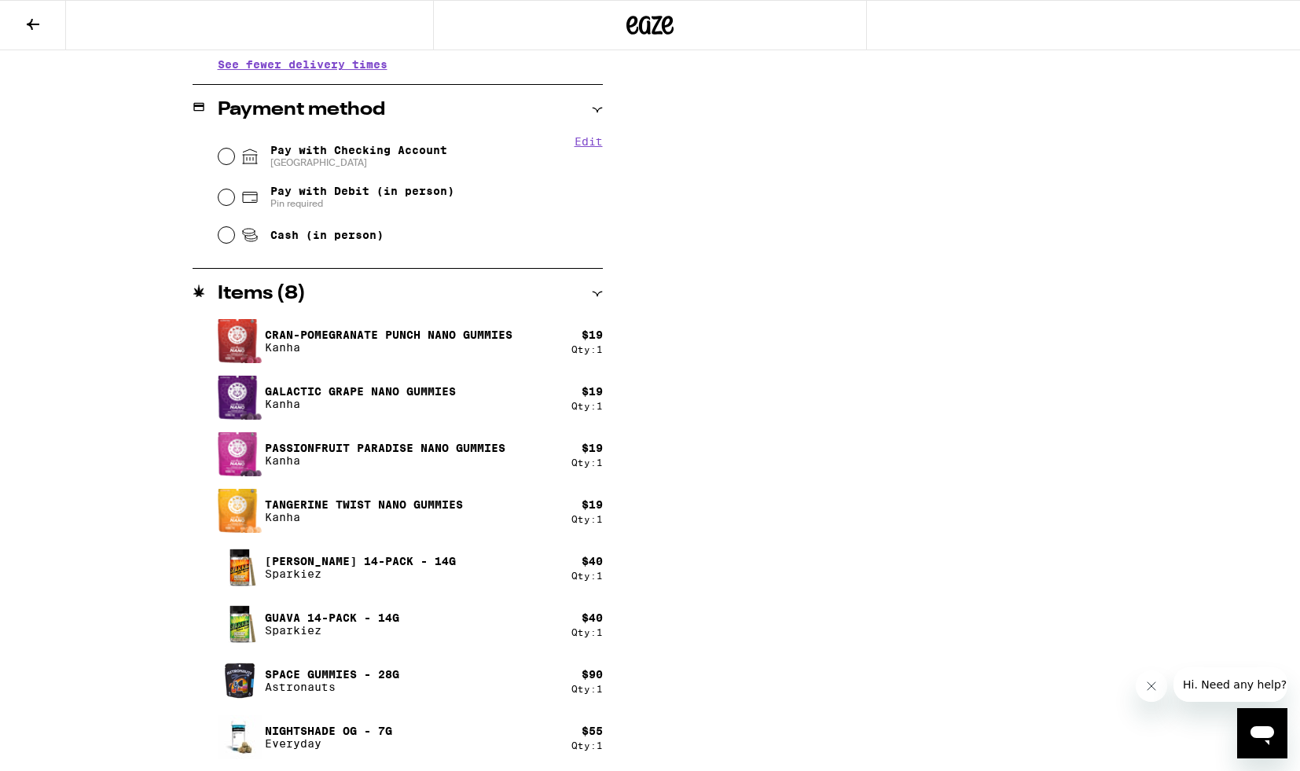
click at [583, 144] on button "Edit" at bounding box center [589, 141] width 28 height 13
click at [583, 144] on button "Done" at bounding box center [589, 141] width 28 height 13
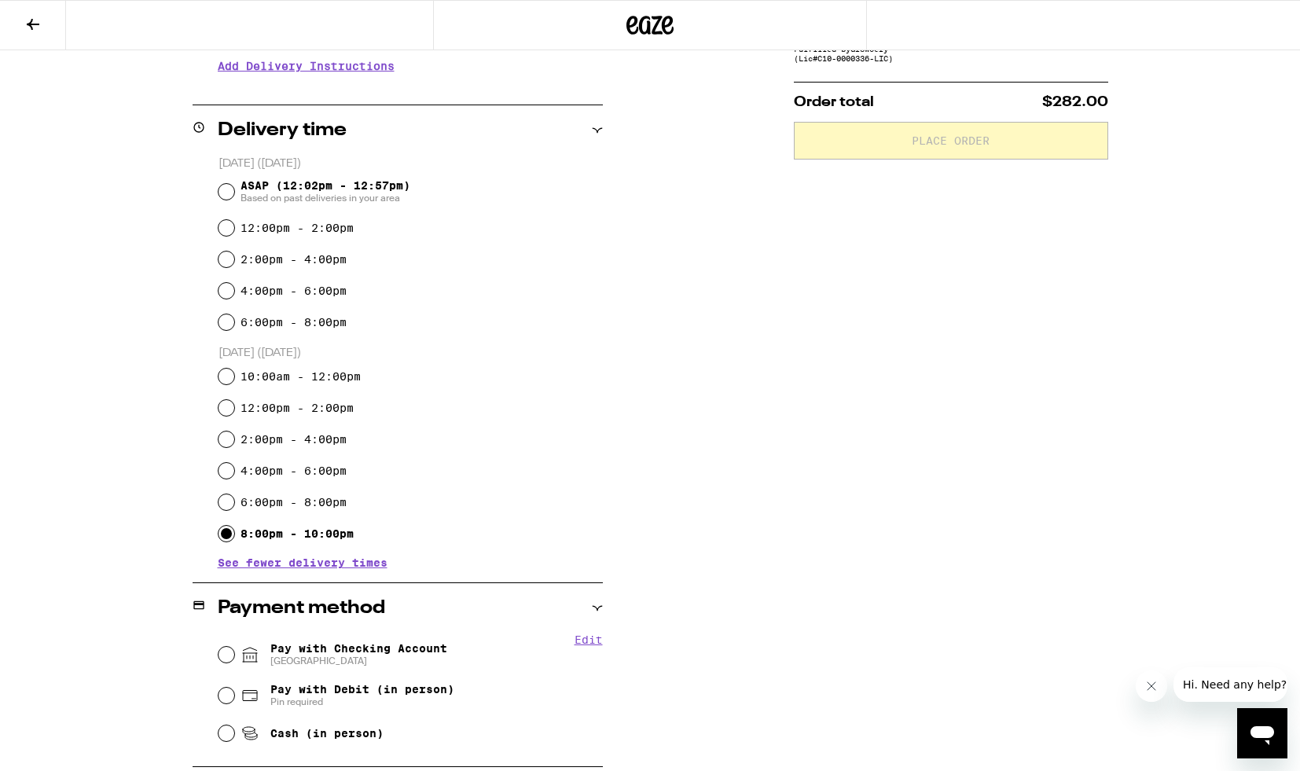
scroll to position [834, 0]
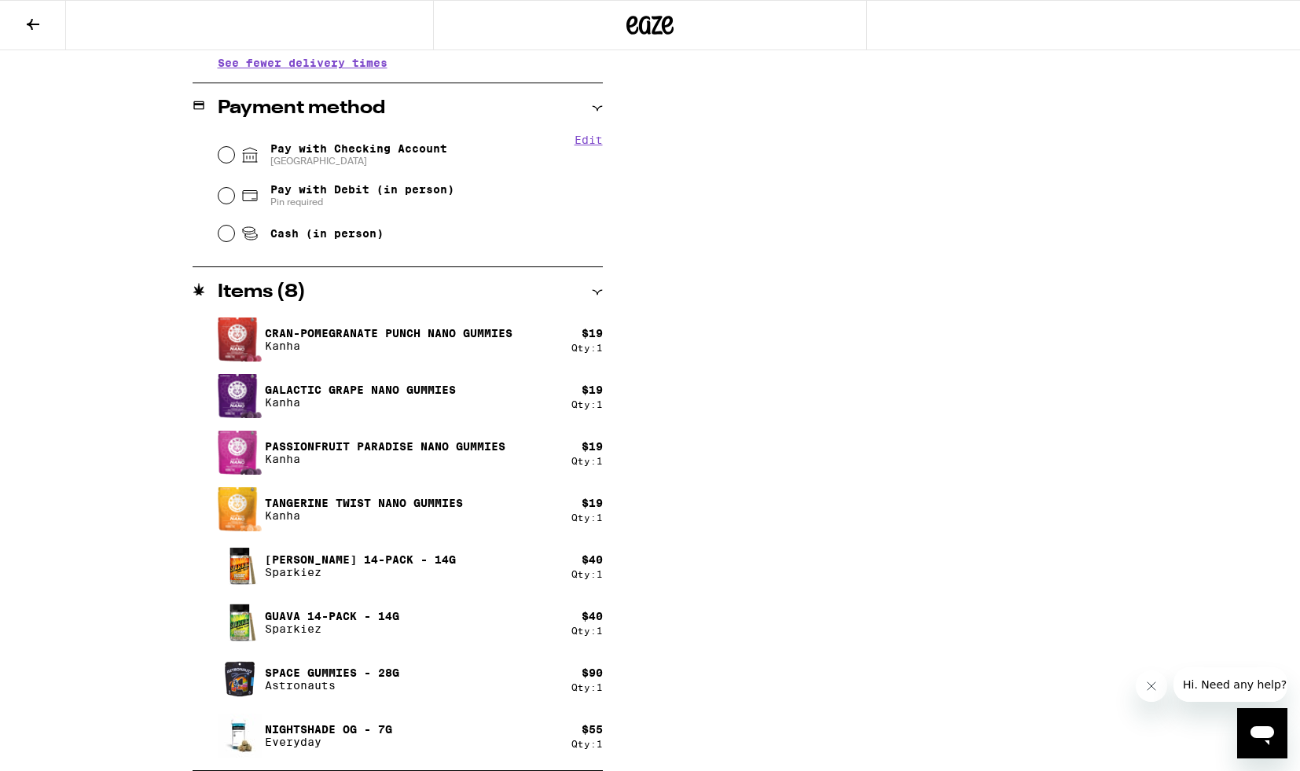
click at [1258, 730] on icon "Open messaging window" at bounding box center [1263, 735] width 24 height 19
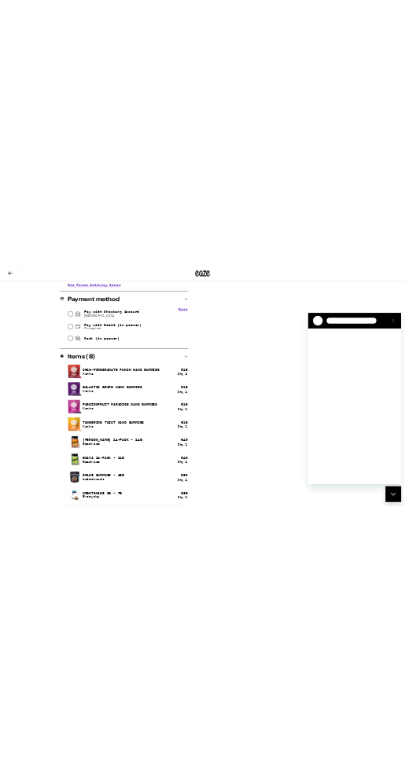
scroll to position [0, 0]
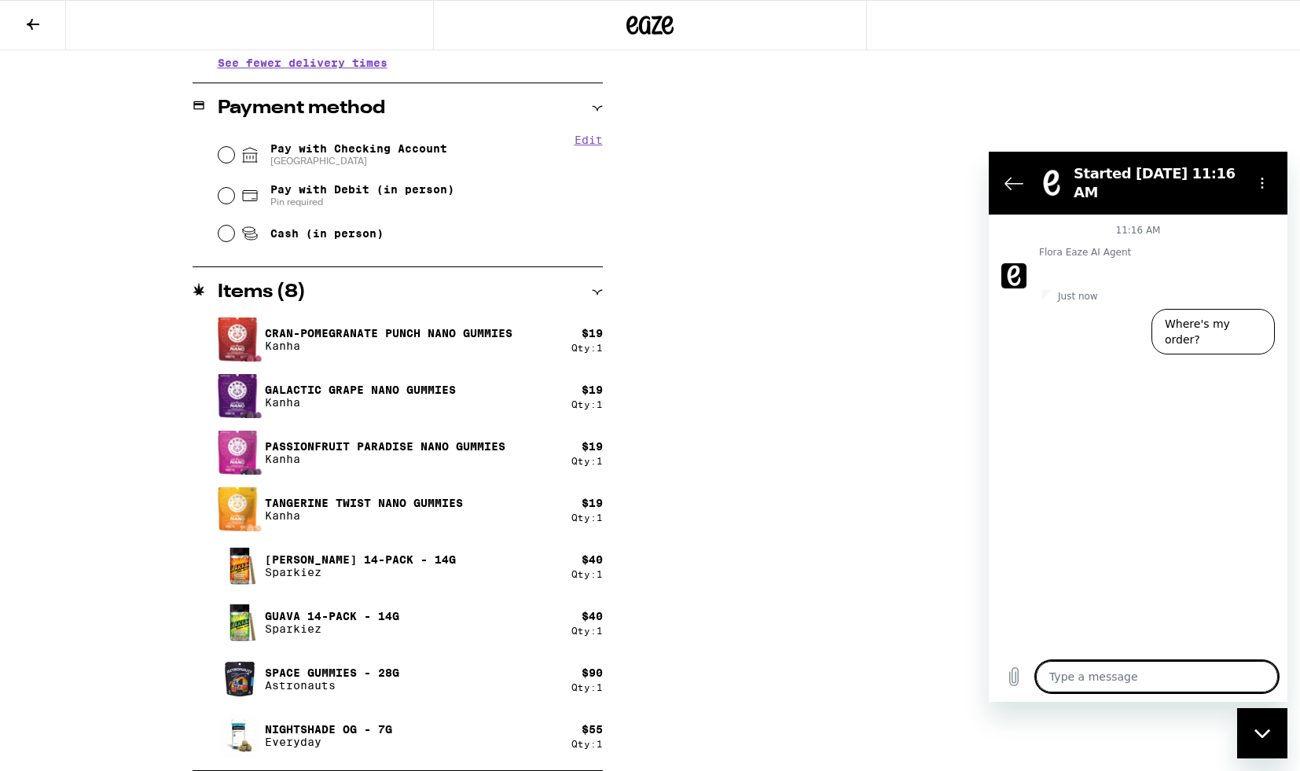
click at [924, 619] on div "Subtotal $301.00 Delivery $5.00 Free delivery for $75+ orders! Taxes & Fees Mor…" at bounding box center [951, 63] width 314 height 1415
click at [579, 141] on button "Edit" at bounding box center [589, 140] width 28 height 13
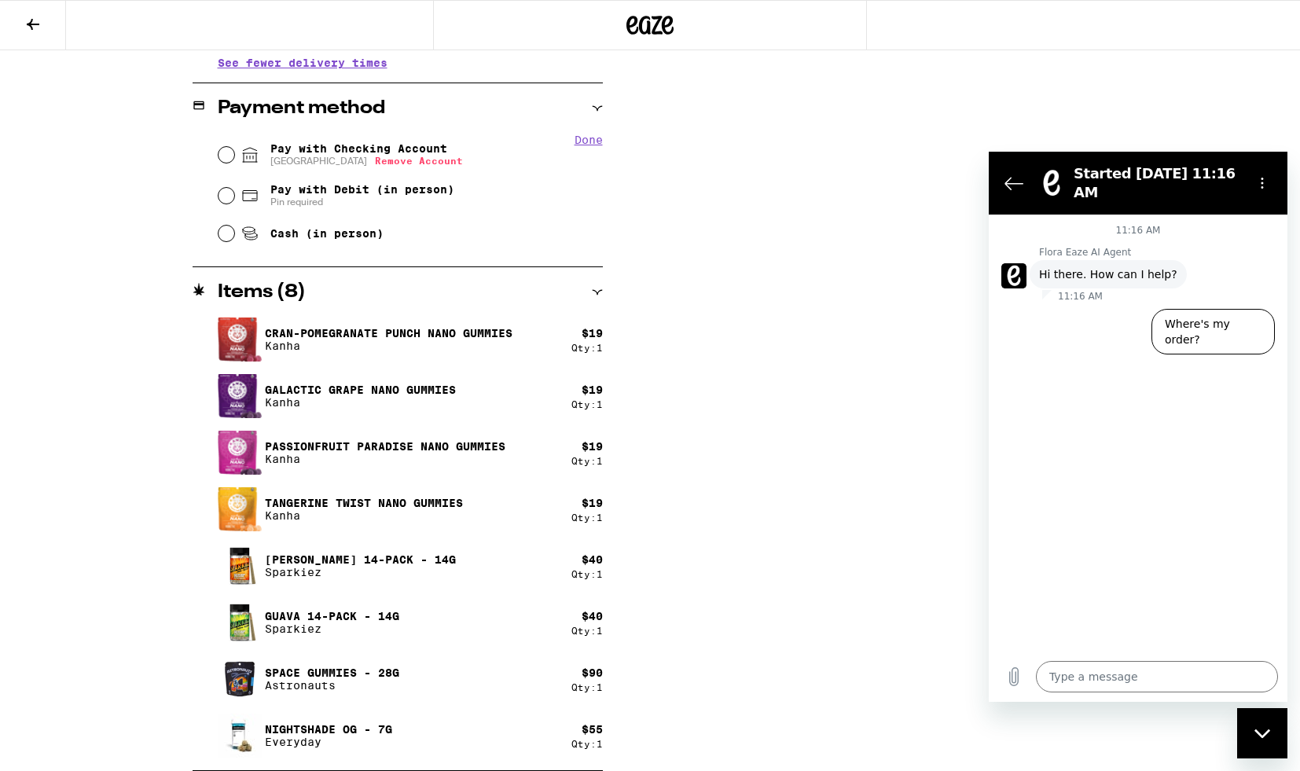
click at [409, 162] on button "Remove Account" at bounding box center [419, 161] width 88 height 10
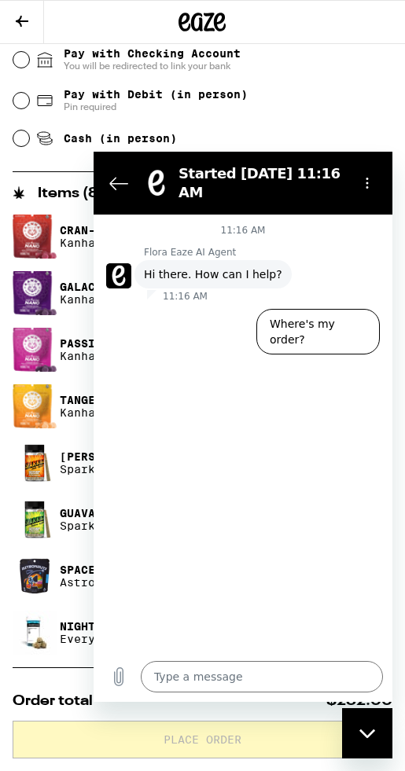
scroll to position [830, 0]
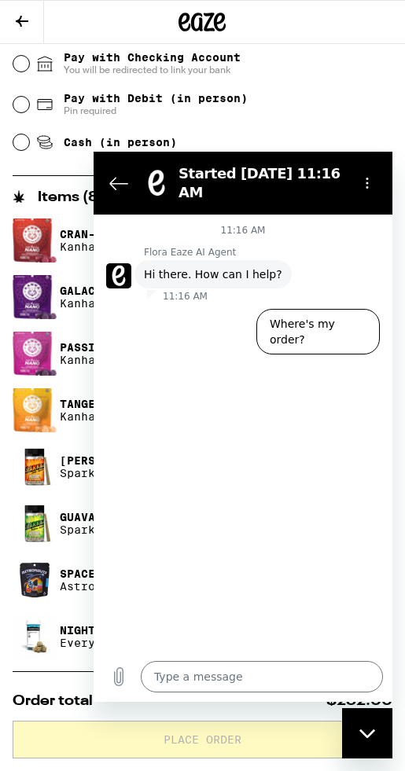
click at [322, 125] on div "Pay with Debit (in person) Pin required" at bounding box center [202, 104] width 379 height 41
click at [368, 177] on icon "Options menu" at bounding box center [367, 183] width 13 height 13
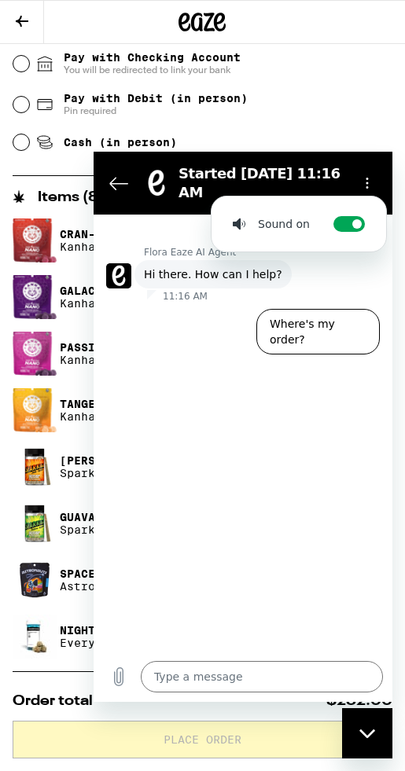
click at [355, 150] on div "Cash (in person)" at bounding box center [202, 142] width 379 height 35
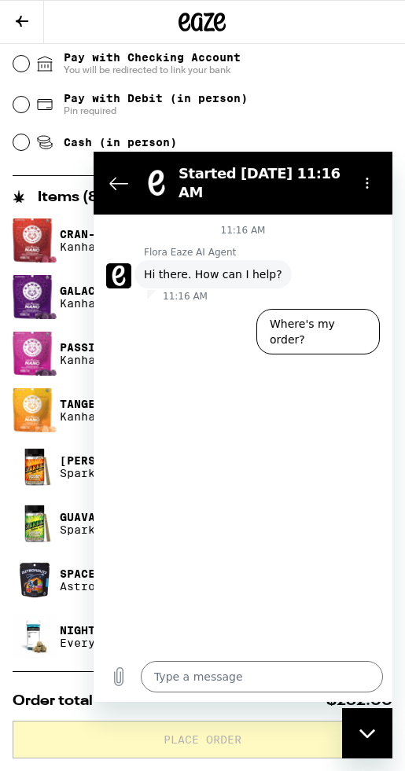
click at [362, 742] on div "Close messaging window" at bounding box center [366, 733] width 47 height 47
type textarea "x"
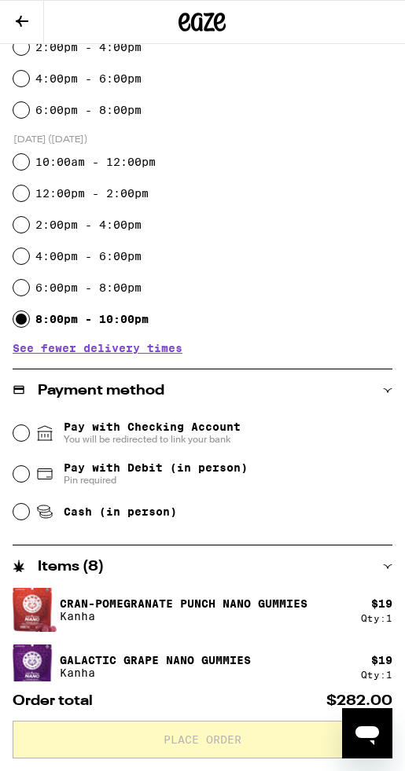
scroll to position [388, 0]
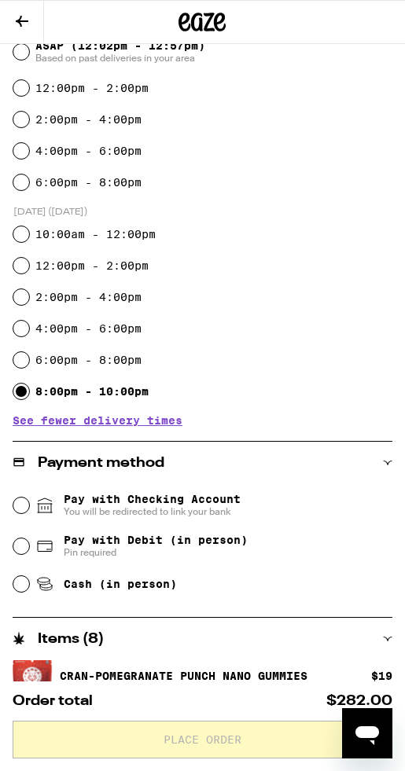
click at [174, 512] on span "You will be redirected to link your bank" at bounding box center [152, 511] width 177 height 13
click at [29, 512] on input "Pay with Checking Account You will be redirected to link your bank" at bounding box center [21, 506] width 16 height 16
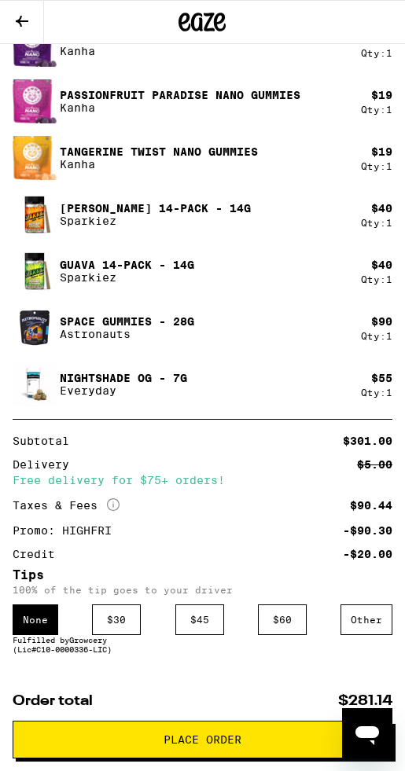
scroll to position [1173, 0]
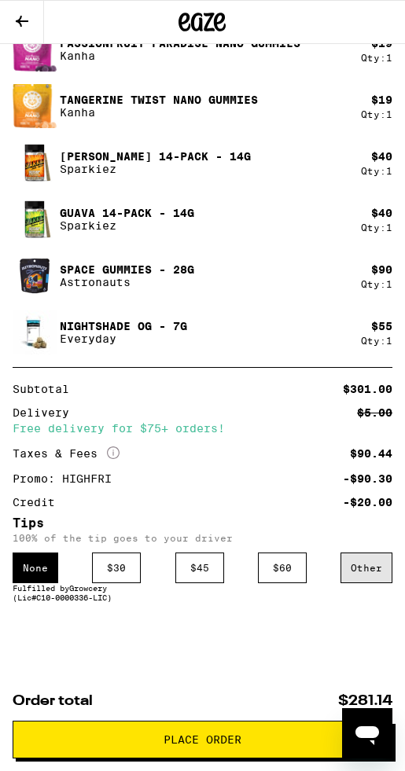
click at [354, 570] on div "Other" at bounding box center [366, 568] width 52 height 31
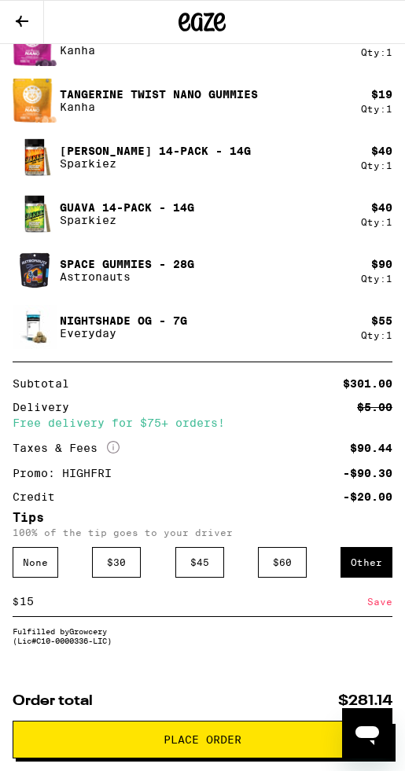
type input "15"
click at [374, 607] on div "Save" at bounding box center [379, 601] width 25 height 29
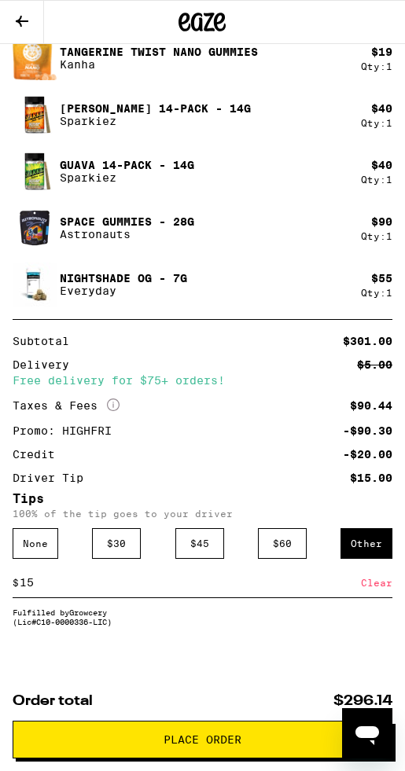
scroll to position [1247, 0]
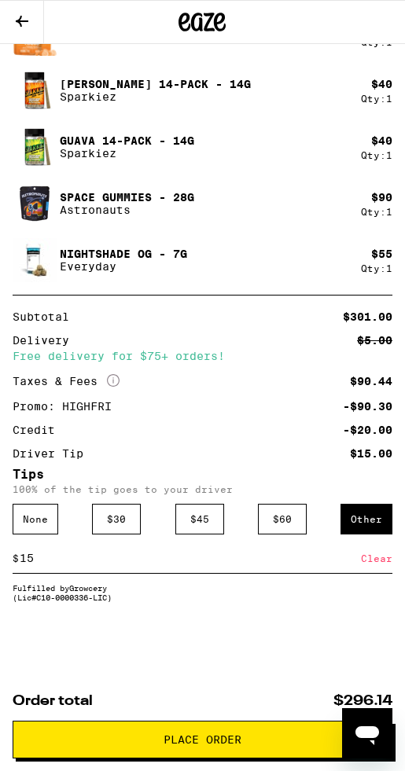
click at [195, 744] on span "Place Order" at bounding box center [202, 739] width 78 height 11
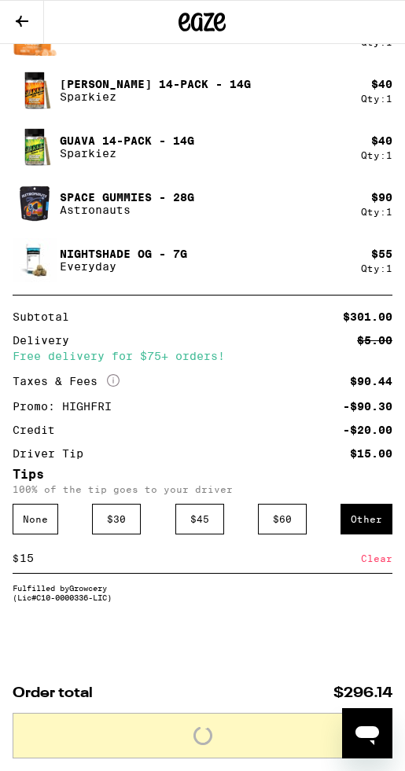
scroll to position [1291, 0]
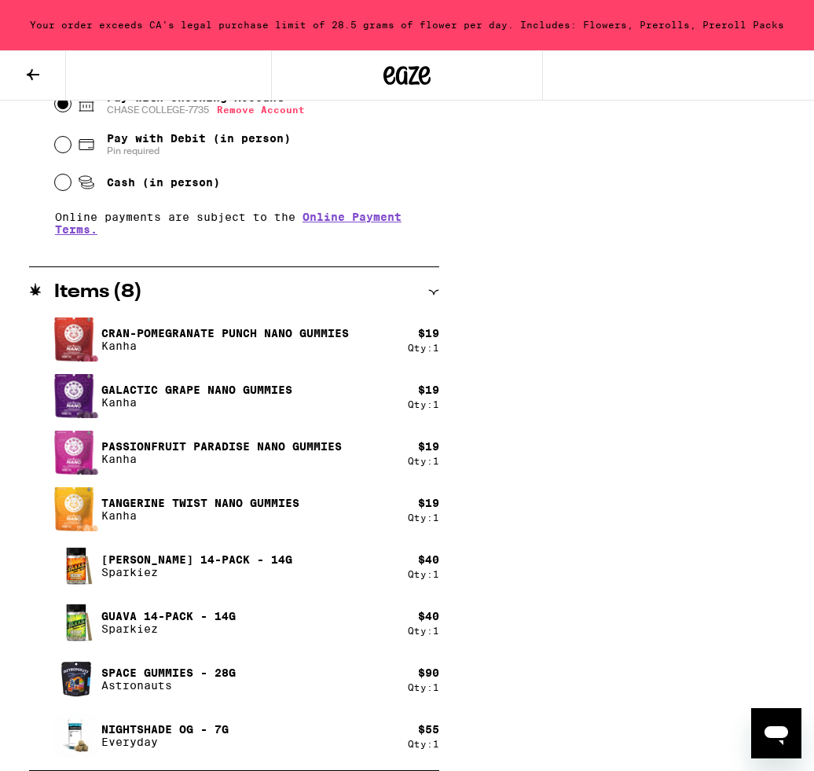
scroll to position [0, 0]
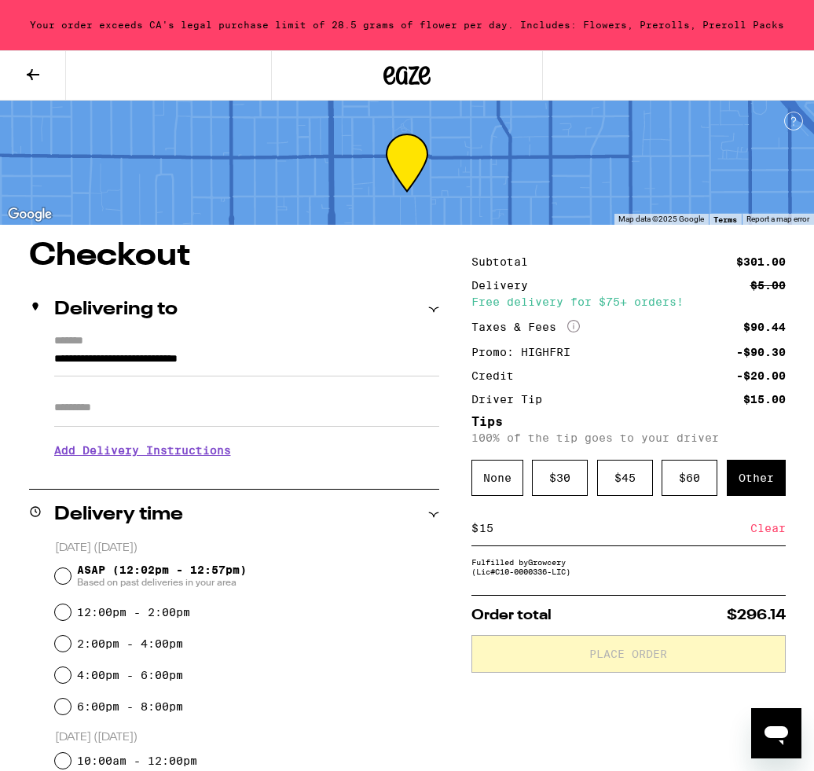
click at [46, 79] on button at bounding box center [33, 76] width 66 height 50
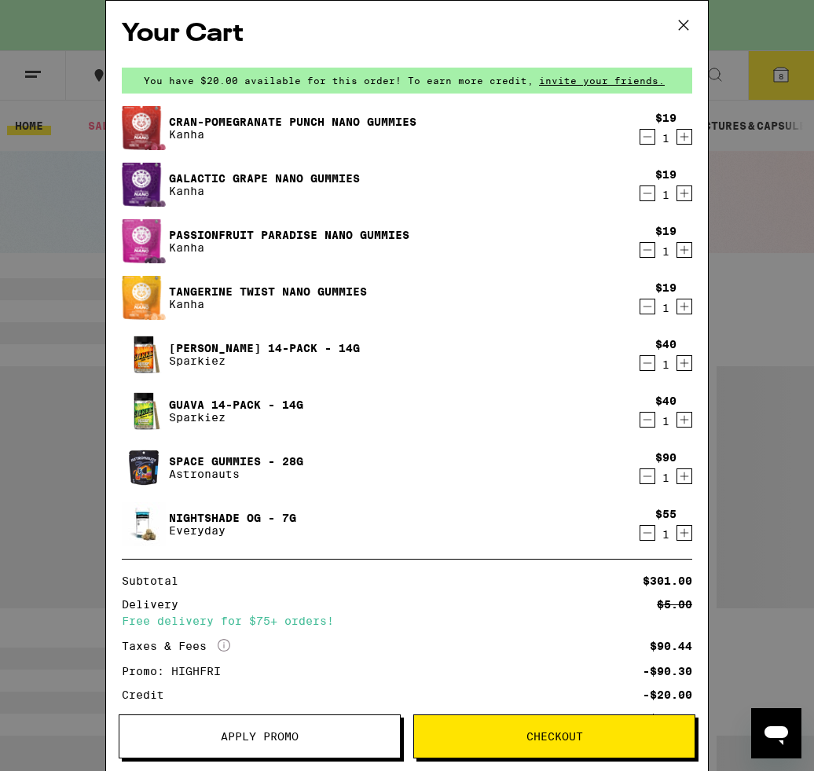
click at [645, 422] on icon "Decrement" at bounding box center [648, 419] width 14 height 19
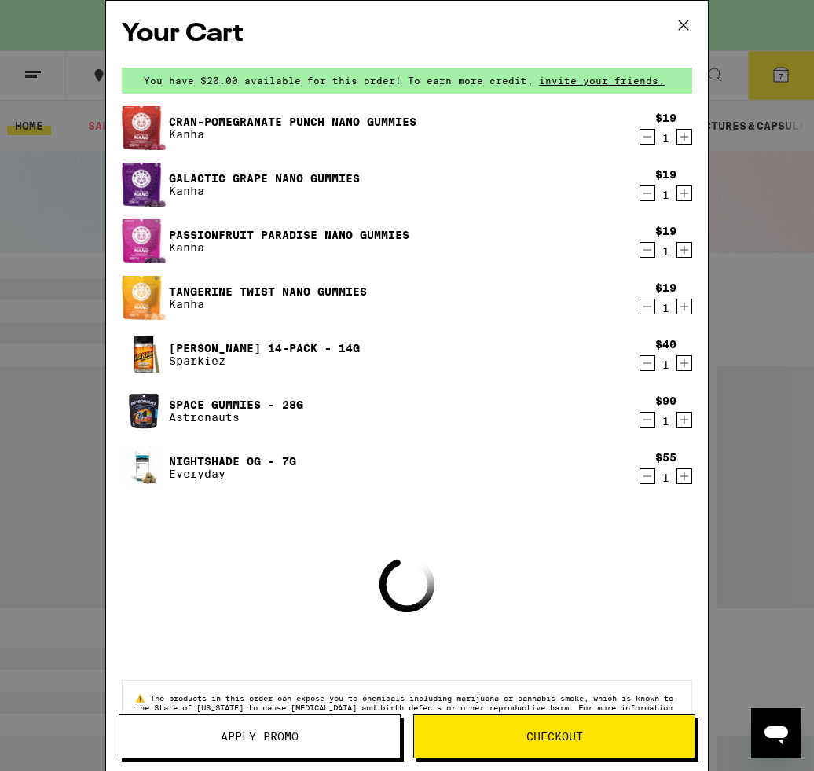
click at [648, 363] on icon "Decrement" at bounding box center [648, 363] width 9 height 0
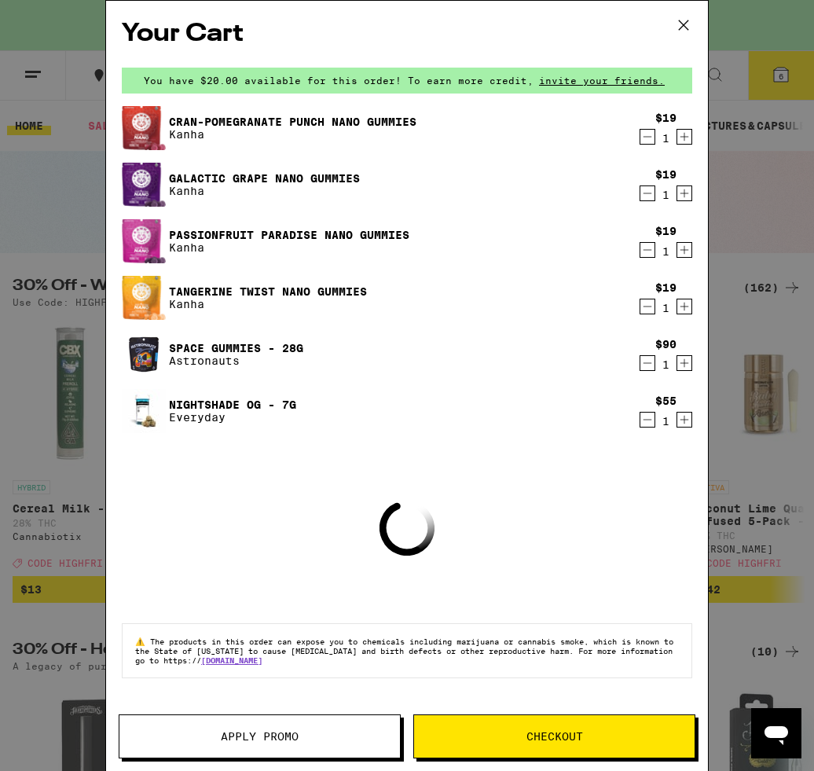
click at [648, 421] on icon "Decrement" at bounding box center [648, 419] width 14 height 19
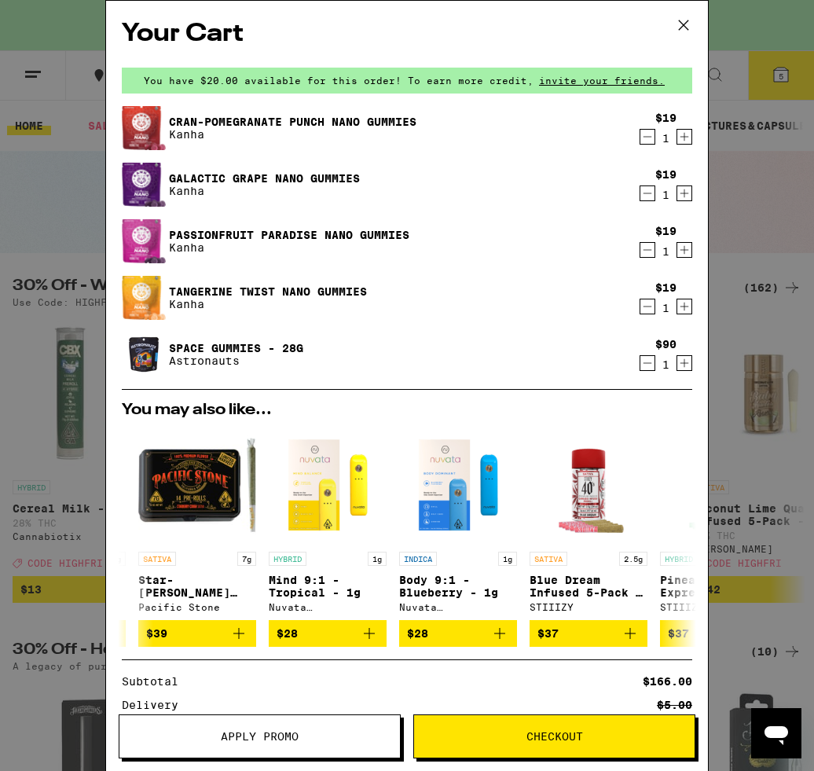
click at [679, 24] on icon at bounding box center [684, 25] width 24 height 24
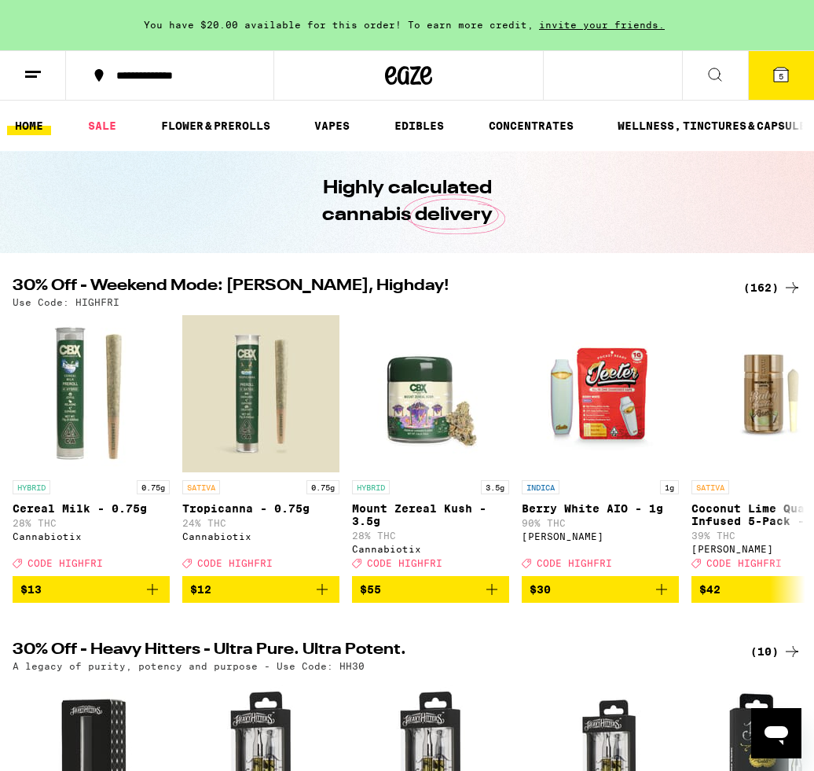
click at [760, 288] on div "(162)" at bounding box center [773, 287] width 58 height 19
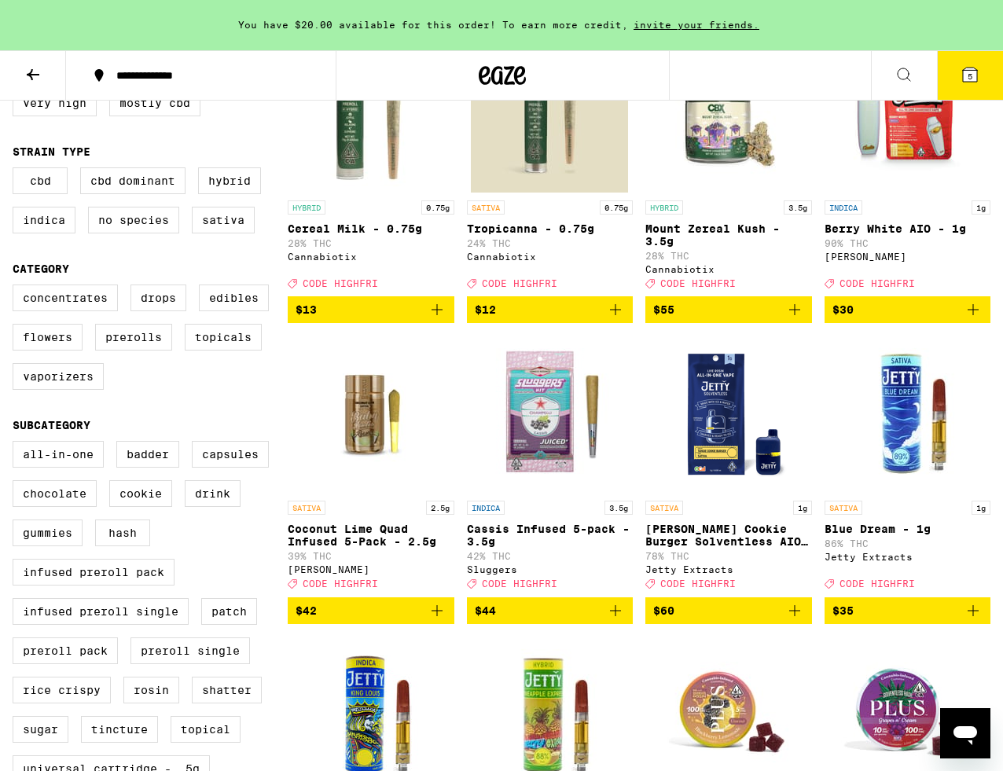
scroll to position [257, 0]
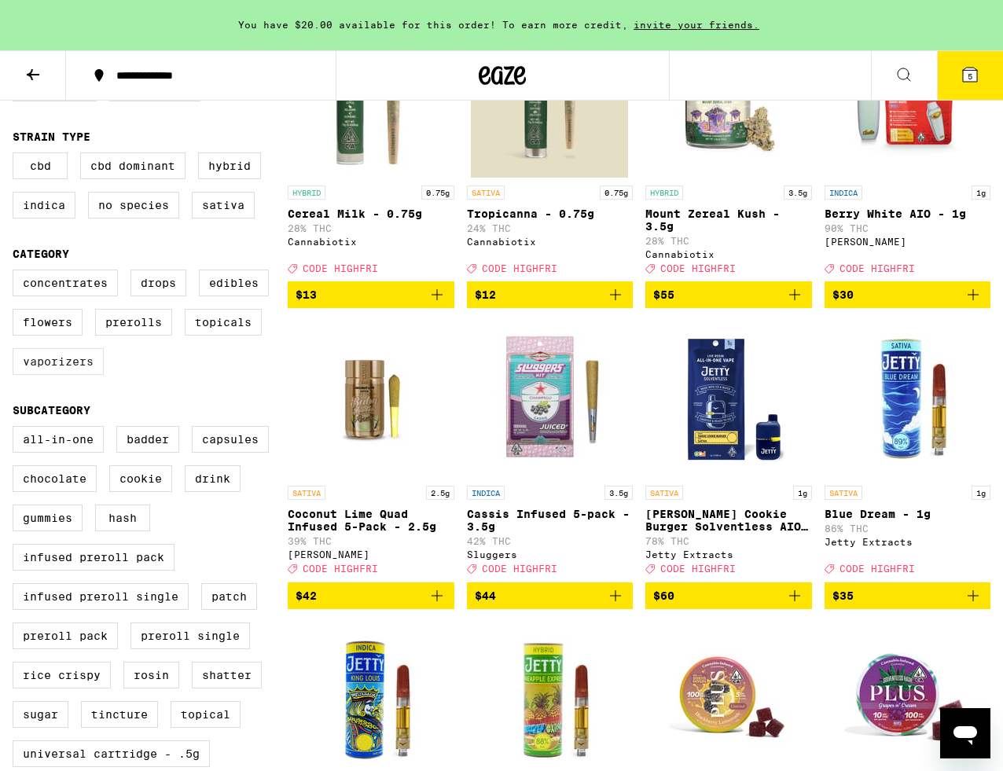
click at [53, 375] on label "Vaporizers" at bounding box center [58, 361] width 91 height 27
click at [17, 273] on input "Vaporizers" at bounding box center [16, 272] width 1 height 1
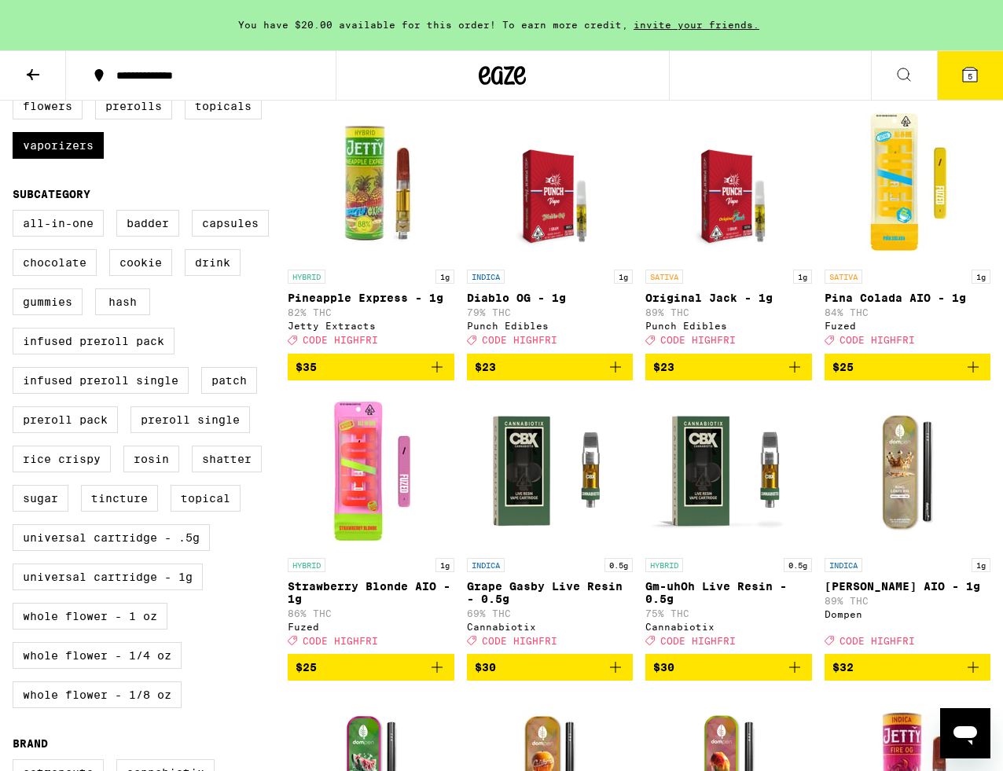
scroll to position [474, 0]
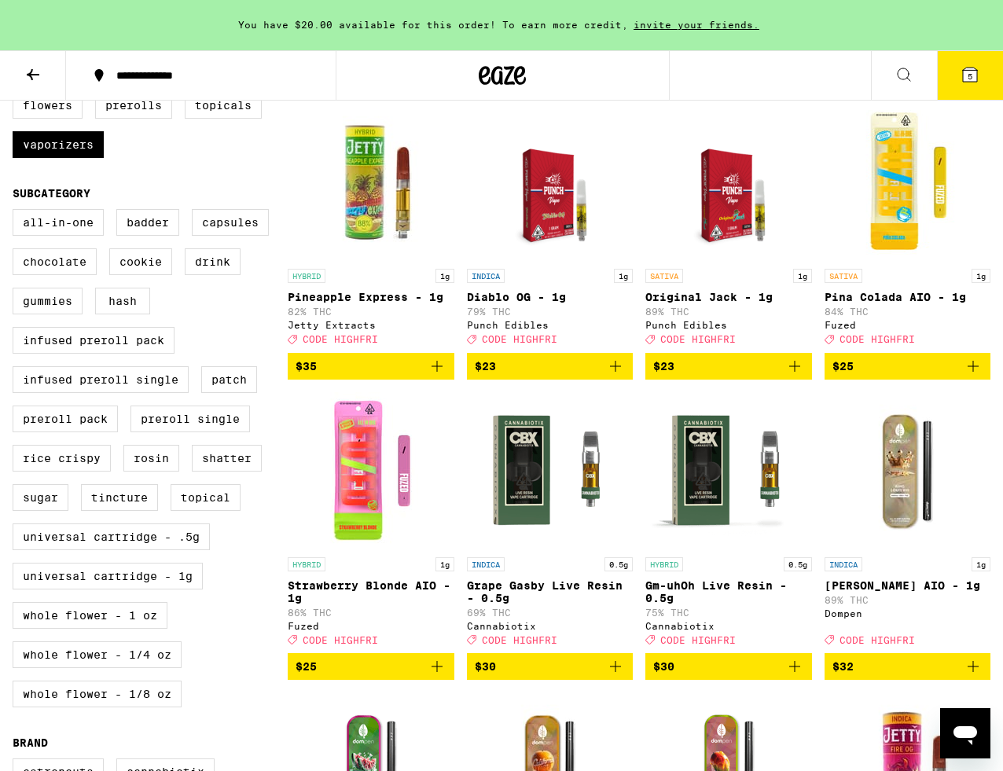
click at [354, 503] on img "Open page for Strawberry Blonde AIO - 1g from Fuzed" at bounding box center [370, 470] width 157 height 157
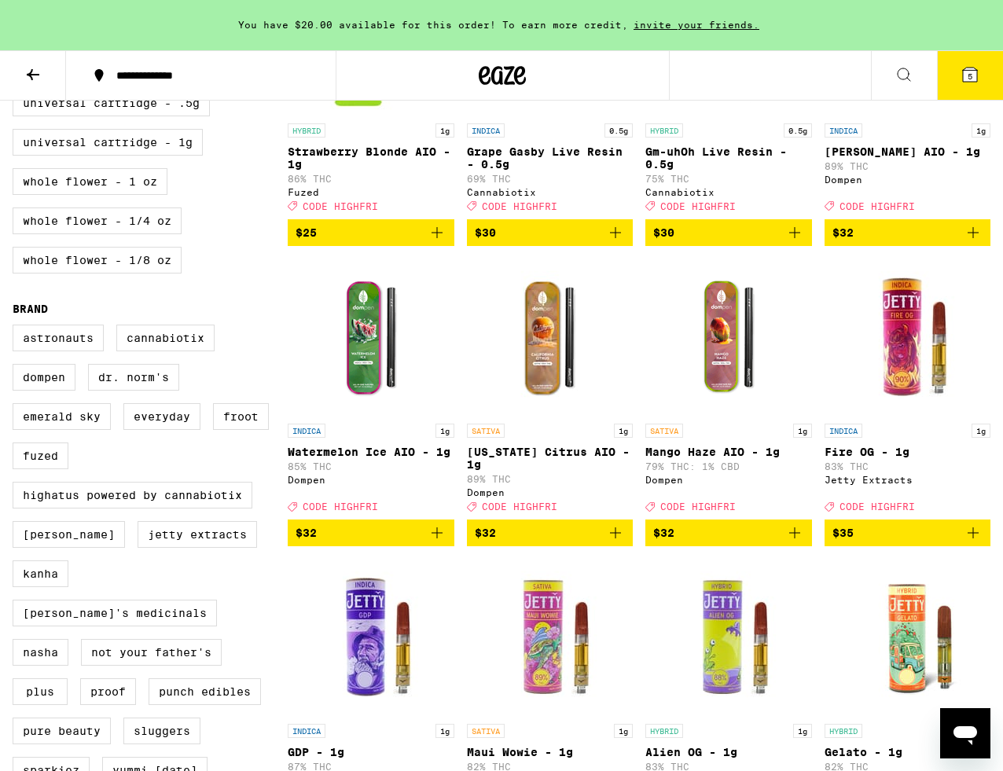
scroll to position [909, 0]
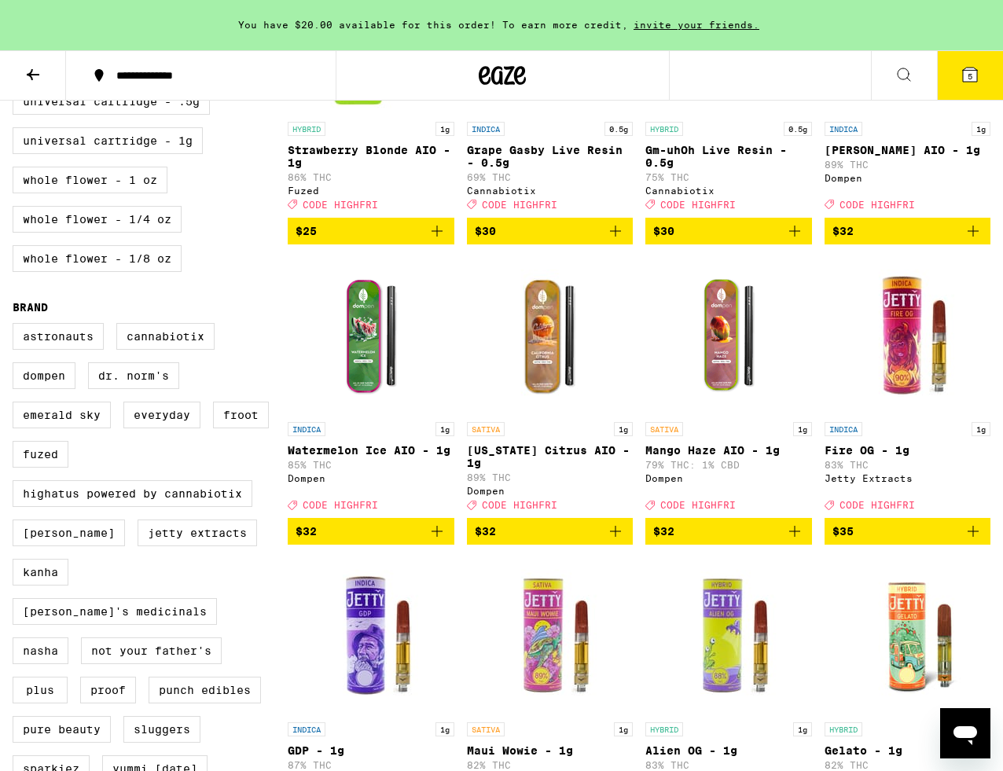
click at [553, 373] on img "Open page for California Citrus AIO - 1g from Dompen" at bounding box center [549, 335] width 157 height 157
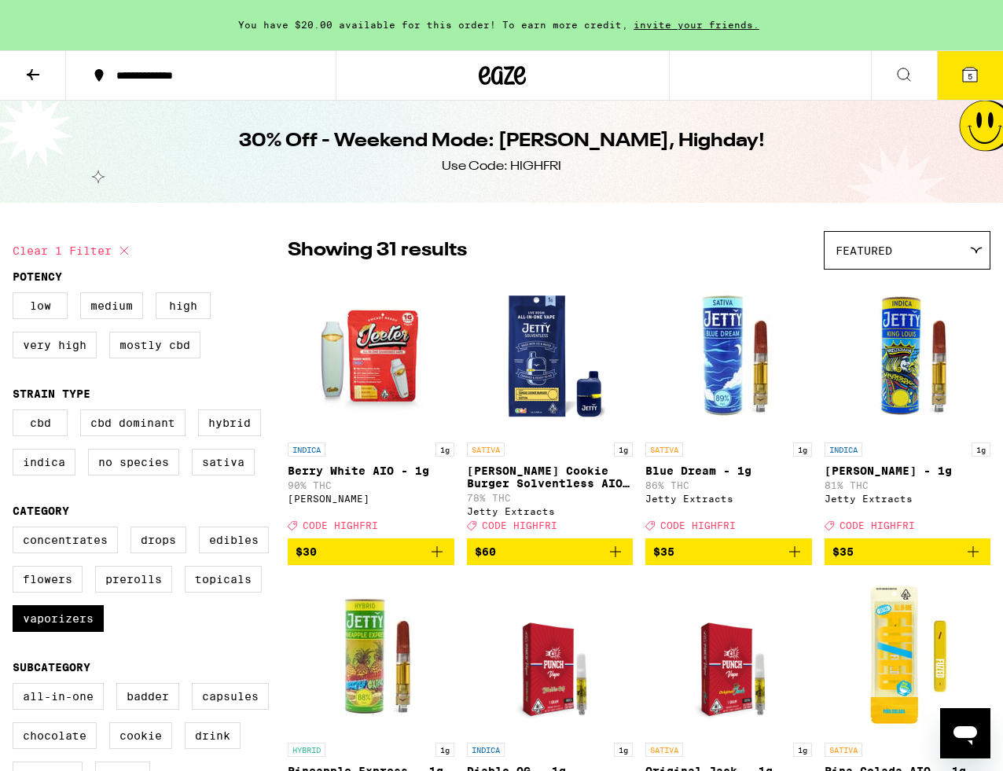
click at [122, 252] on icon at bounding box center [124, 250] width 19 height 19
checkbox input "false"
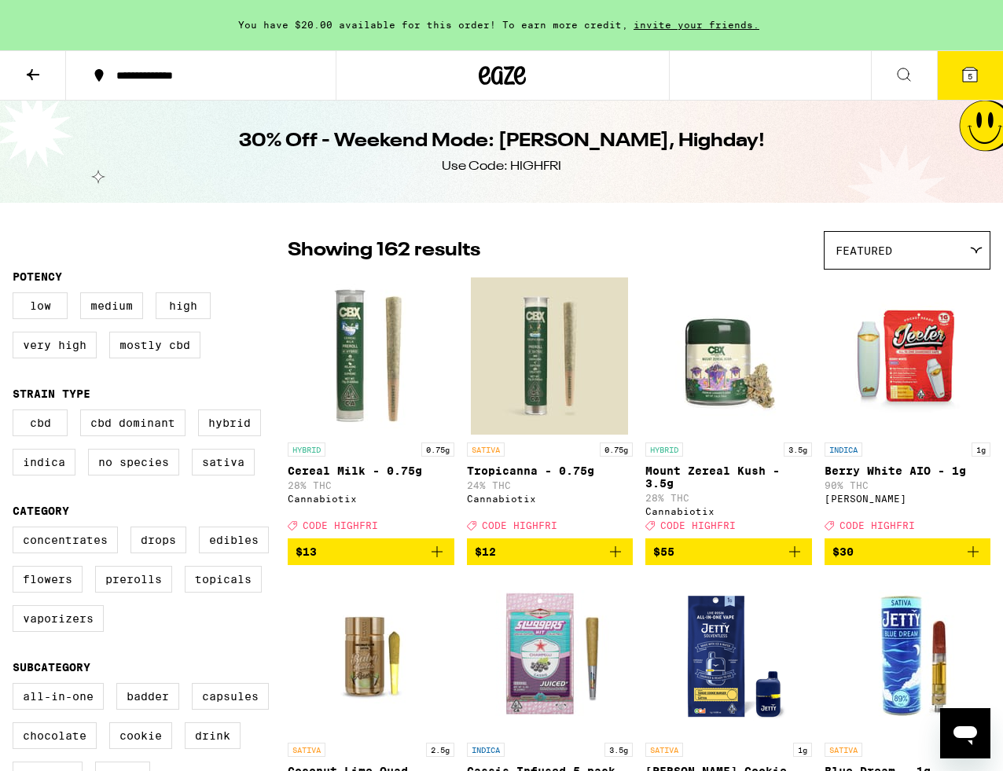
click at [32, 72] on icon at bounding box center [33, 74] width 19 height 19
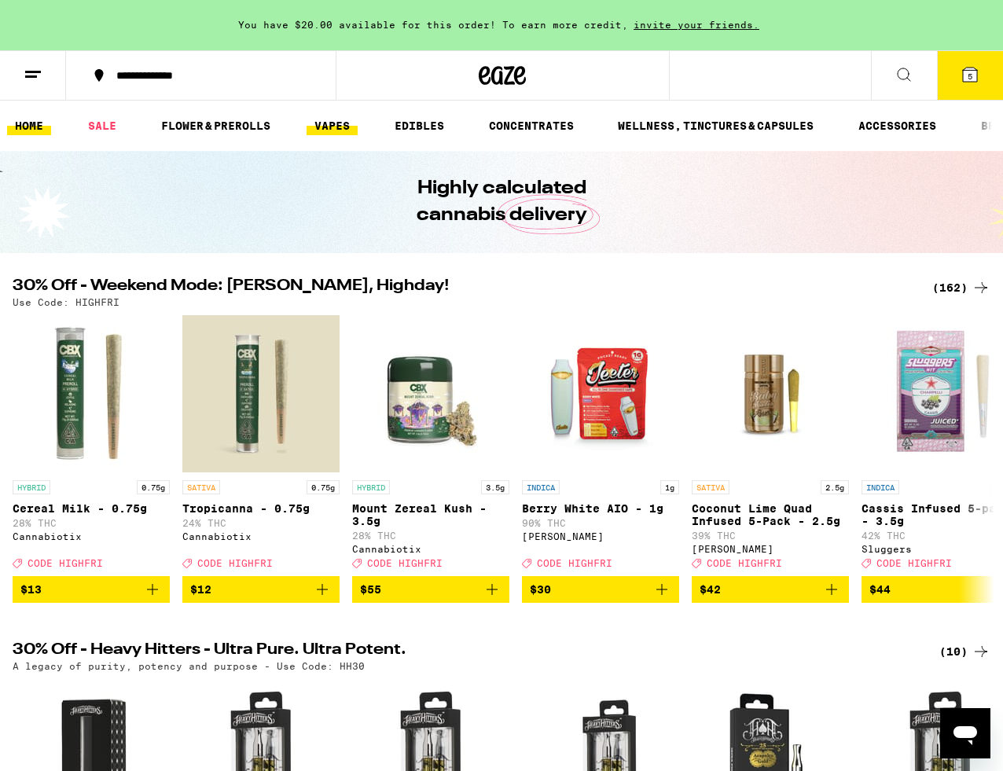
click at [328, 120] on link "VAPES" at bounding box center [332, 125] width 51 height 19
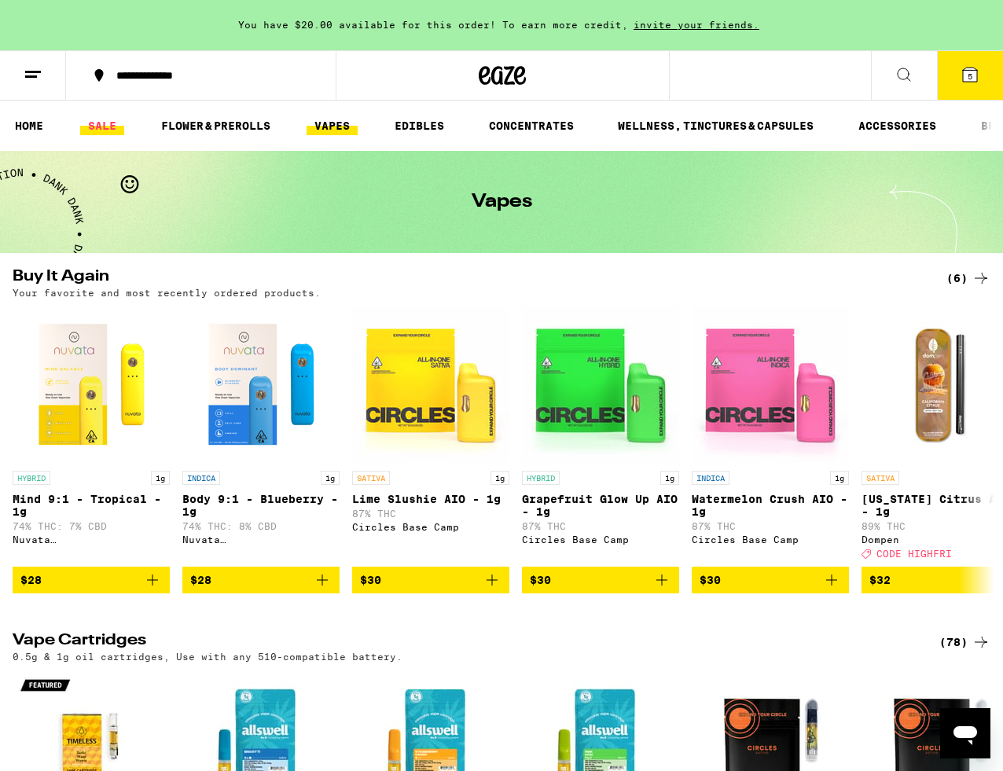
click at [97, 123] on link "SALE" at bounding box center [102, 125] width 44 height 19
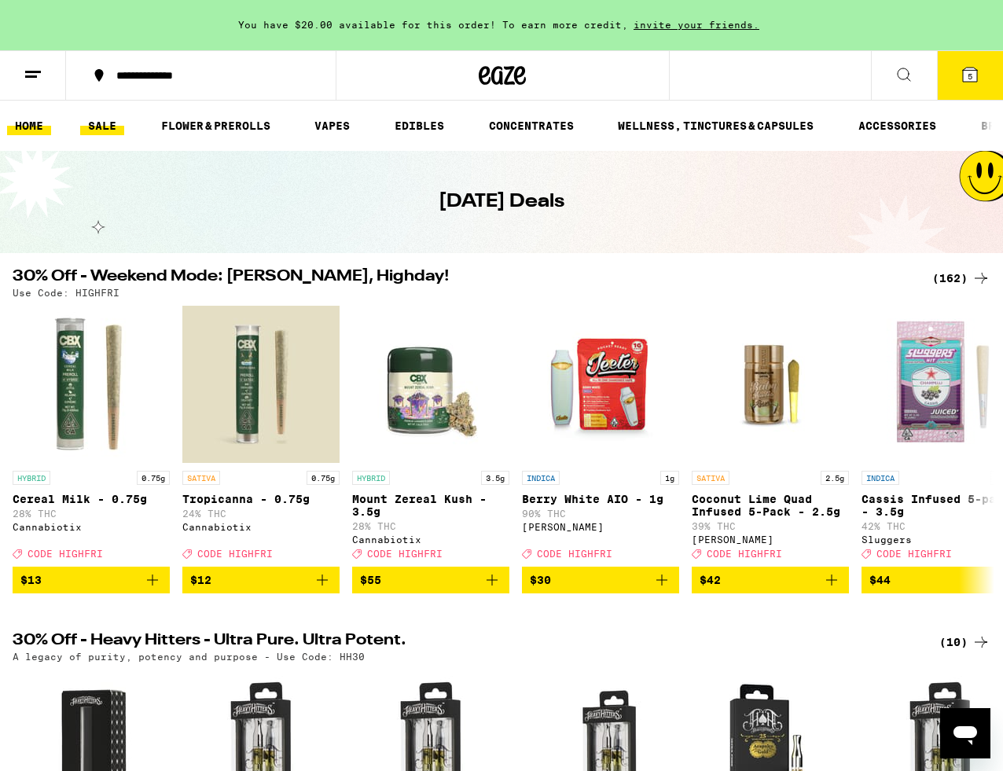
click at [31, 125] on link "HOME" at bounding box center [29, 125] width 44 height 19
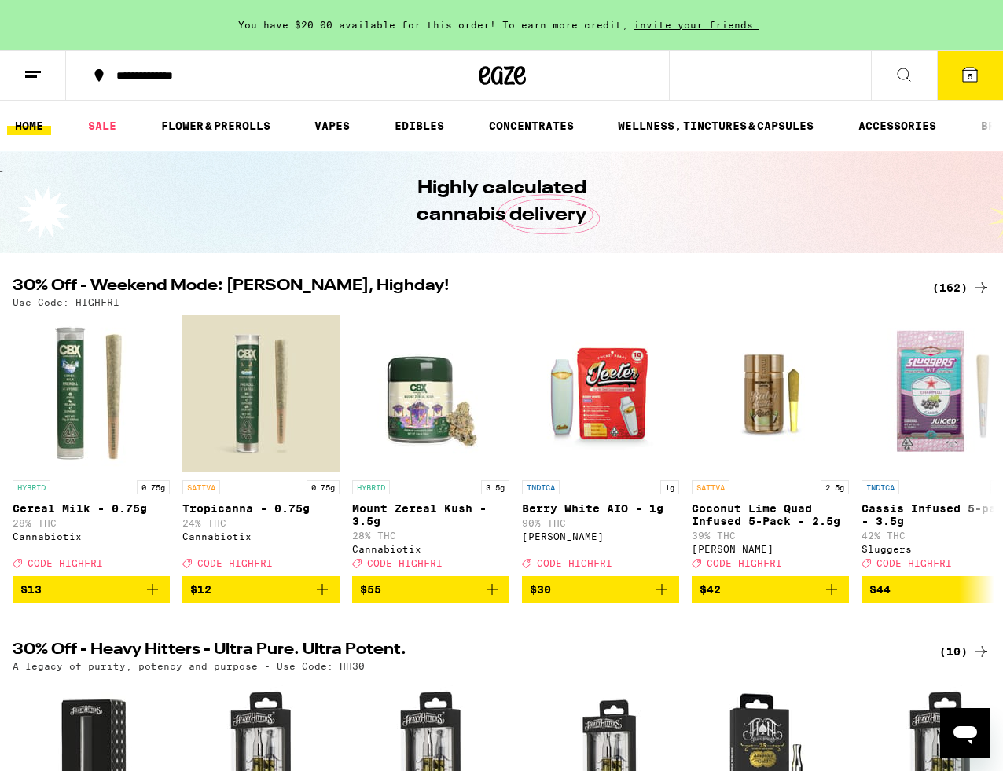
click at [952, 292] on div "(162)" at bounding box center [961, 287] width 58 height 19
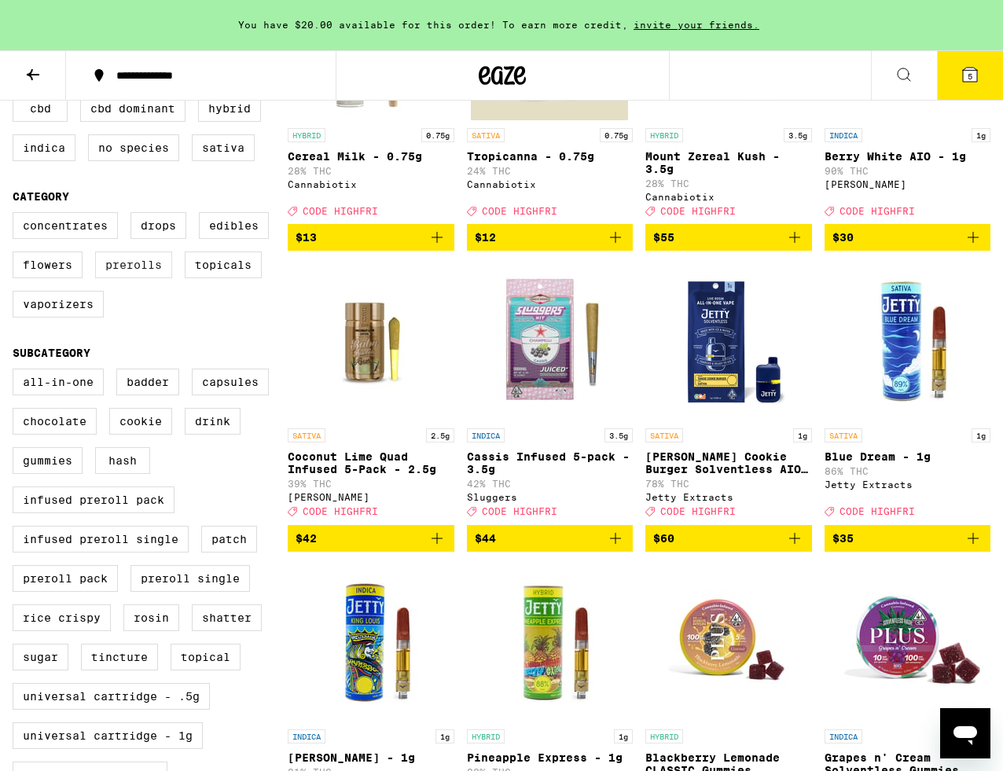
scroll to position [304, 0]
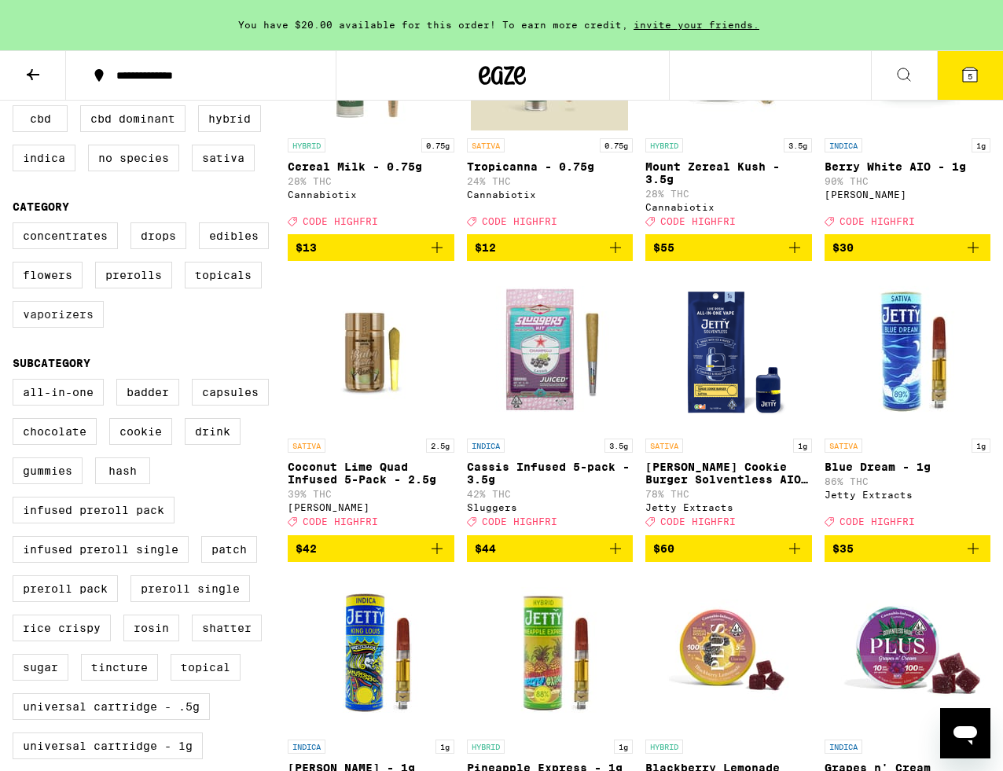
click at [88, 328] on label "Vaporizers" at bounding box center [58, 314] width 91 height 27
click at [17, 226] on input "Vaporizers" at bounding box center [16, 225] width 1 height 1
checkbox input "true"
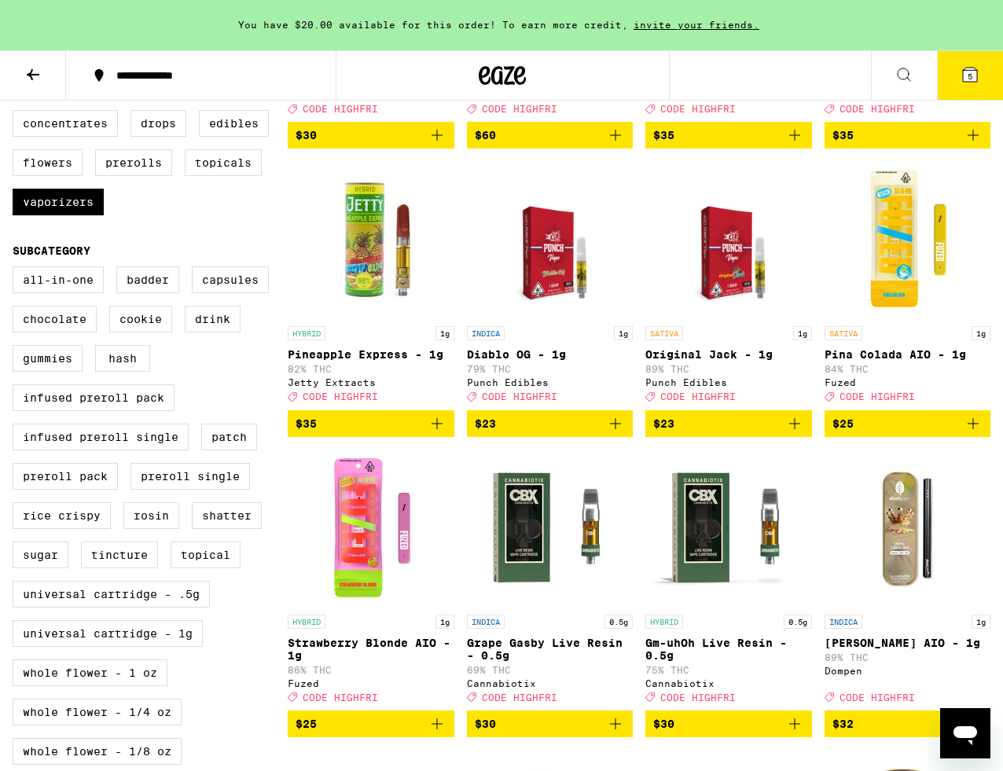
scroll to position [417, 0]
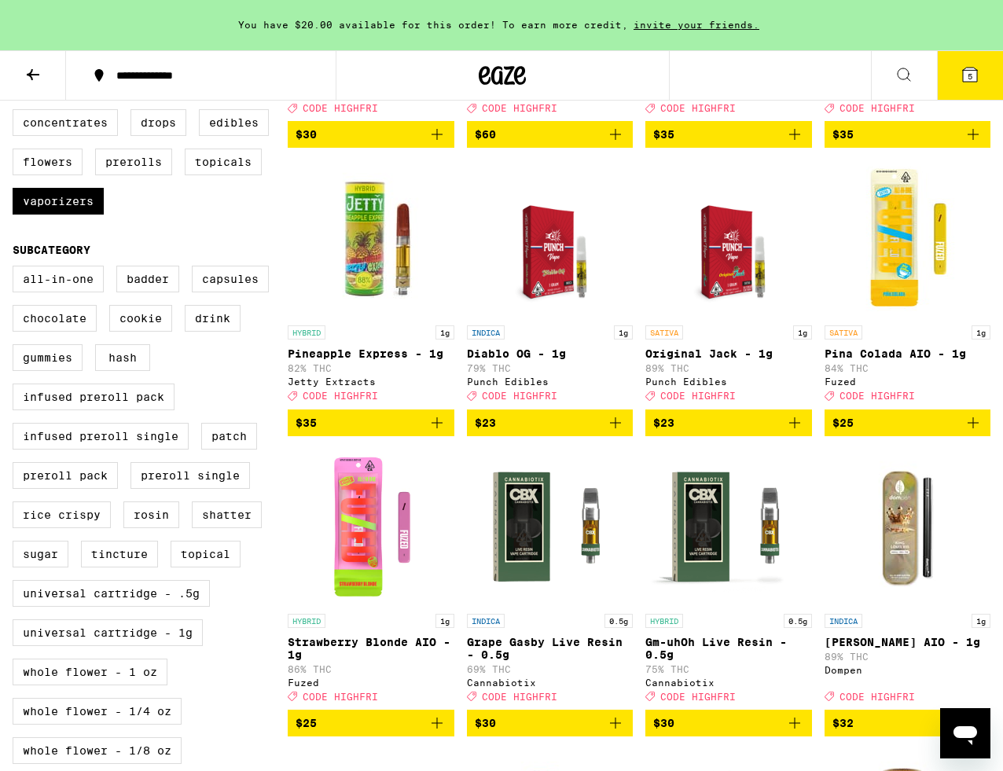
click at [871, 360] on p "Pina Colada AIO - 1g" at bounding box center [907, 353] width 167 height 13
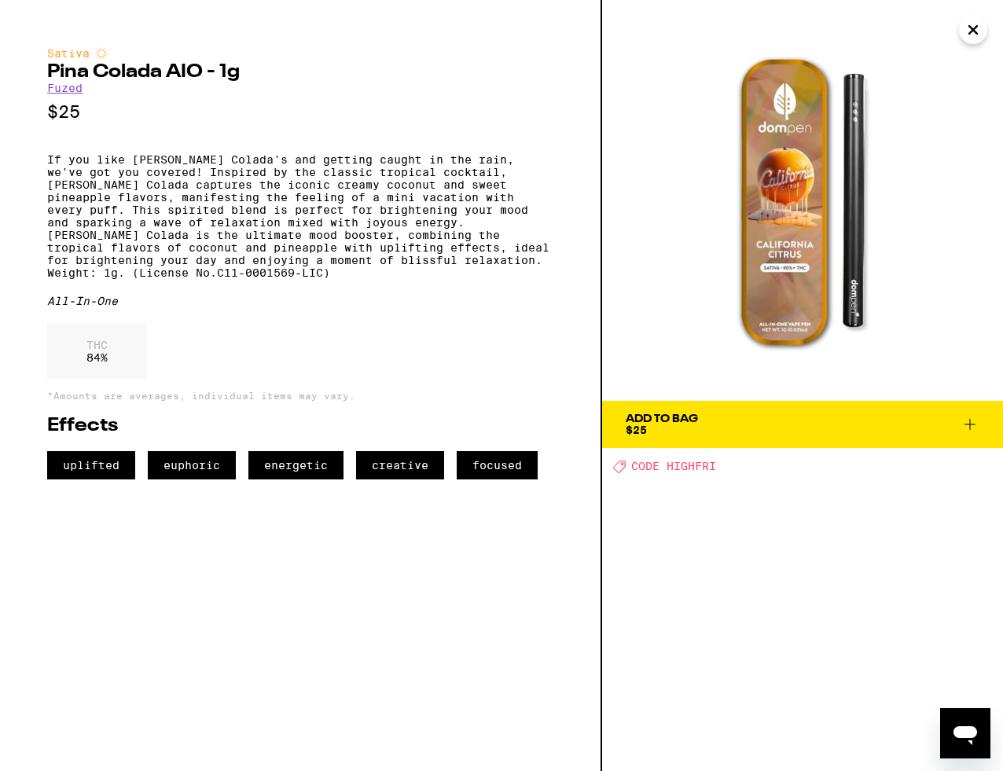
click at [661, 434] on div "Add To Bag $25" at bounding box center [662, 424] width 72 height 22
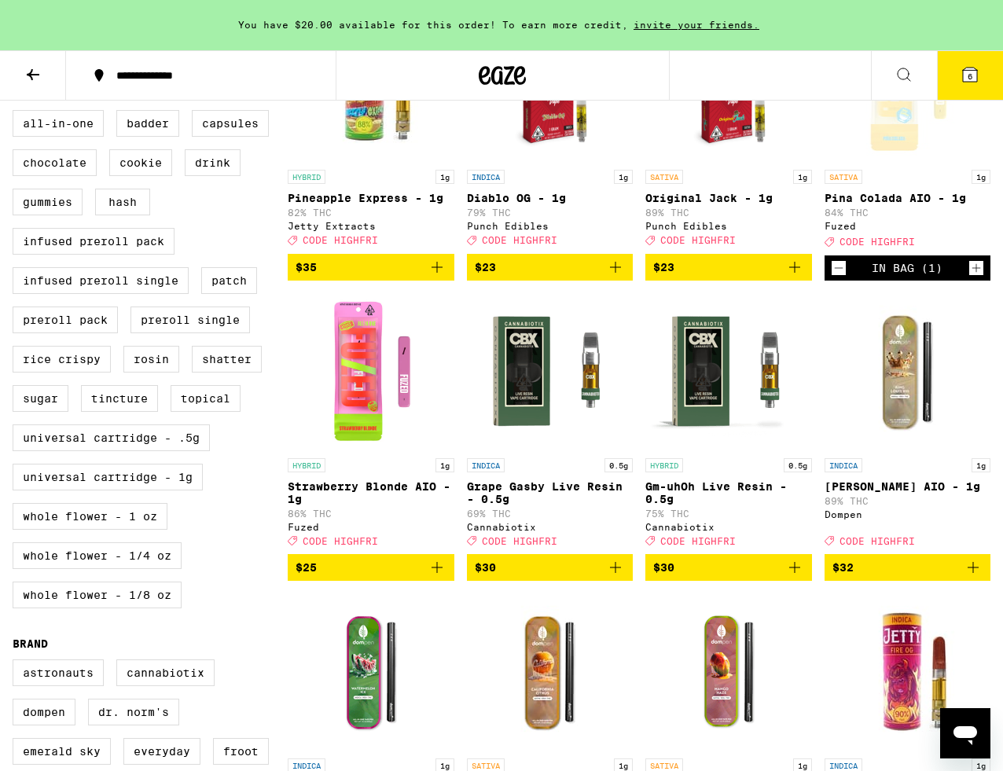
scroll to position [577, 0]
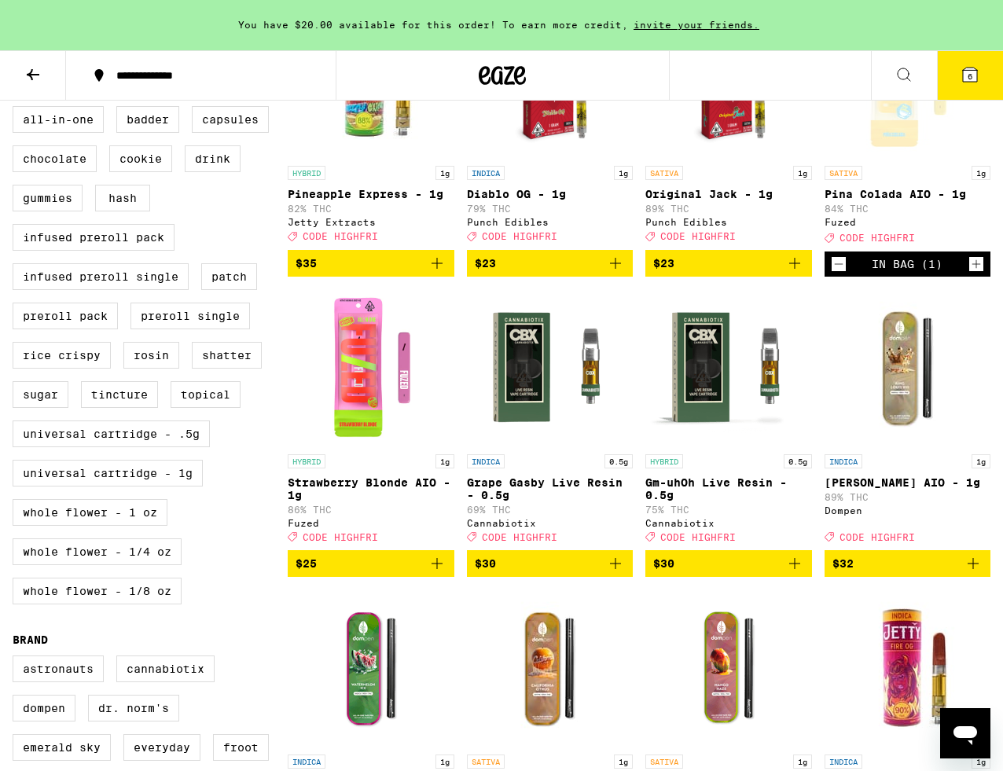
click at [435, 573] on icon "Add to bag" at bounding box center [437, 563] width 19 height 19
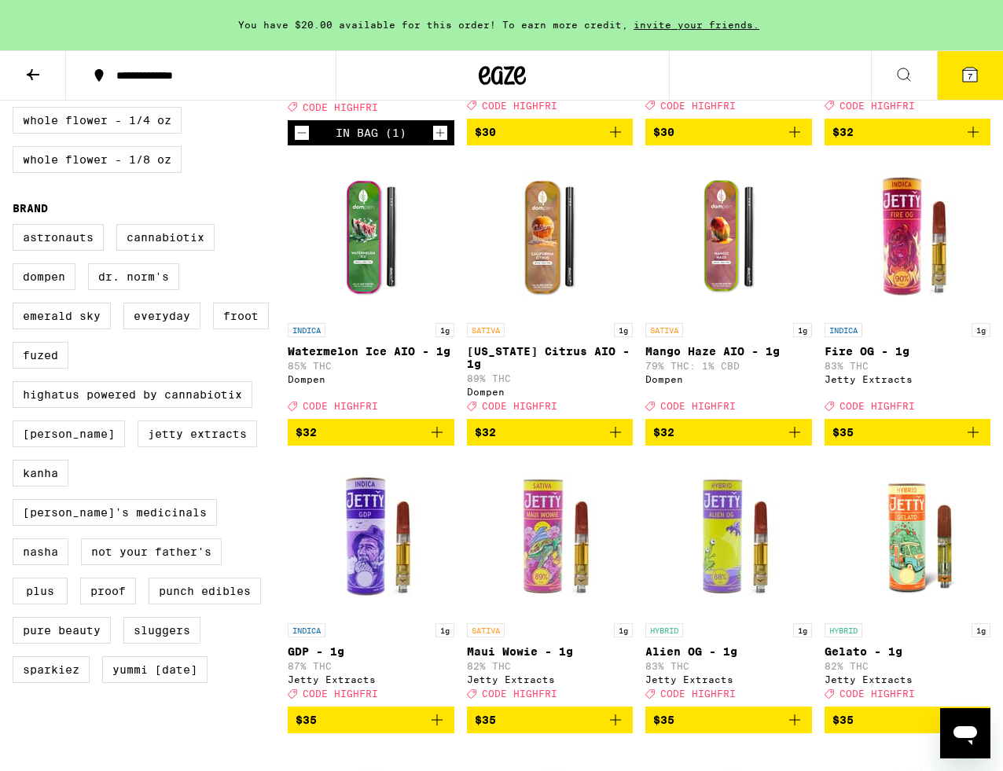
scroll to position [1022, 0]
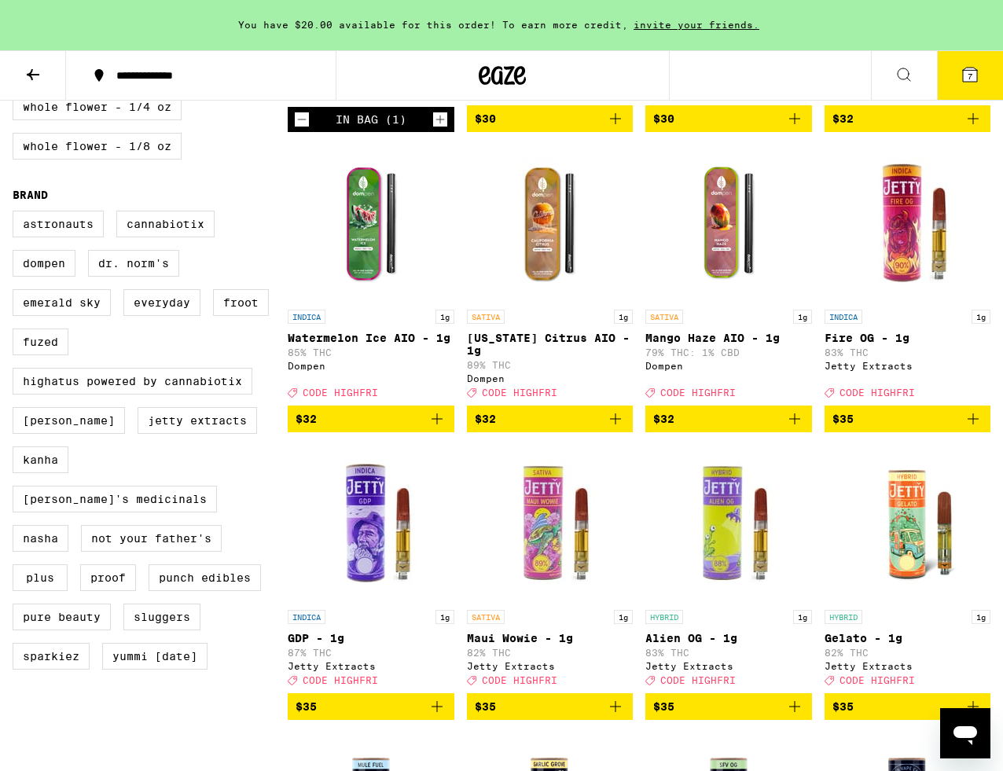
click at [608, 428] on icon "Add to bag" at bounding box center [615, 418] width 19 height 19
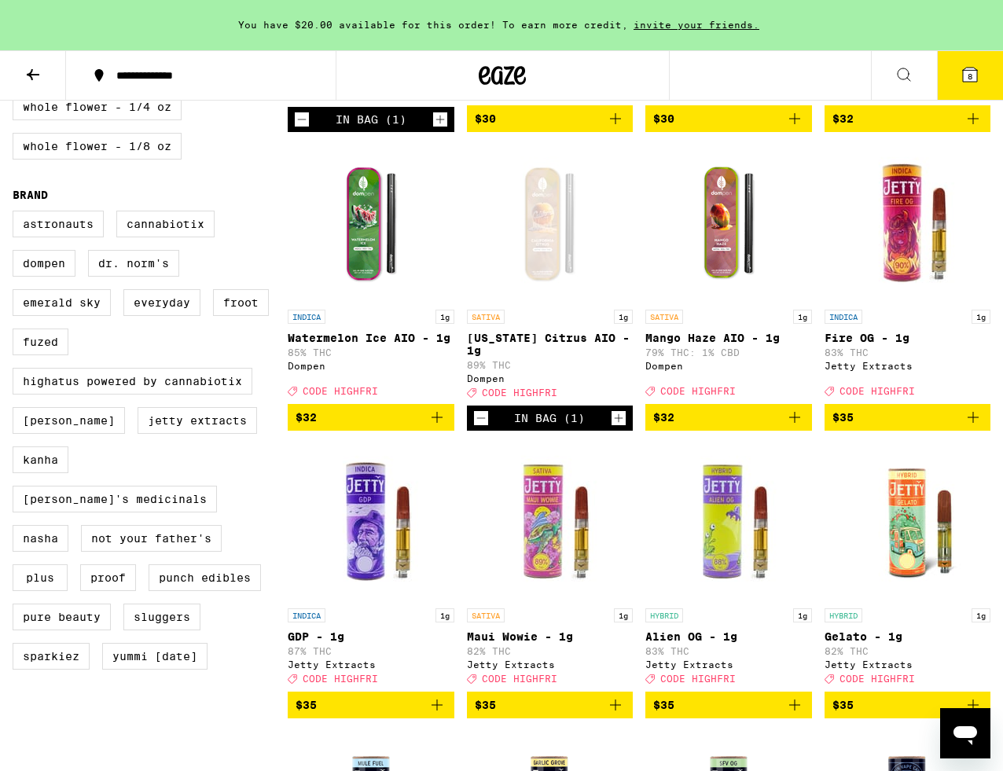
click at [564, 357] on p "[US_STATE] Citrus AIO - 1g" at bounding box center [550, 344] width 167 height 25
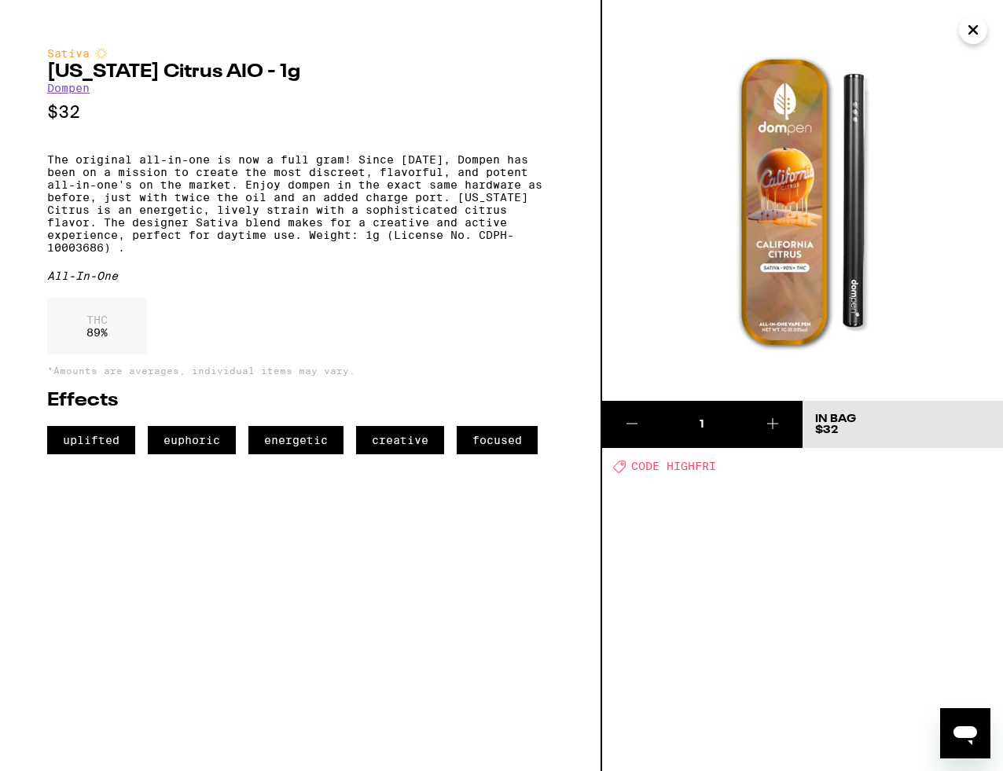
click at [968, 29] on icon "Close" at bounding box center [973, 30] width 19 height 24
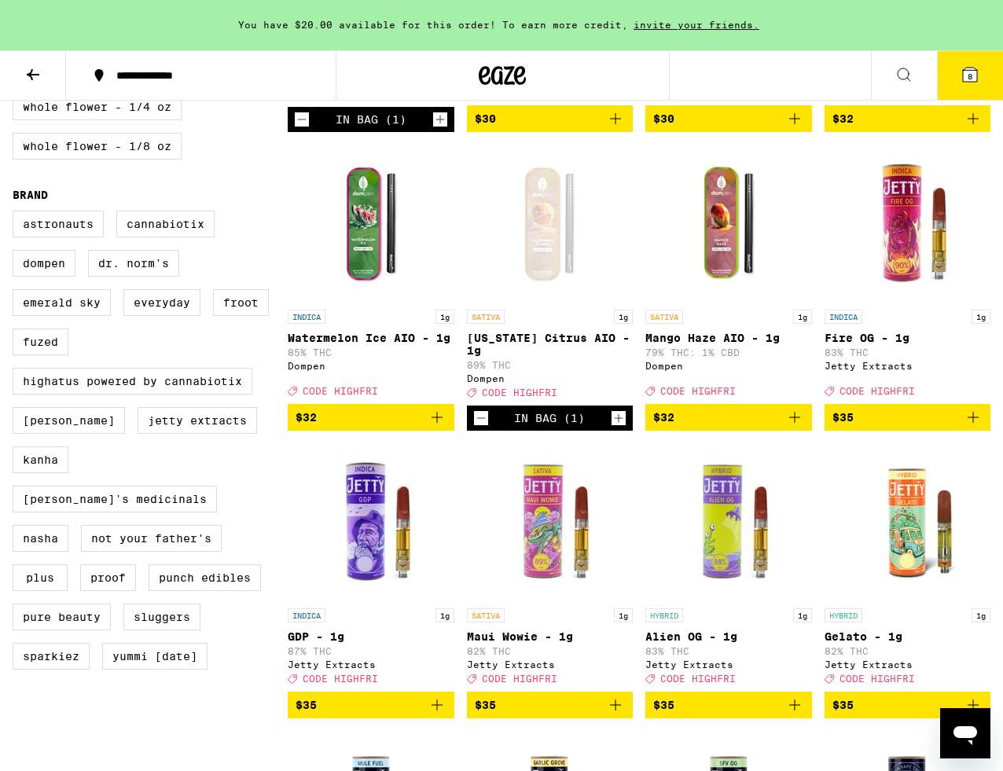
click at [974, 69] on icon at bounding box center [970, 75] width 14 height 14
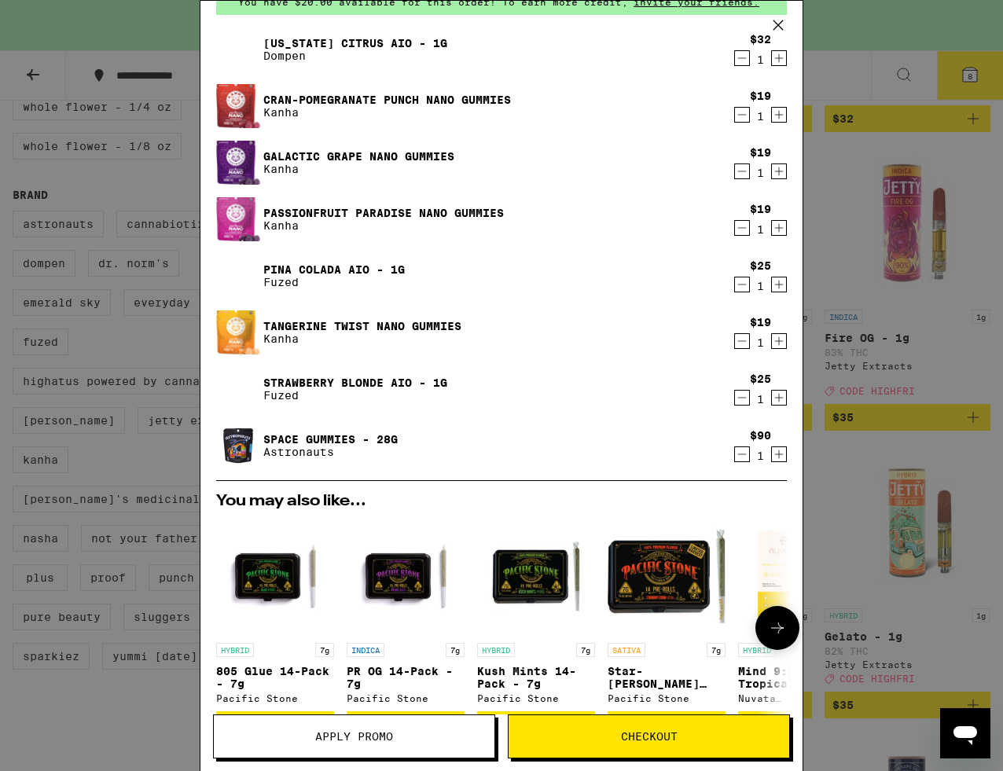
scroll to position [77, 0]
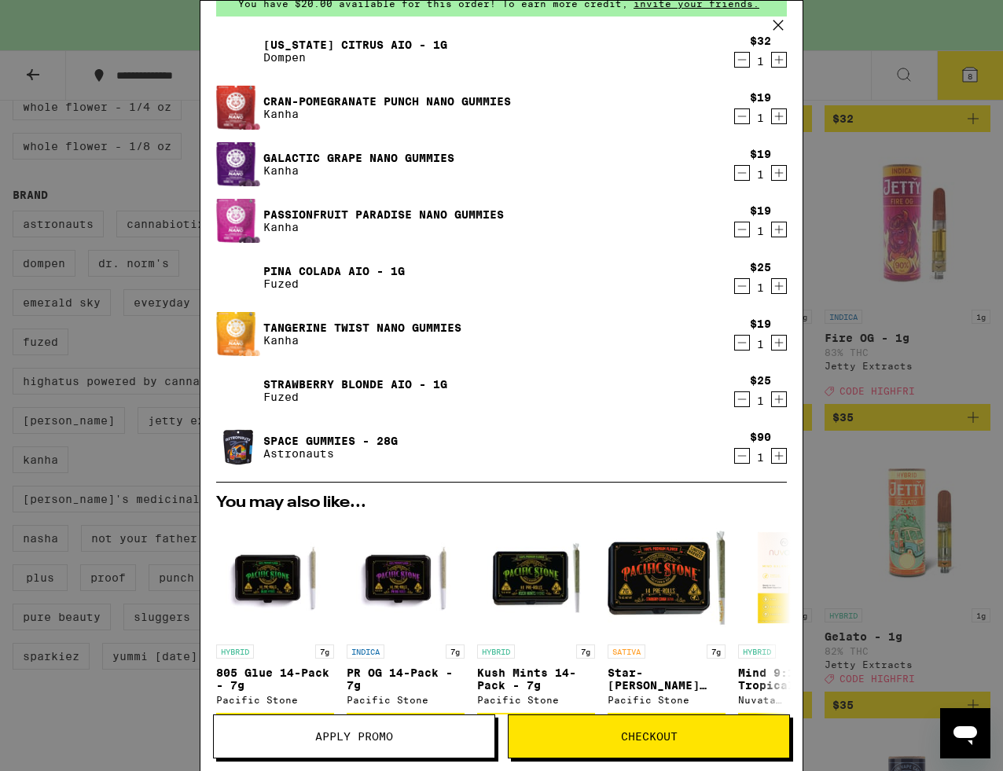
click at [780, 23] on icon at bounding box center [777, 24] width 9 height 9
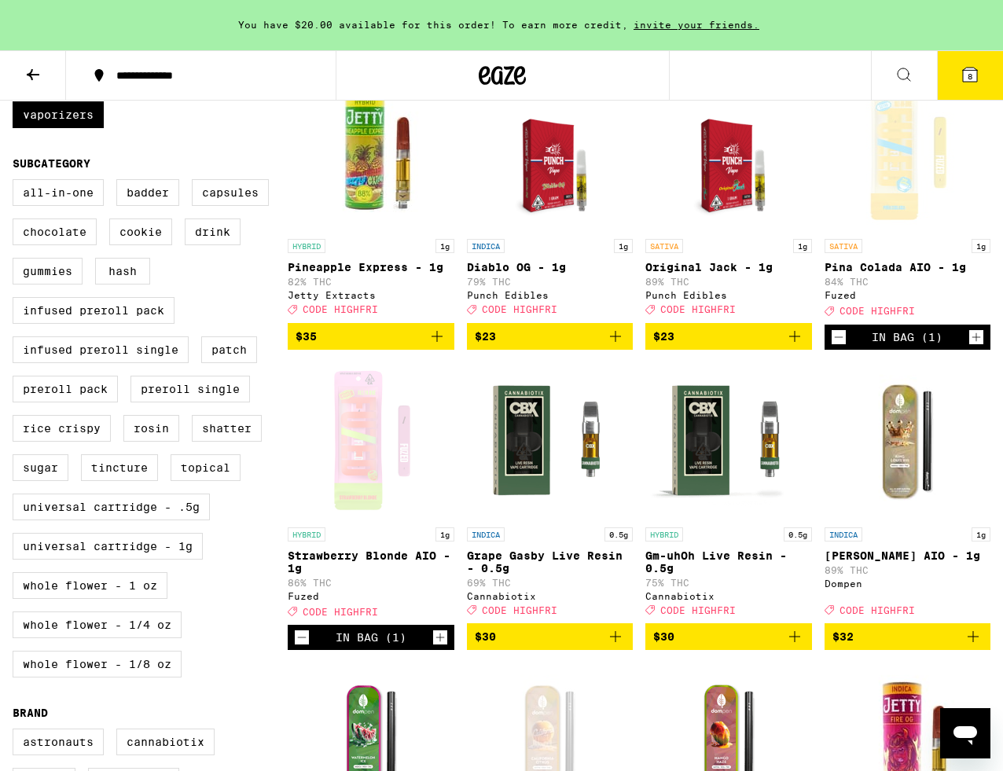
scroll to position [455, 0]
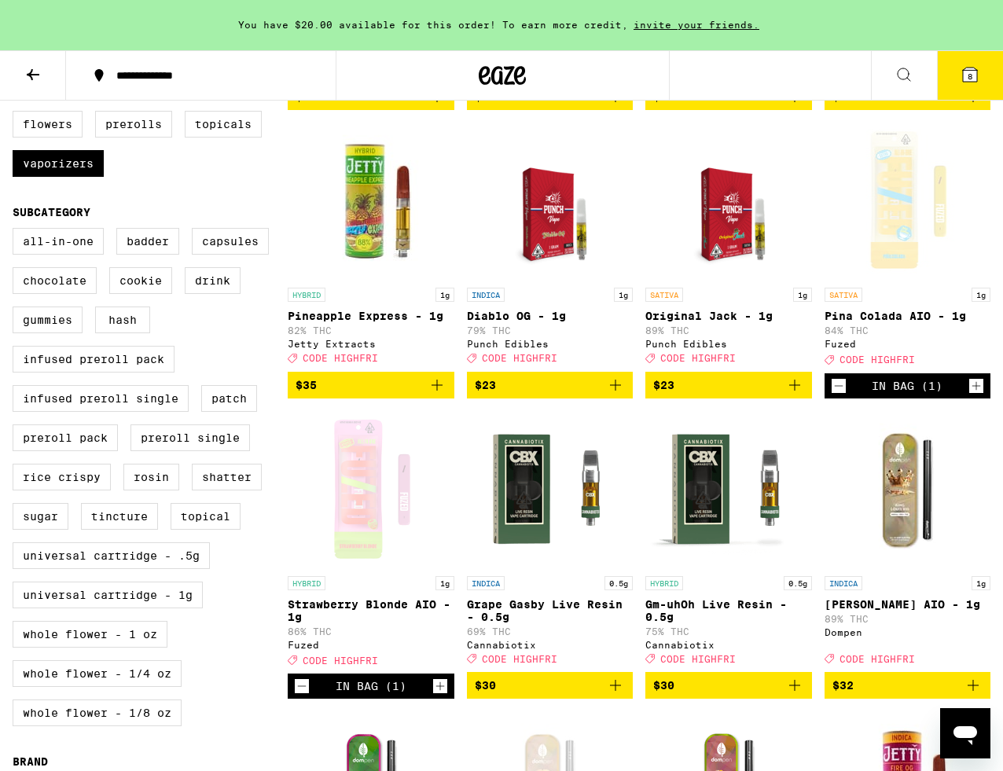
click at [349, 623] on p "Strawberry Blonde AIO - 1g" at bounding box center [371, 610] width 167 height 25
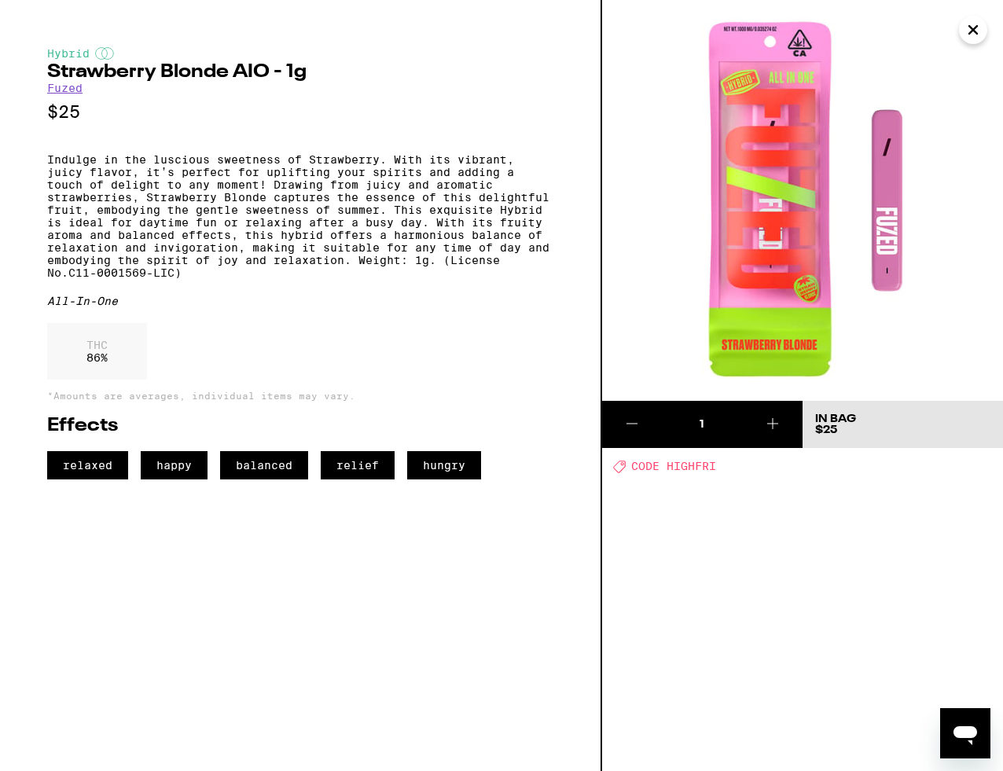
click at [637, 417] on icon at bounding box center [632, 423] width 19 height 19
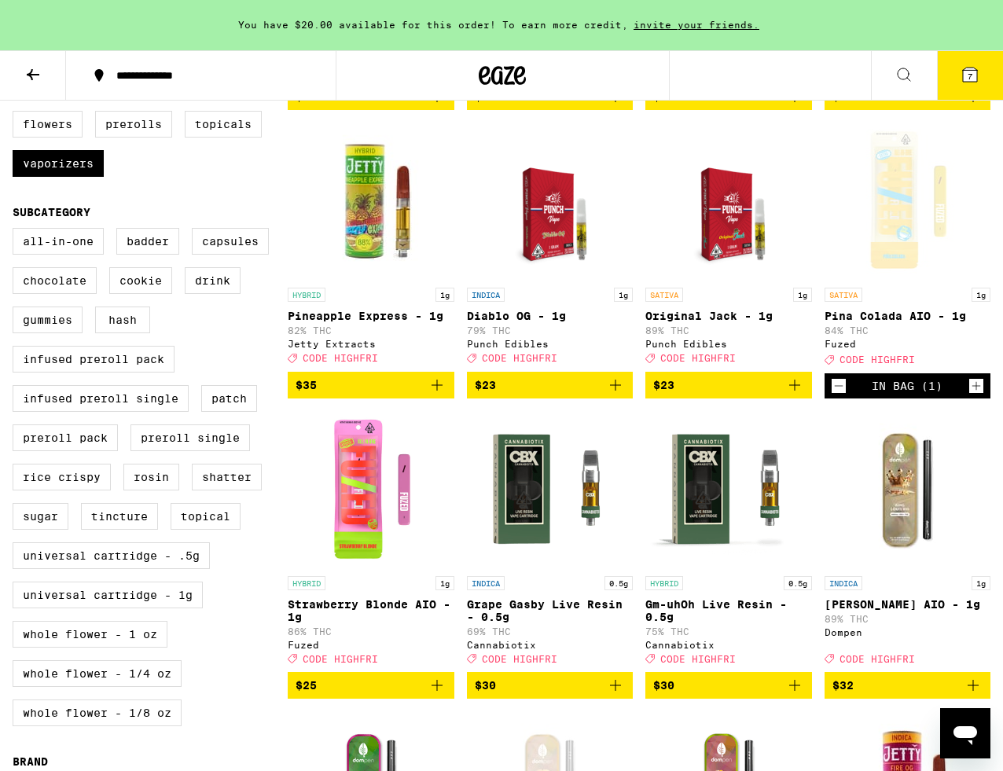
click at [968, 76] on span "7" at bounding box center [970, 76] width 5 height 9
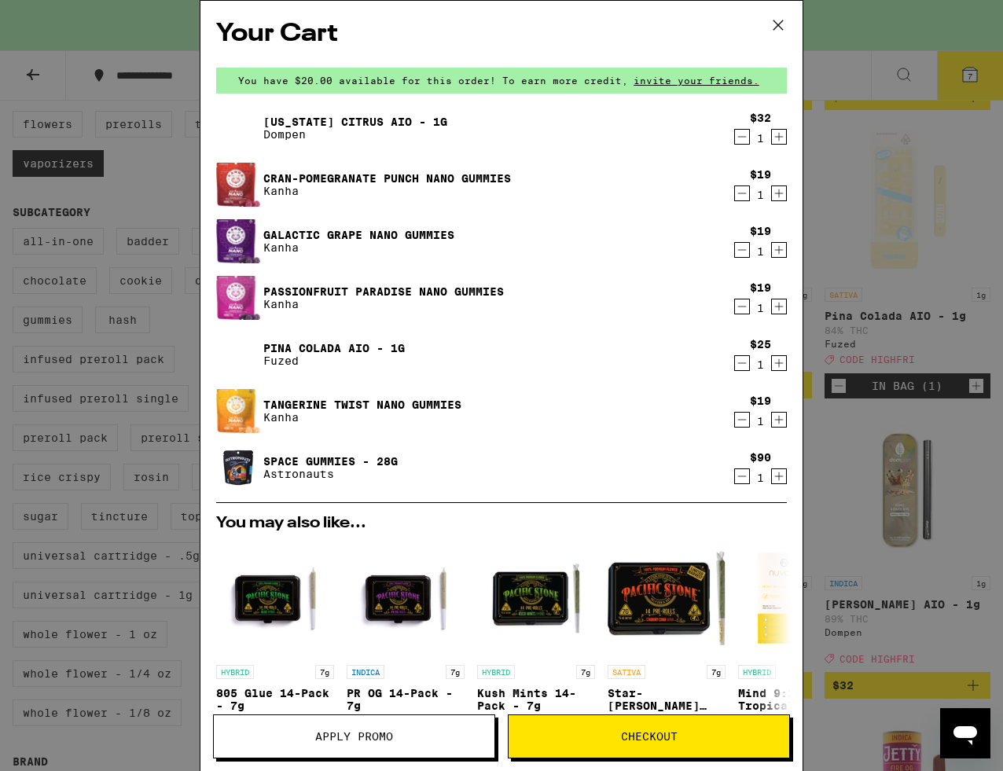
click at [329, 342] on link "Pina Colada AIO - 1g" at bounding box center [333, 348] width 141 height 13
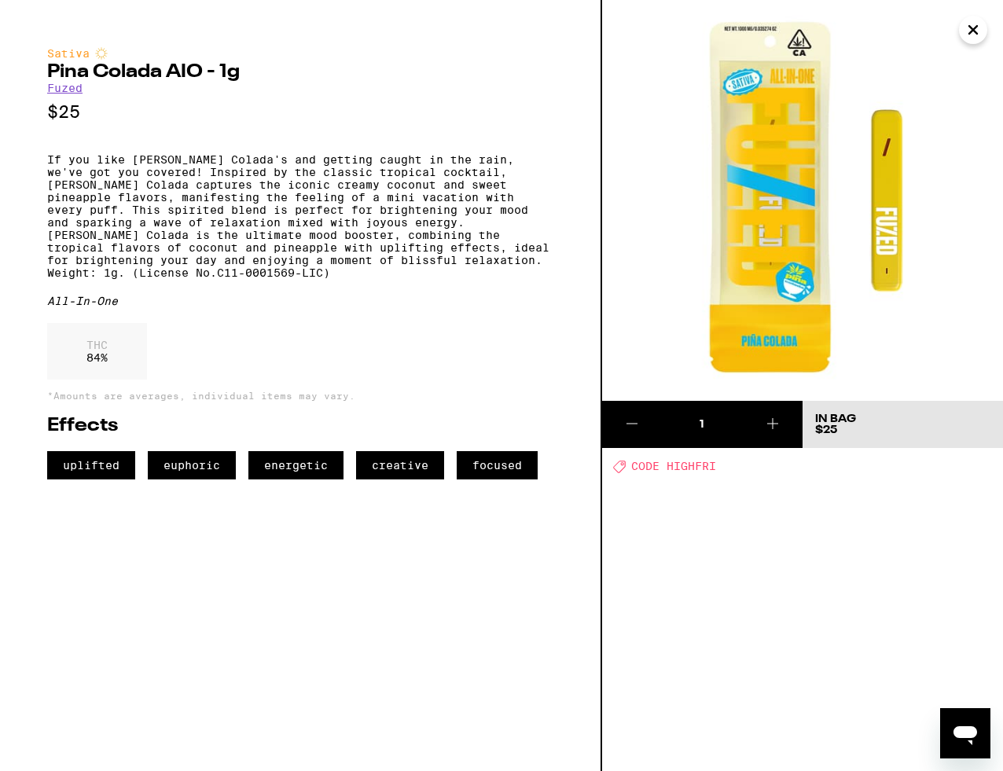
click at [626, 430] on icon at bounding box center [632, 423] width 19 height 19
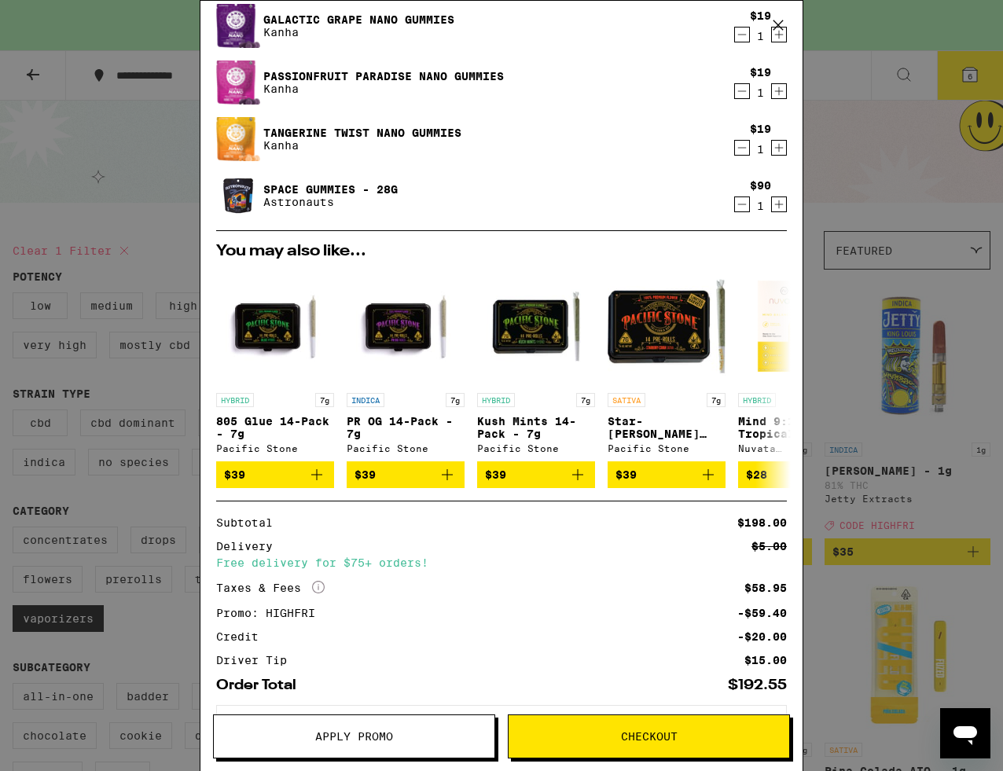
scroll to position [289, 0]
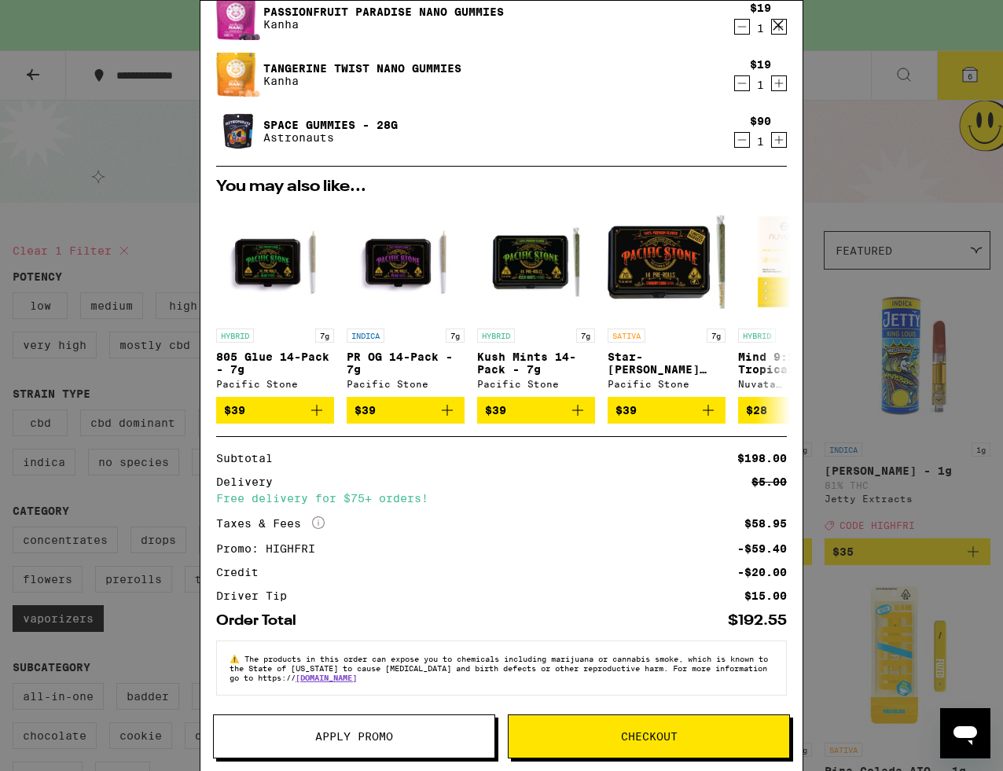
click at [648, 727] on button "Checkout" at bounding box center [649, 736] width 282 height 44
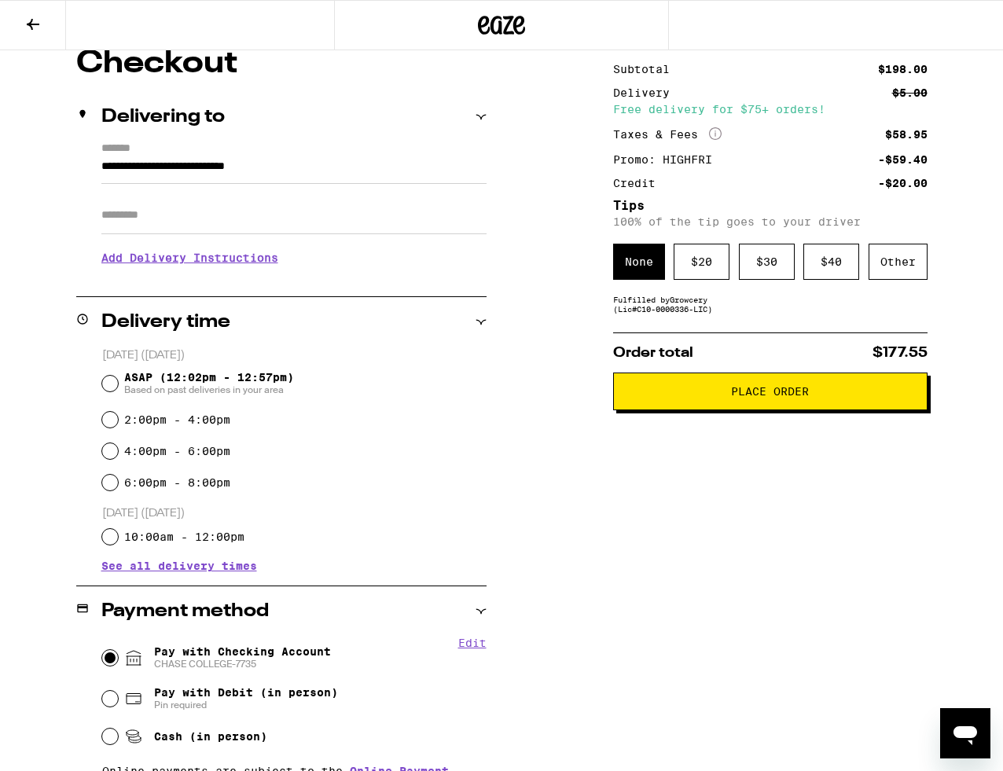
scroll to position [143, 0]
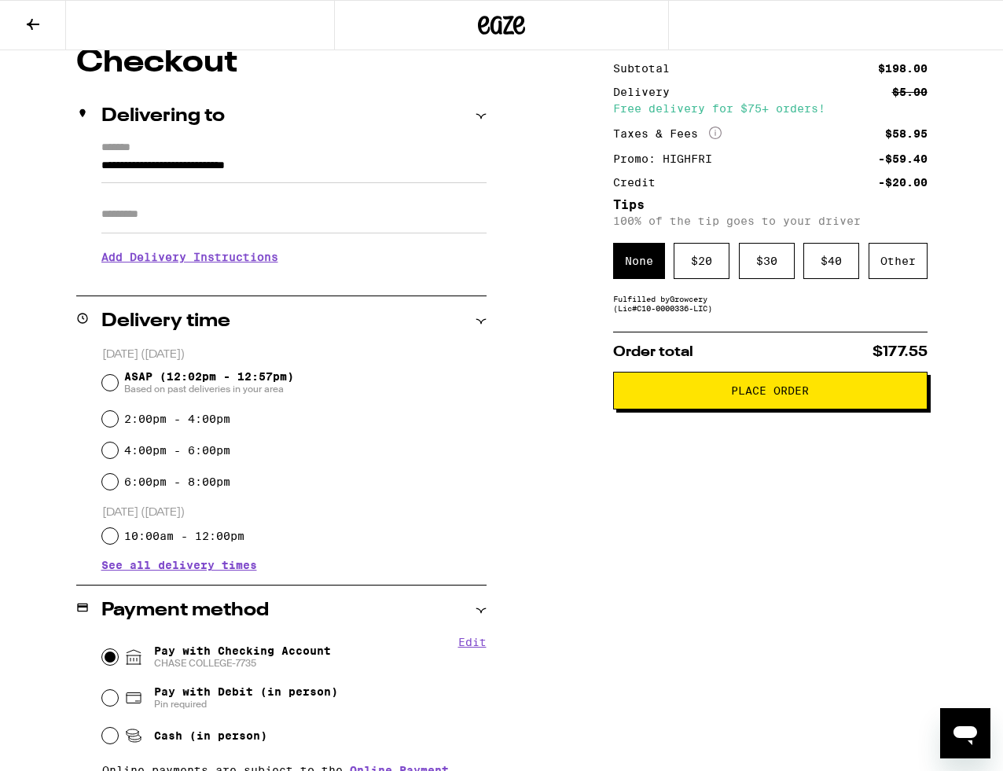
click at [199, 571] on span "See all delivery times" at bounding box center [179, 565] width 156 height 11
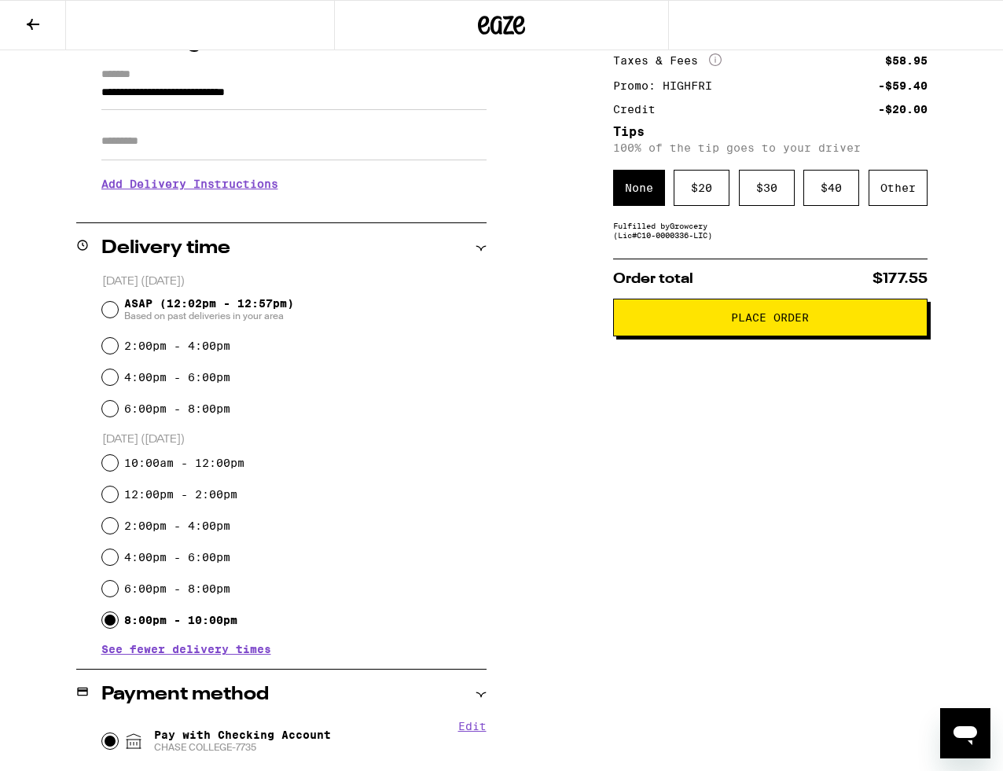
scroll to position [14, 0]
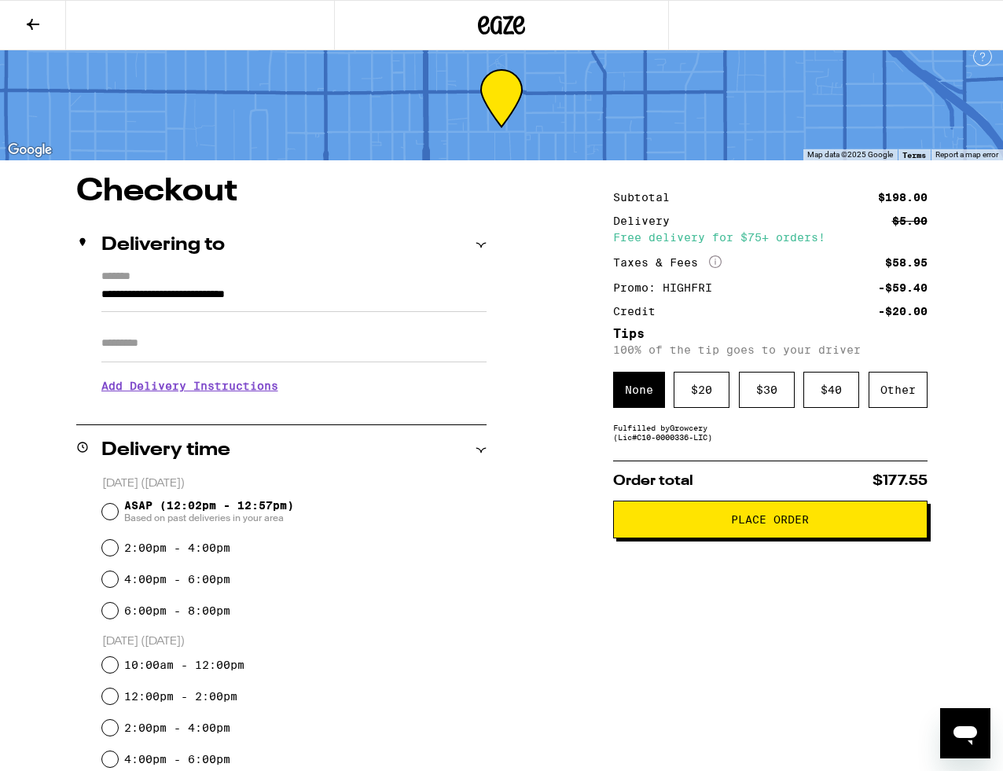
click at [671, 523] on span "Place Order" at bounding box center [770, 519] width 288 height 11
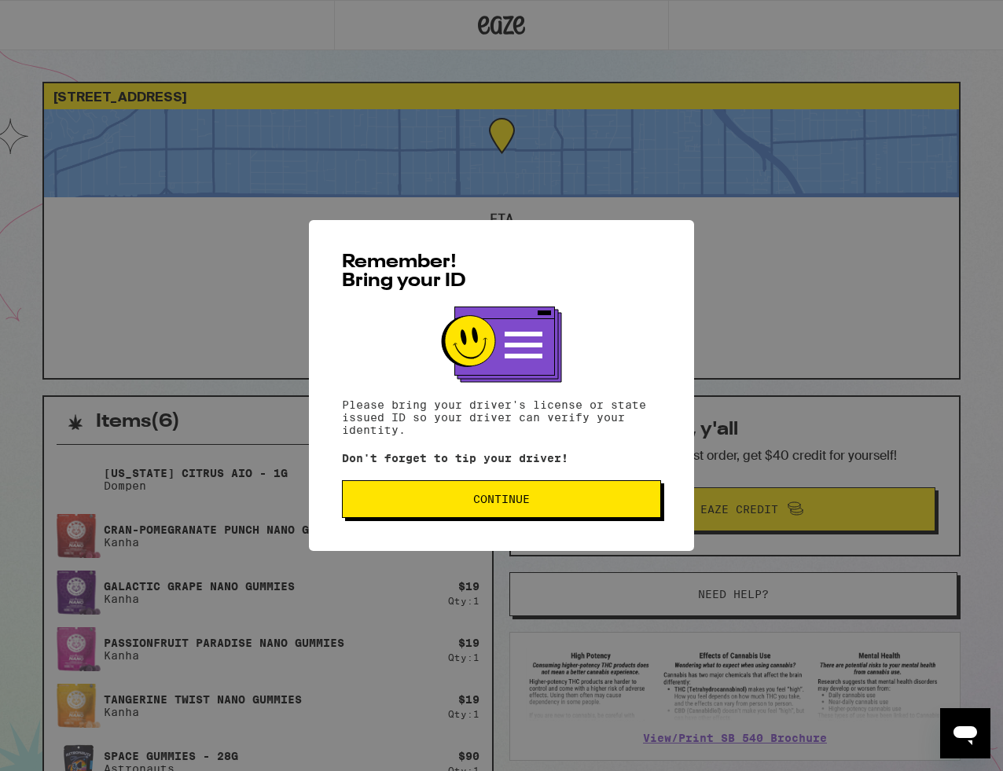
click at [480, 511] on button "Continue" at bounding box center [501, 499] width 319 height 38
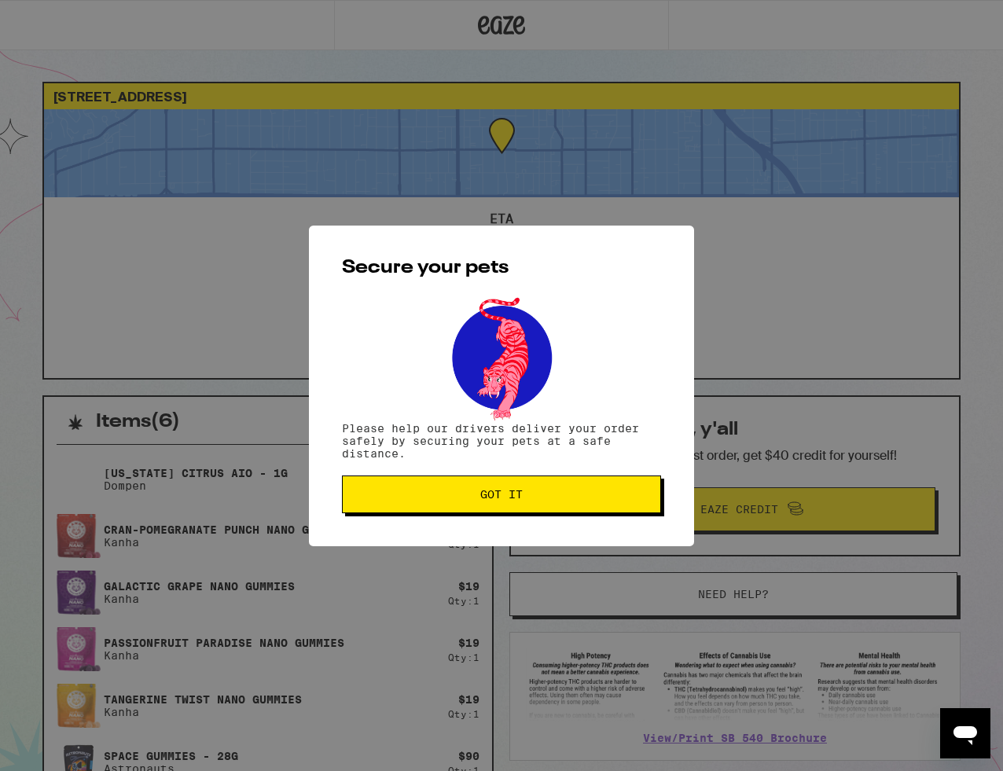
click at [481, 512] on button "Got it" at bounding box center [501, 495] width 319 height 38
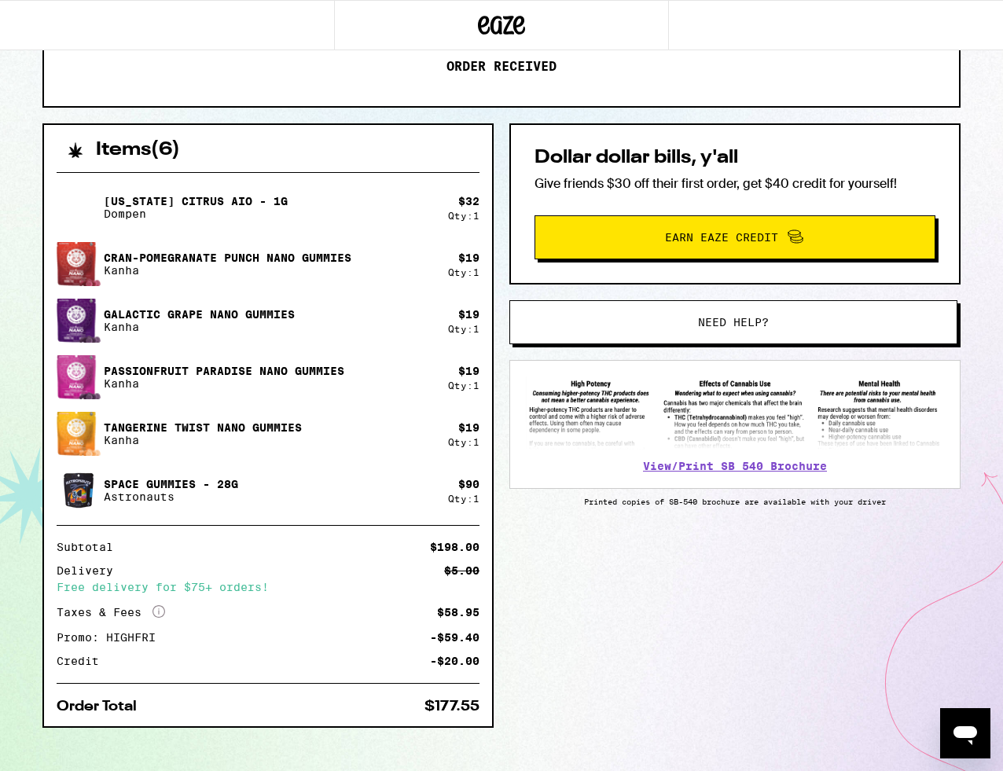
scroll to position [274, 0]
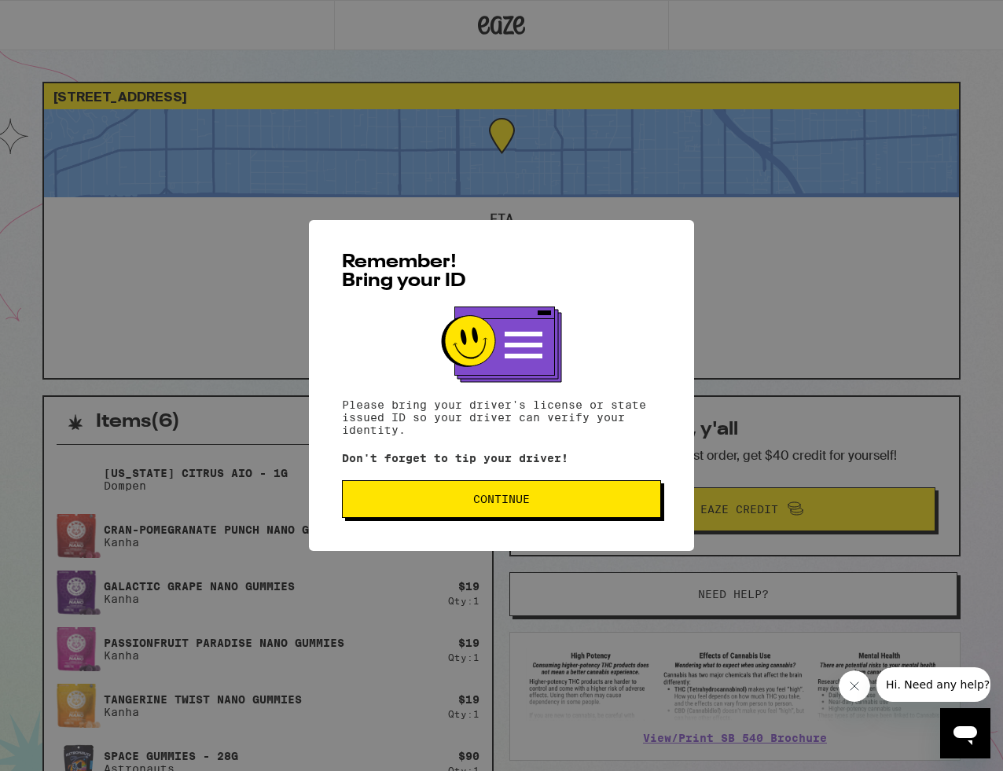
click at [512, 505] on span "Continue" at bounding box center [501, 499] width 57 height 11
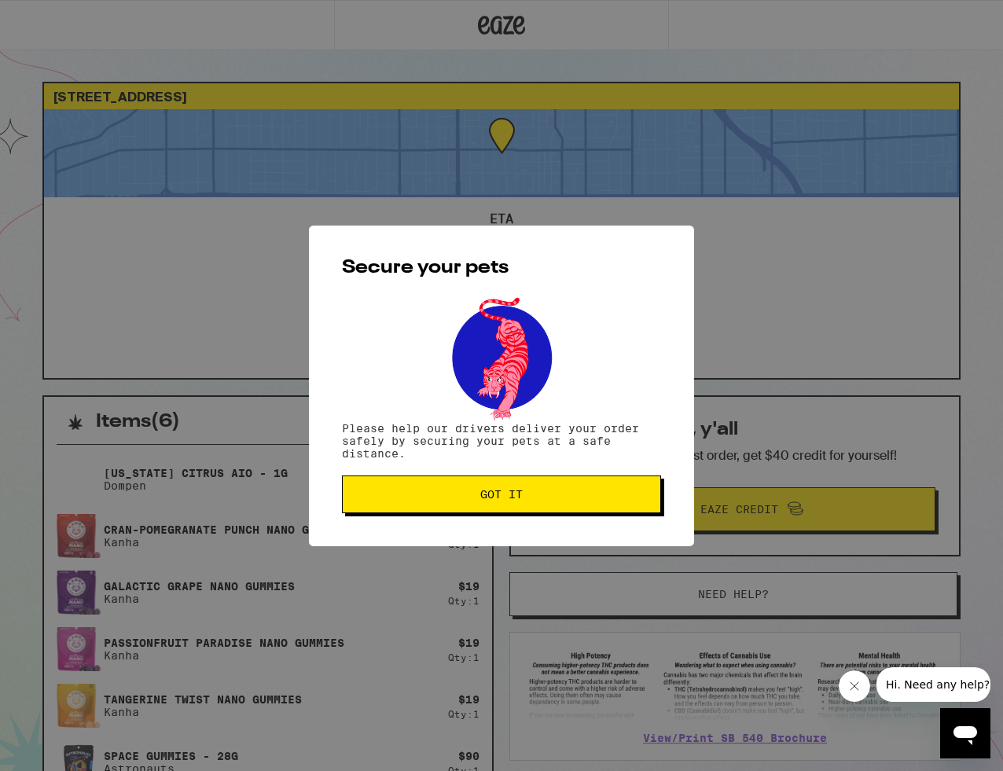
click at [476, 490] on button "Got it" at bounding box center [501, 495] width 319 height 38
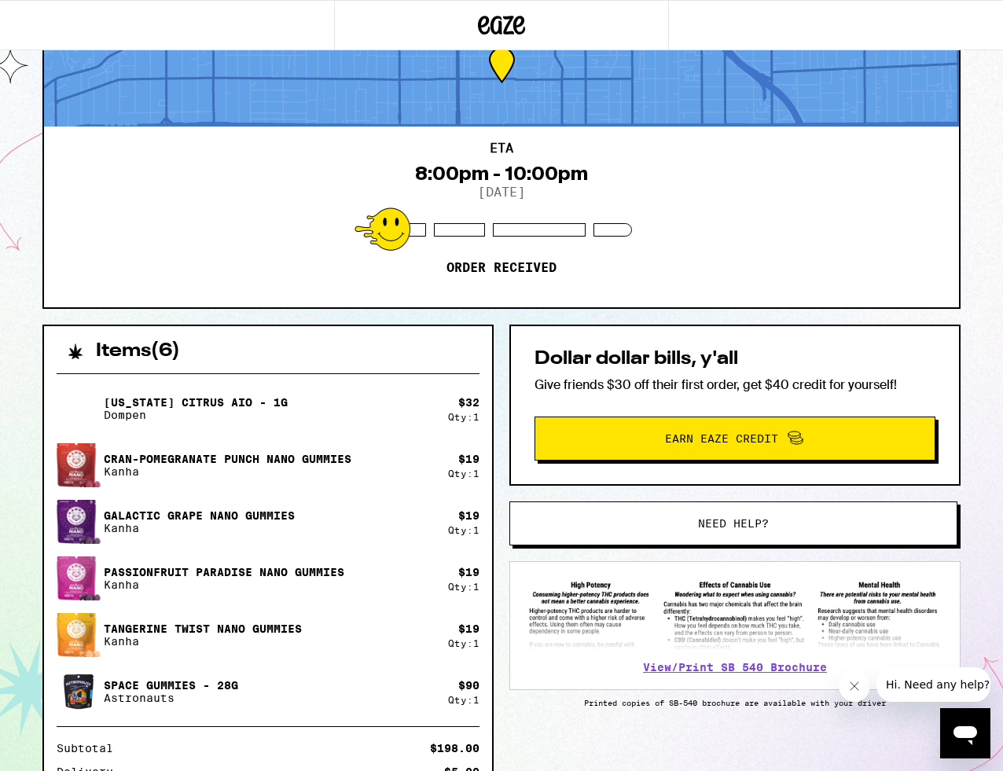
scroll to position [34, 0]
